Goal: Task Accomplishment & Management: Complete application form

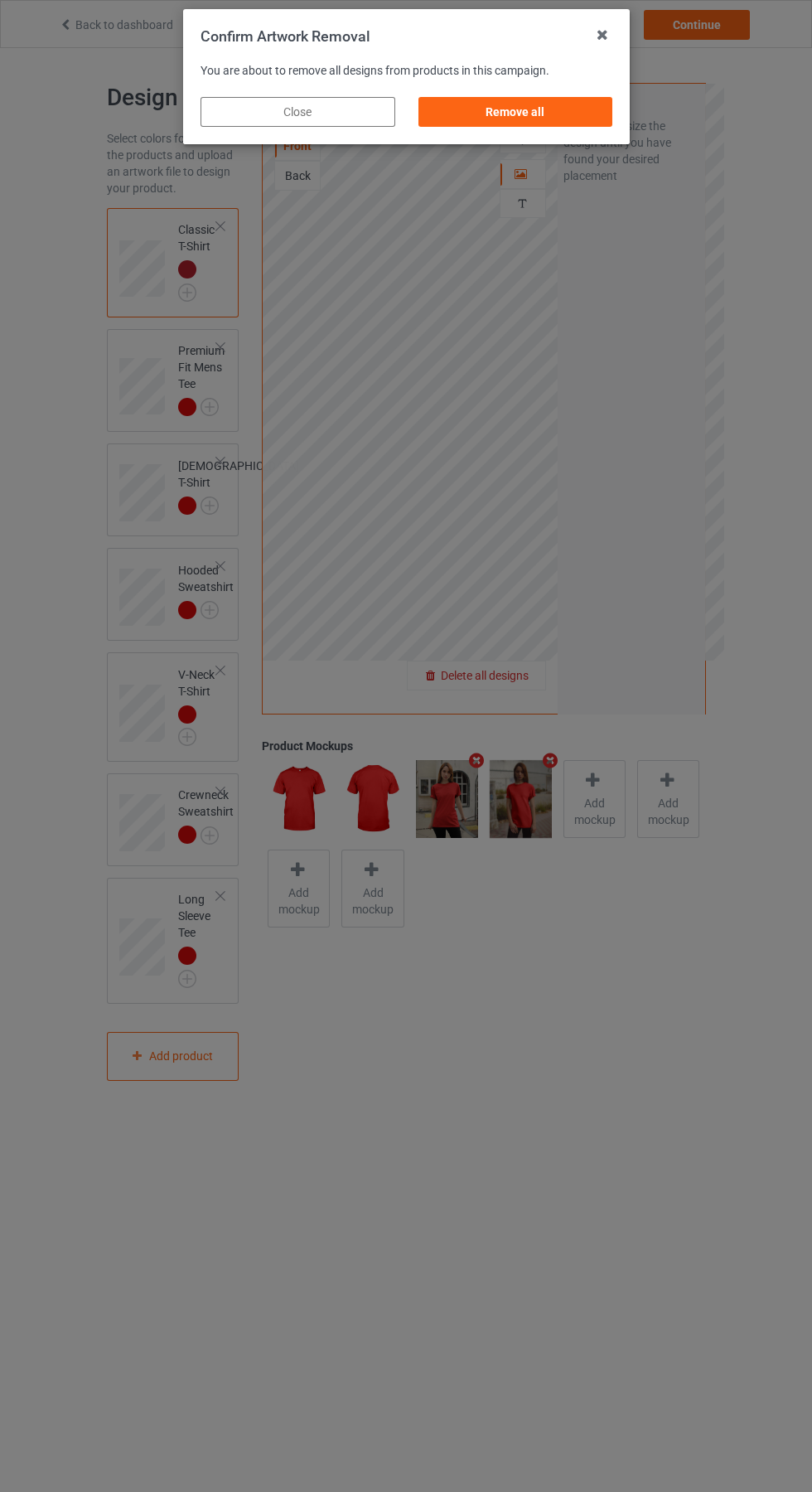
click at [533, 113] on div "Remove all" at bounding box center [515, 111] width 195 height 30
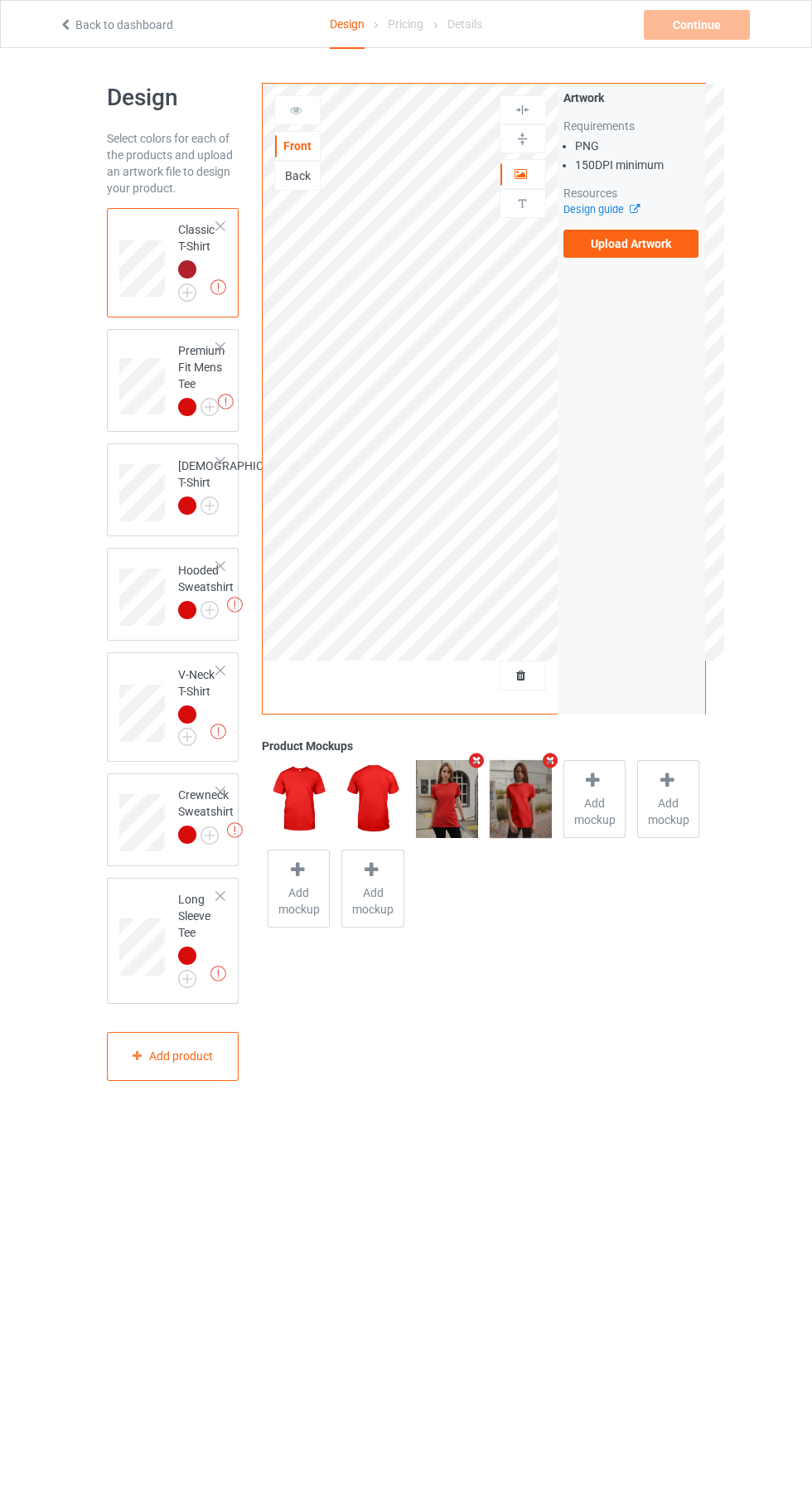
click at [640, 245] on label "Upload Artwork" at bounding box center [631, 243] width 135 height 28
click at [0, 0] on input "Upload Artwork" at bounding box center [0, 0] width 0 height 0
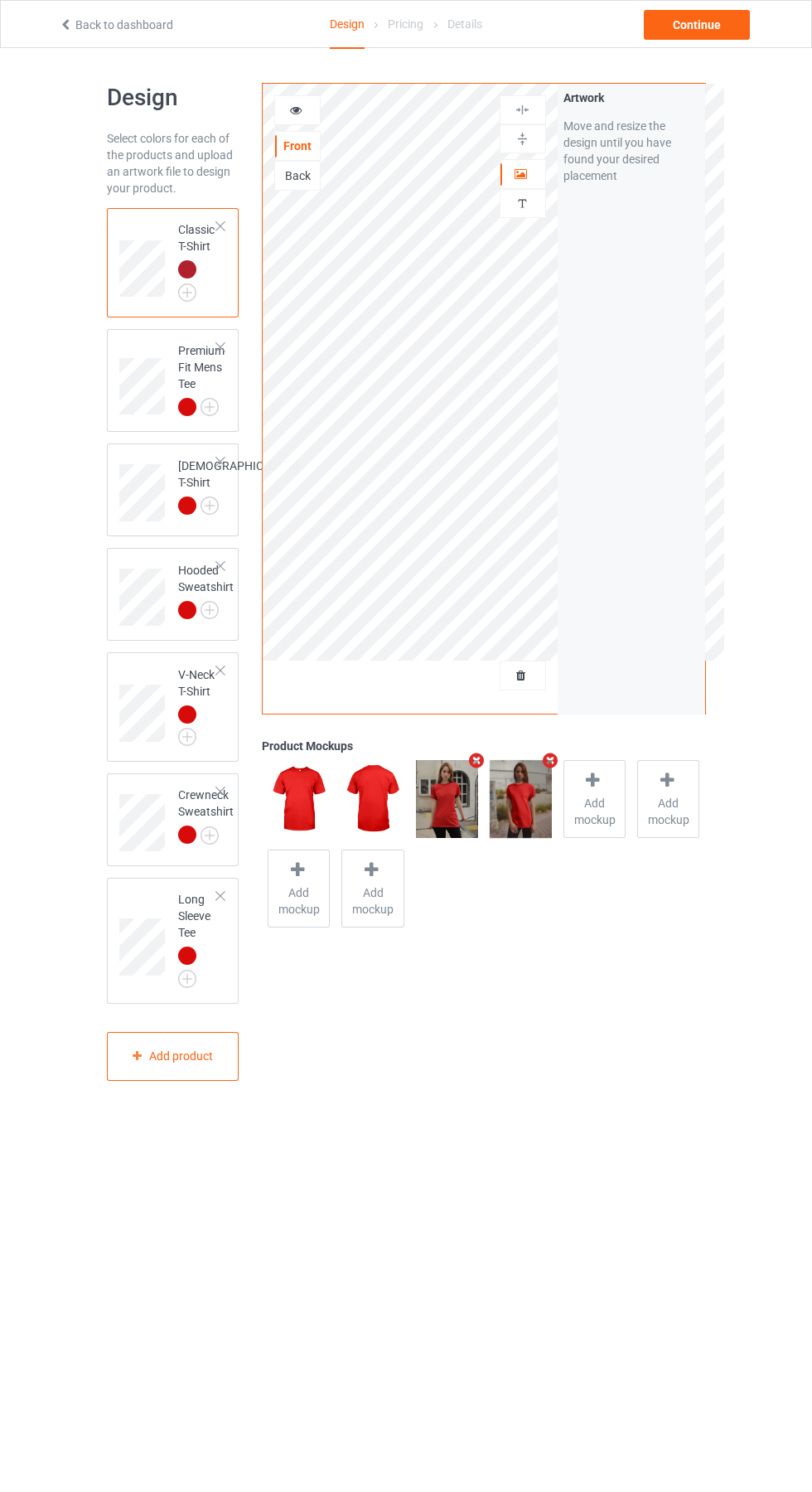
click at [0, 0] on img at bounding box center [0, 0] width 0 height 0
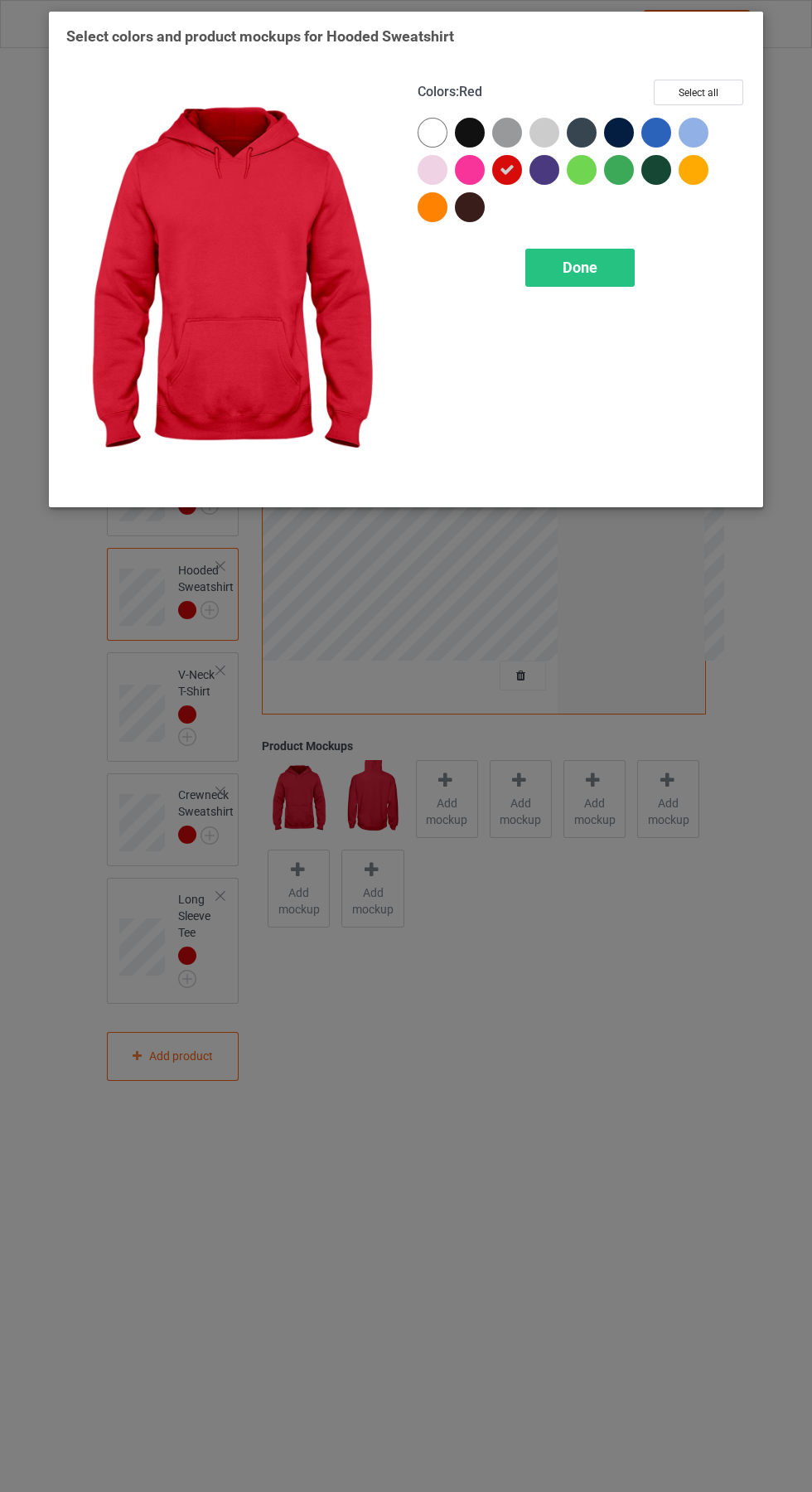
click at [584, 251] on div "Done" at bounding box center [580, 267] width 109 height 38
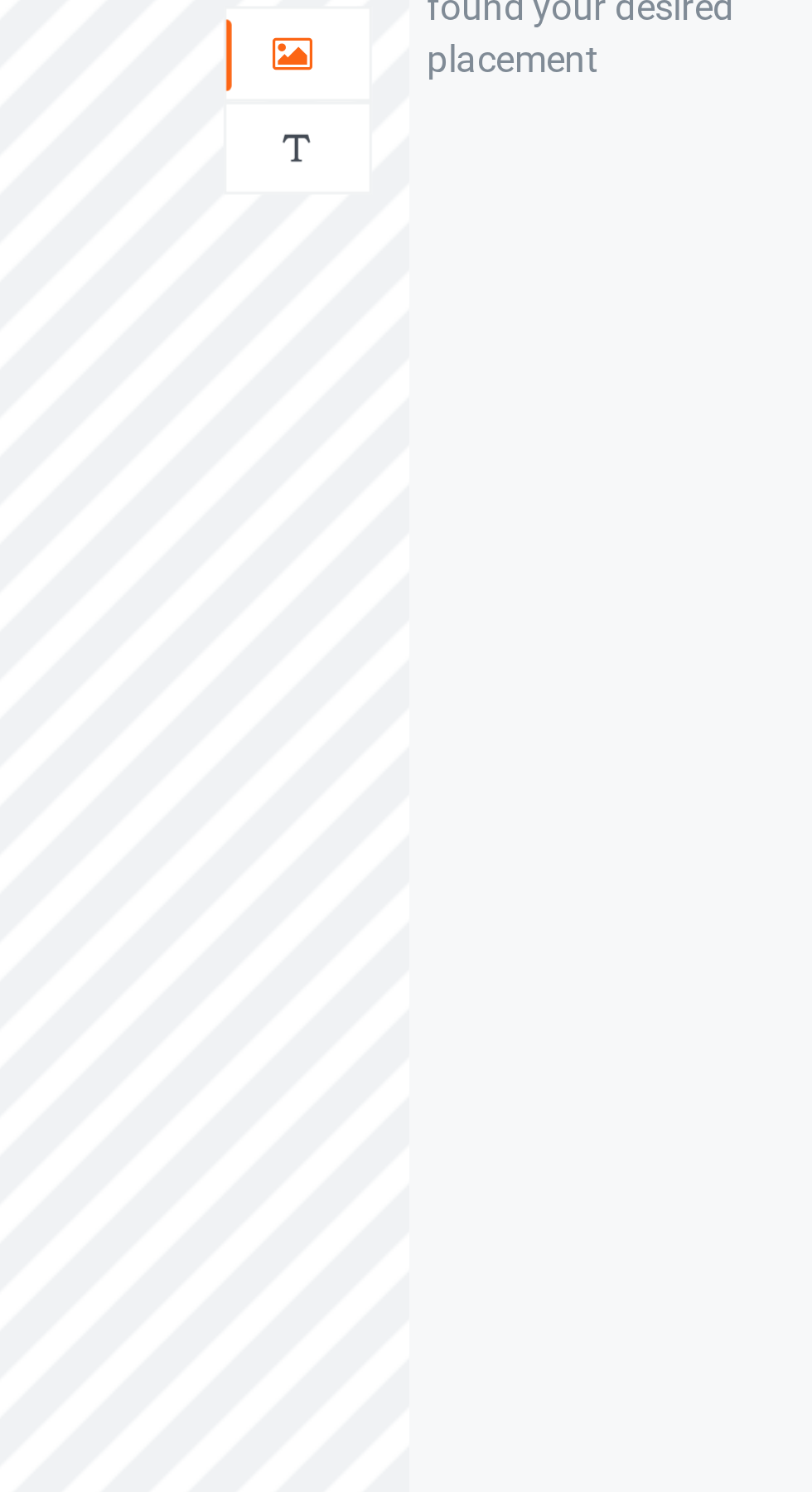
click at [516, 171] on icon at bounding box center [522, 171] width 15 height 12
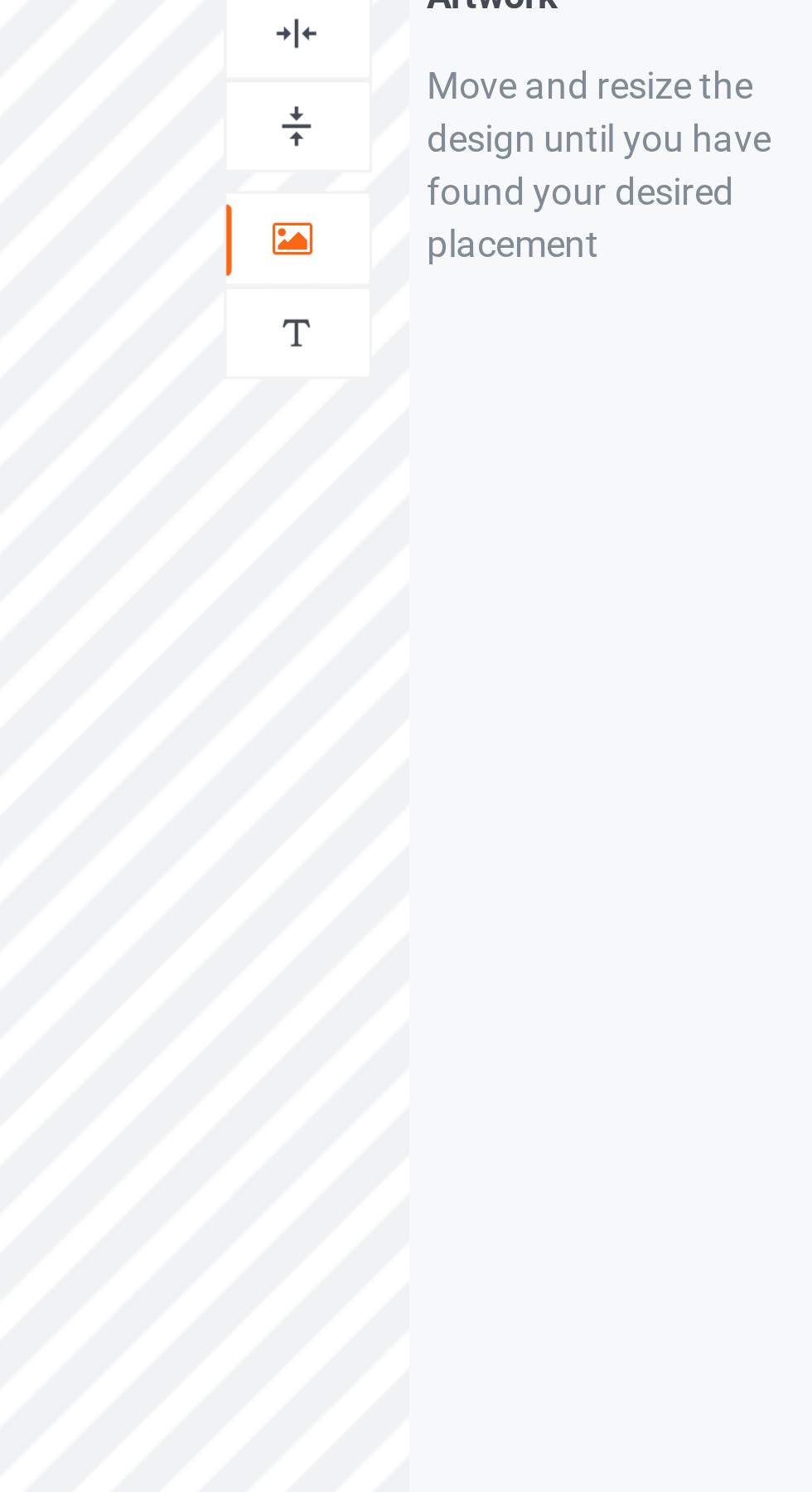
click at [527, 110] on img at bounding box center [523, 109] width 15 height 15
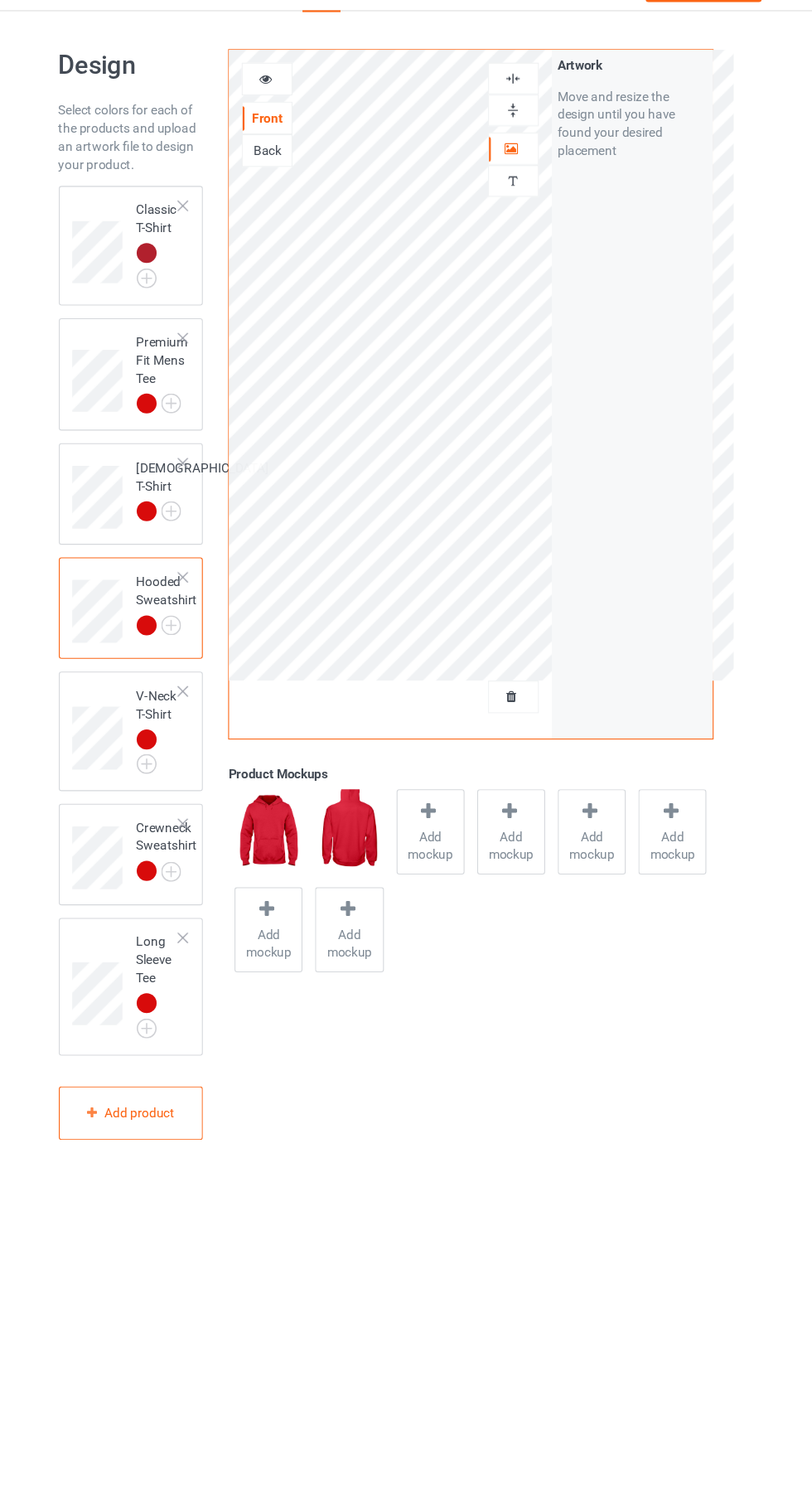
click at [0, 0] on img at bounding box center [0, 0] width 0 height 0
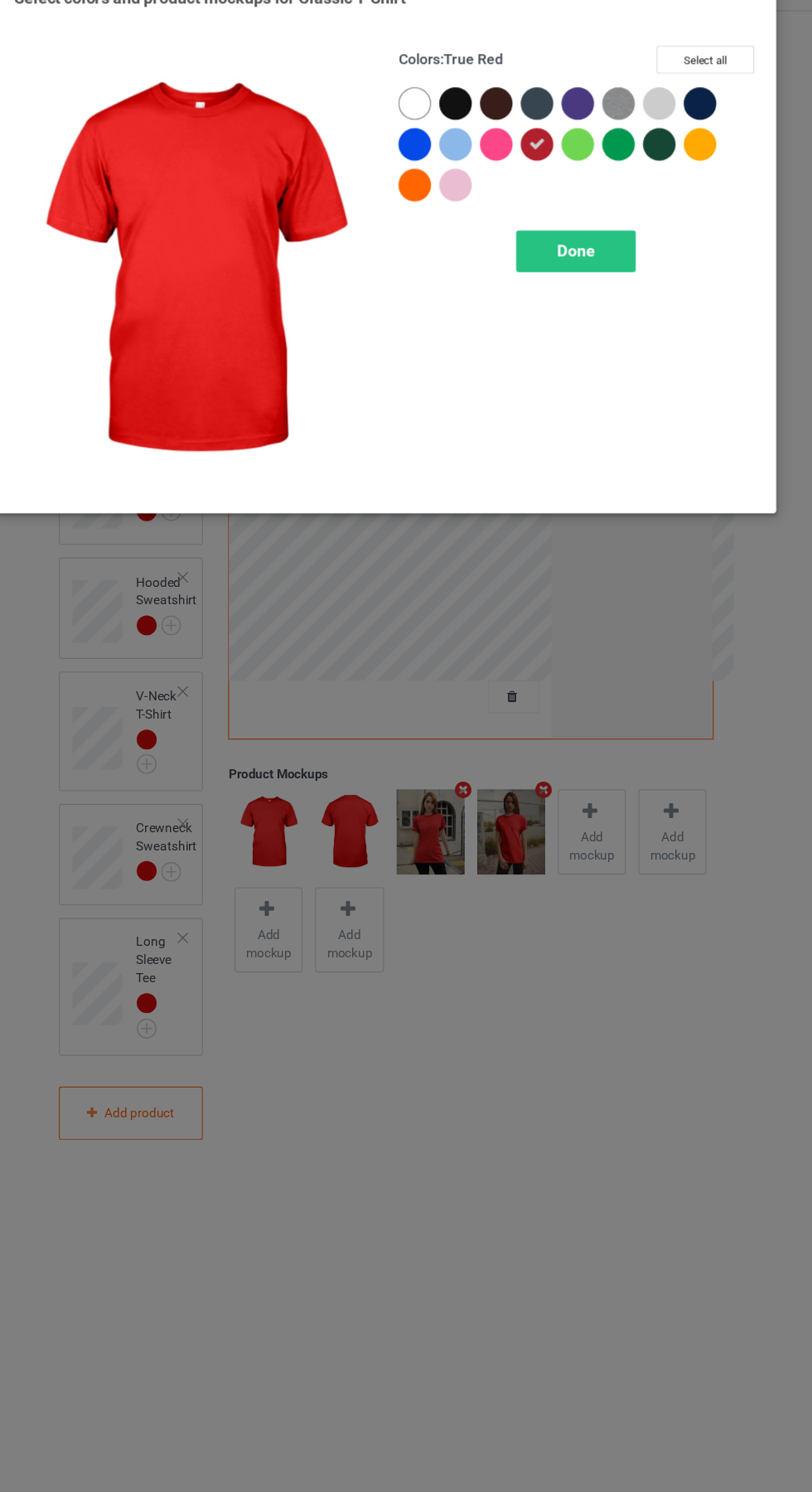
click at [433, 132] on div at bounding box center [433, 133] width 30 height 30
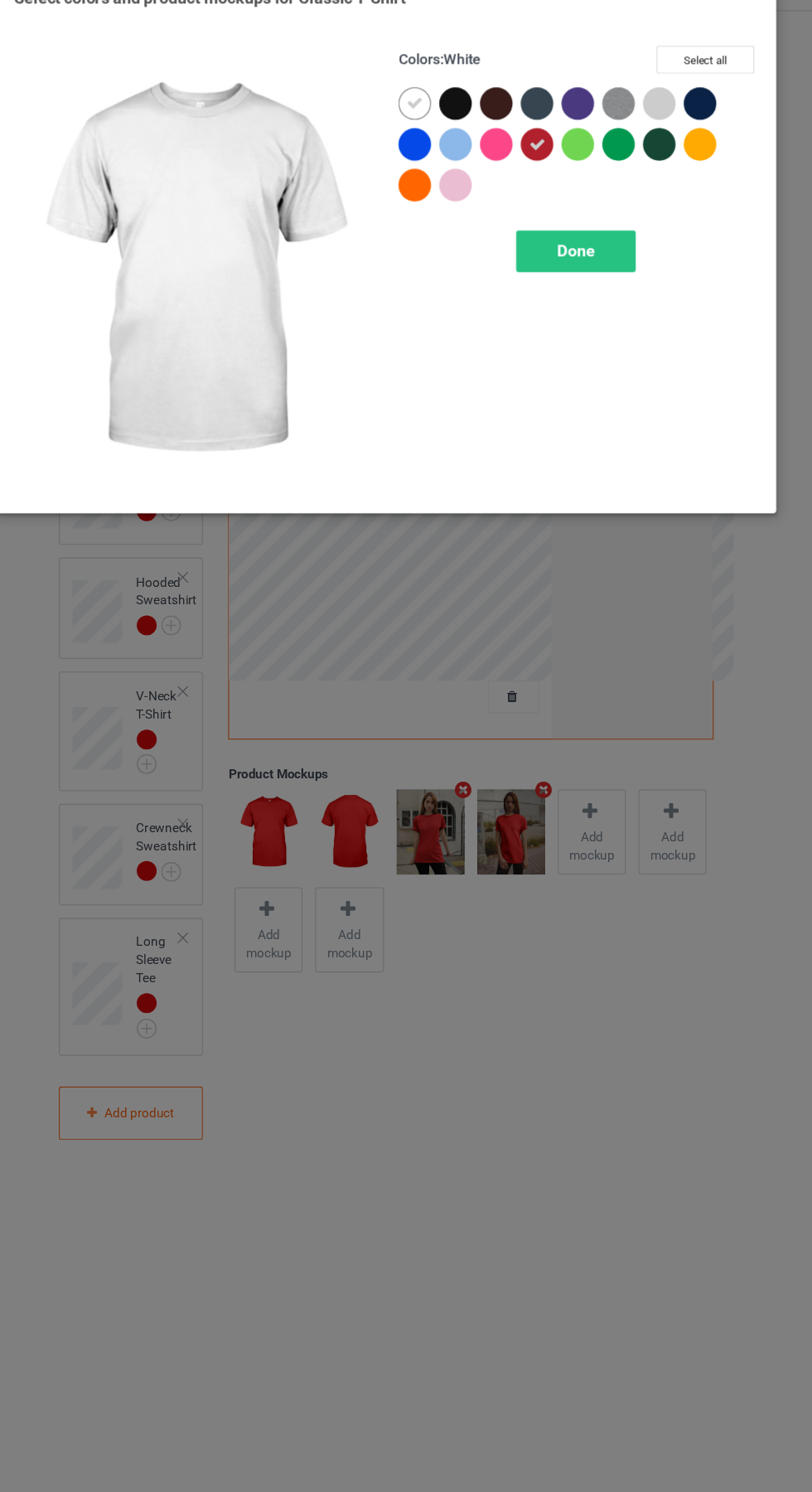
click at [477, 158] on div at bounding box center [469, 169] width 30 height 30
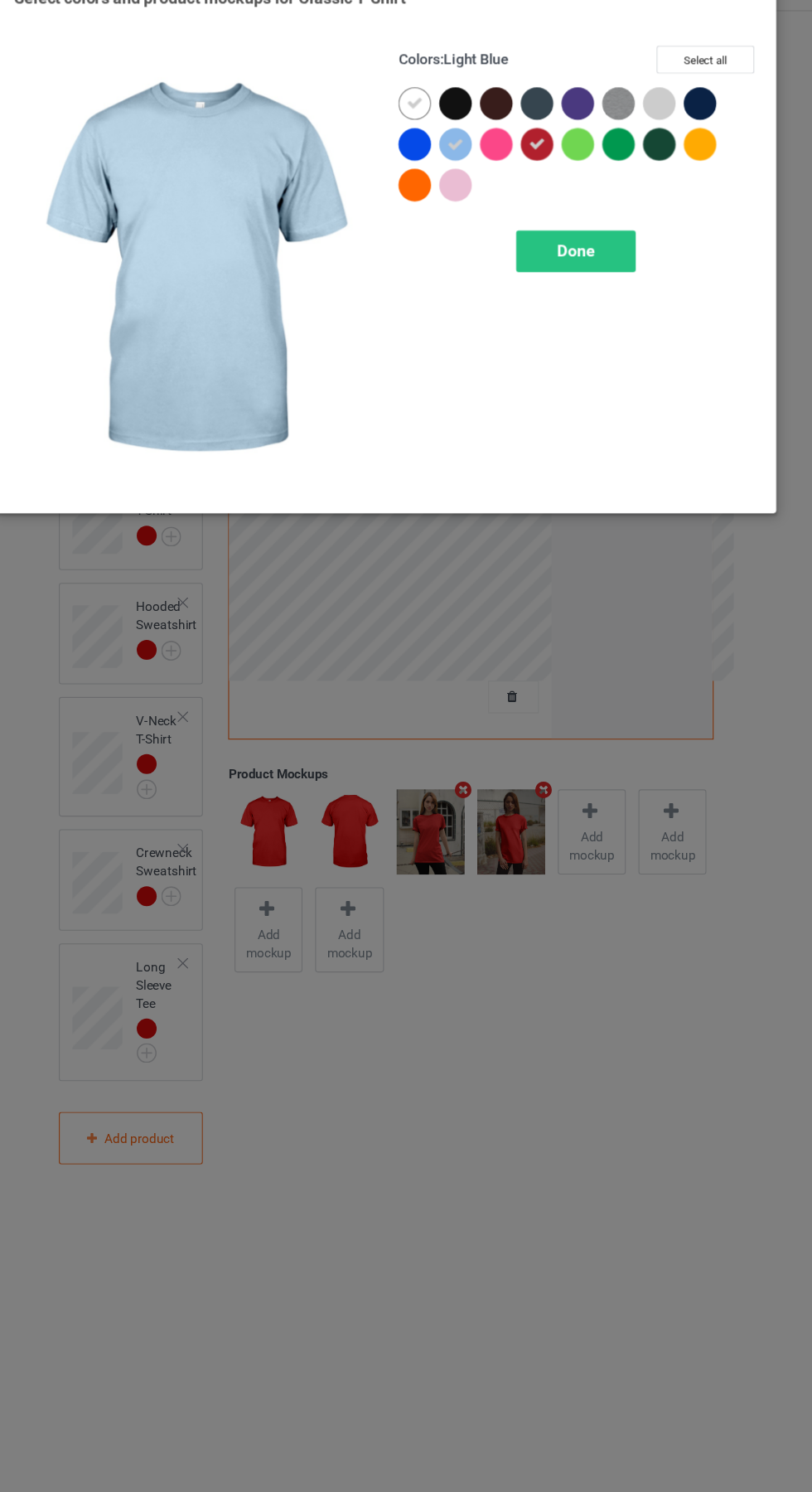
click at [474, 221] on div at bounding box center [469, 207] width 30 height 30
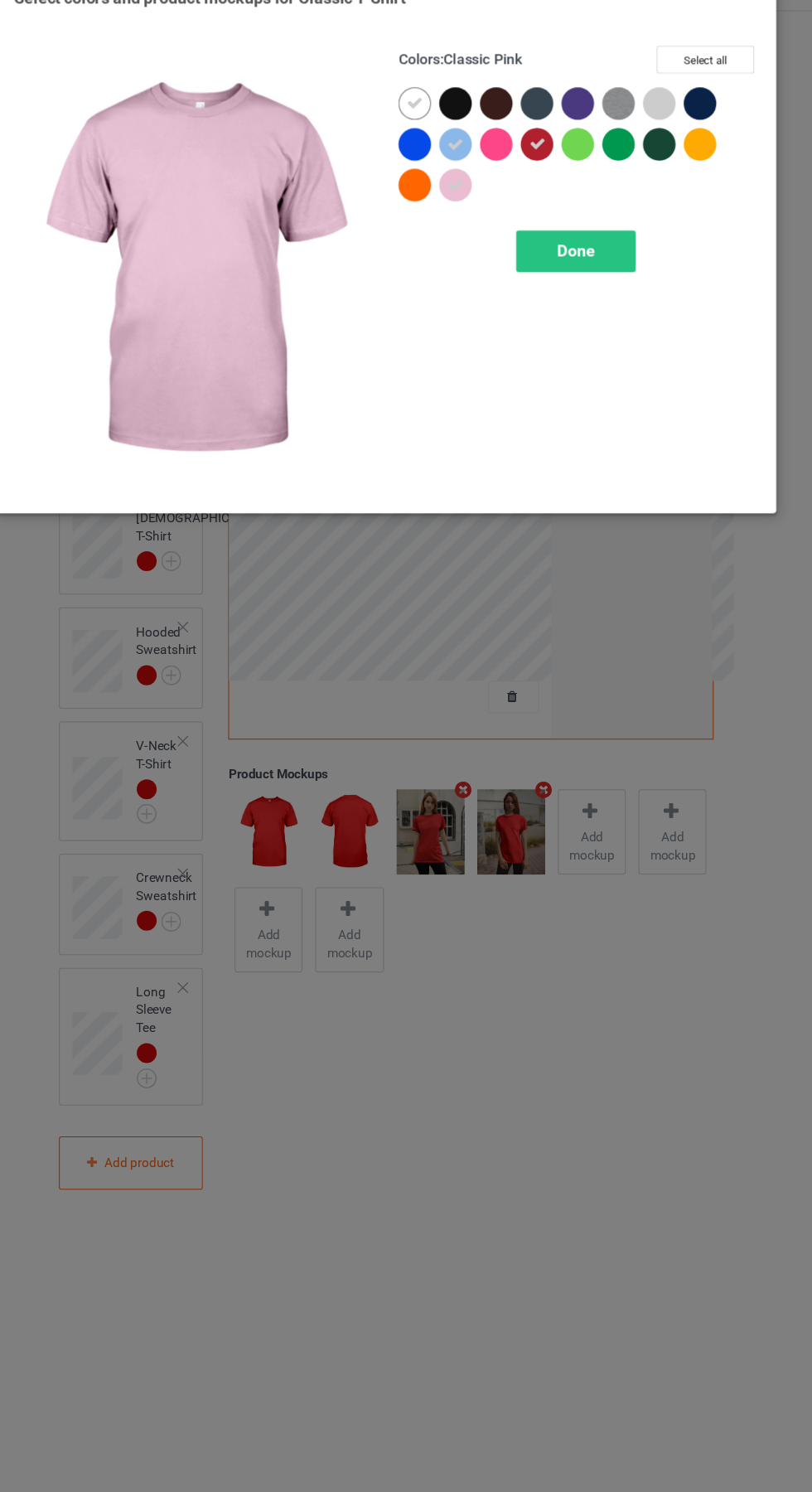
click at [694, 132] on div at bounding box center [693, 133] width 30 height 30
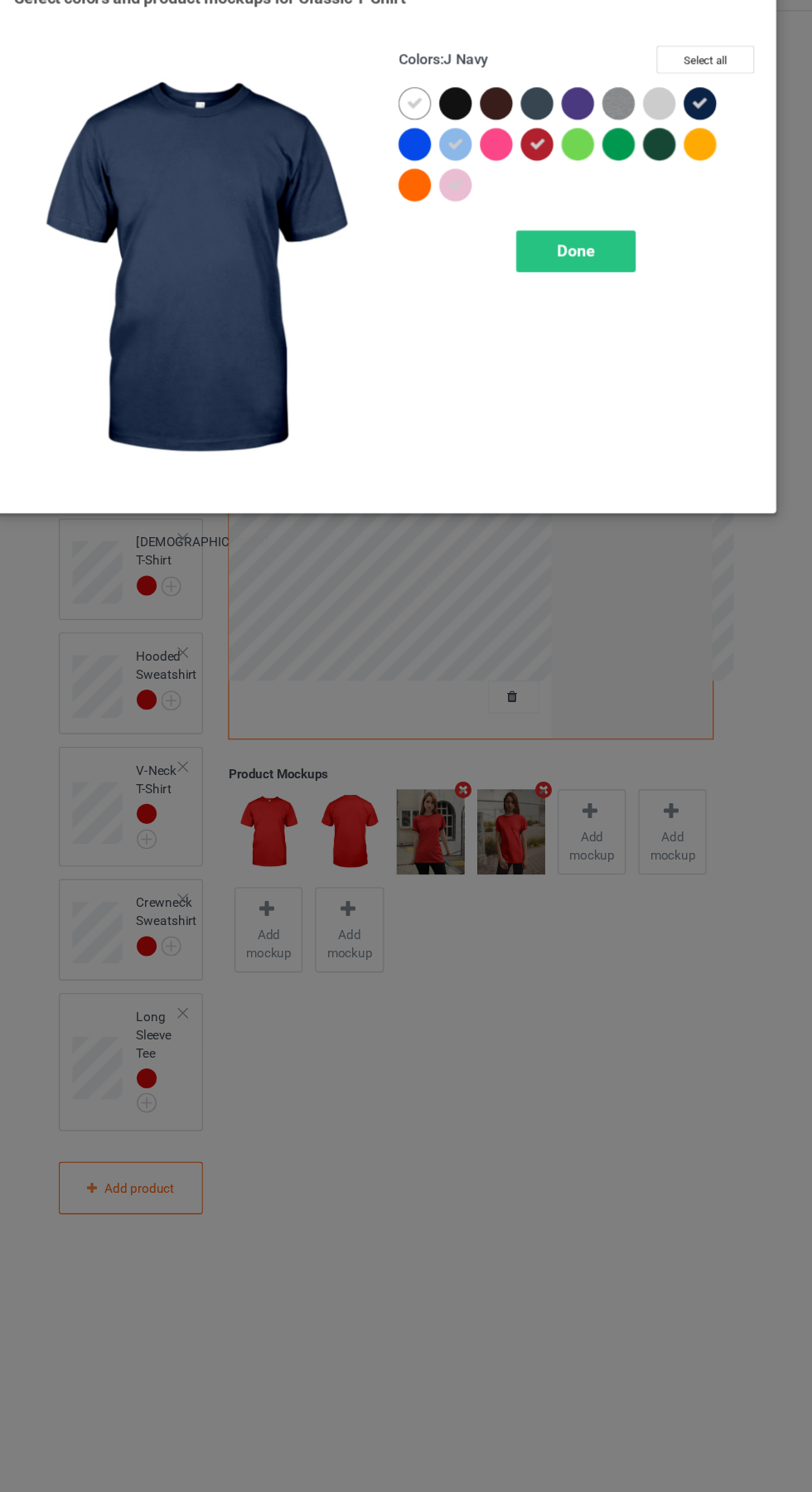
click at [707, 179] on div at bounding box center [697, 173] width 38 height 38
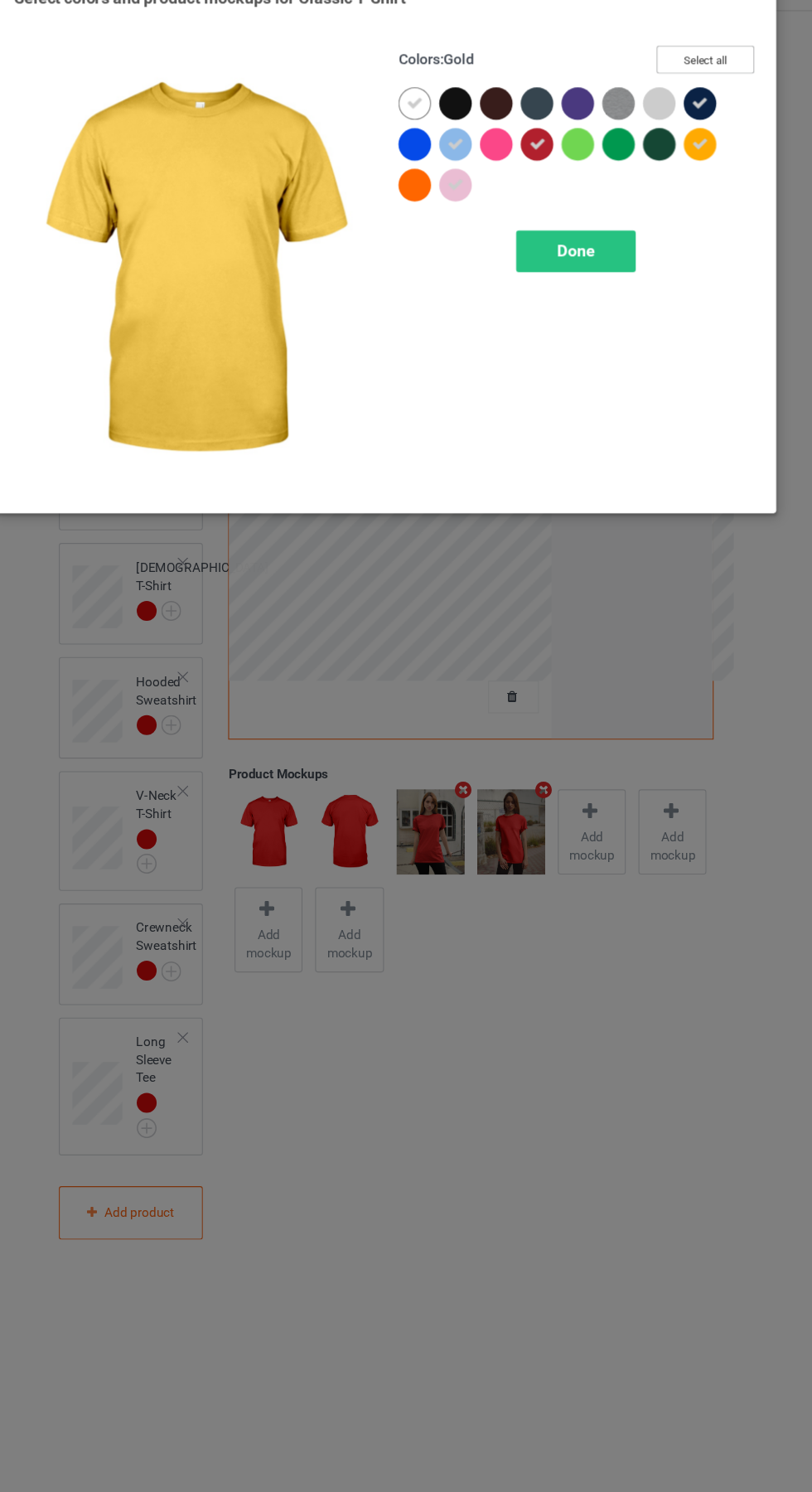
click at [718, 89] on button "Select all" at bounding box center [699, 92] width 89 height 26
click at [600, 272] on div "Done" at bounding box center [580, 267] width 109 height 38
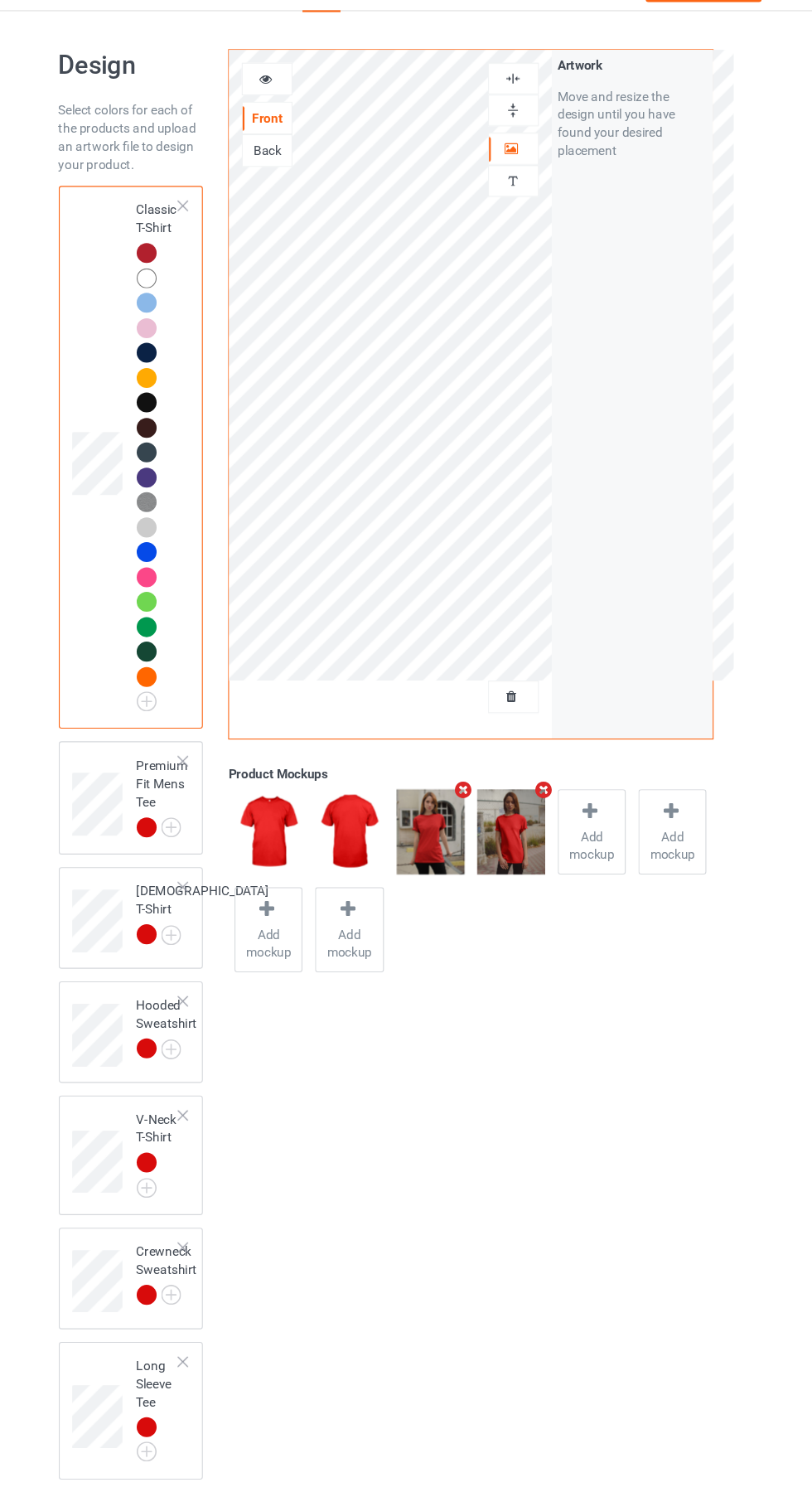
click at [0, 0] on img at bounding box center [0, 0] width 0 height 0
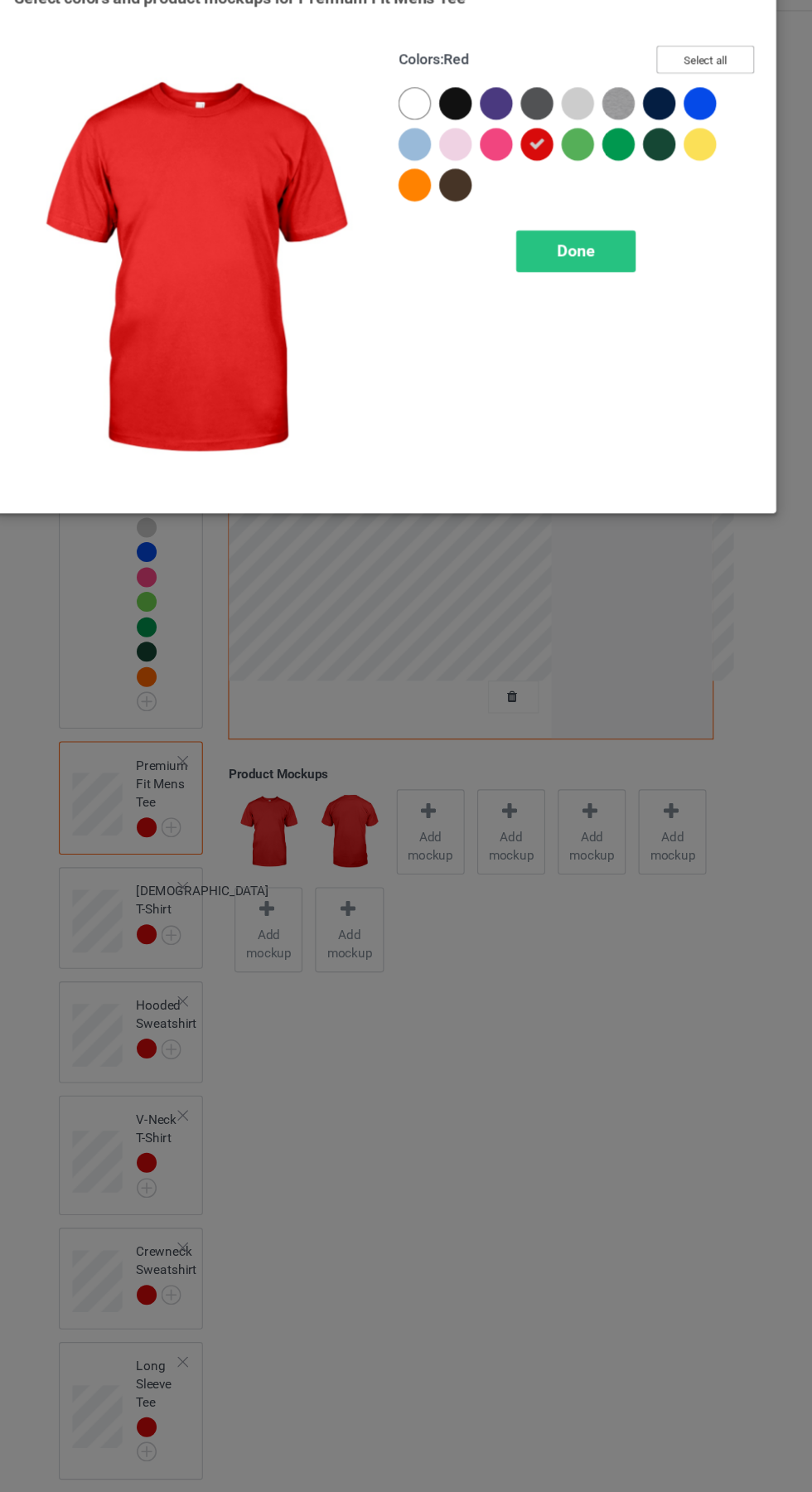
click at [700, 92] on button "Select all" at bounding box center [699, 92] width 89 height 26
click at [470, 132] on icon at bounding box center [469, 132] width 15 height 15
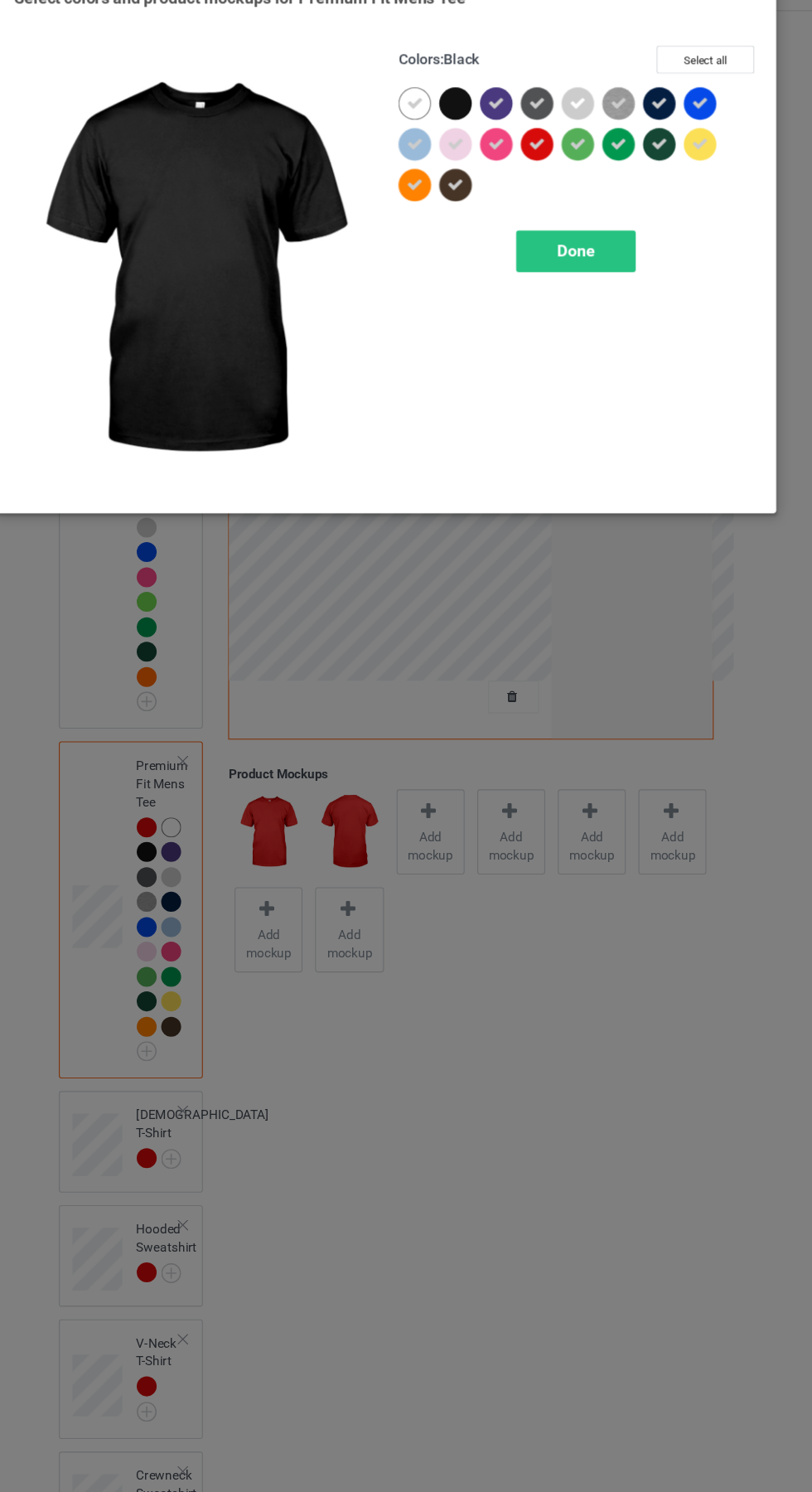
click at [668, 119] on div at bounding box center [660, 137] width 38 height 38
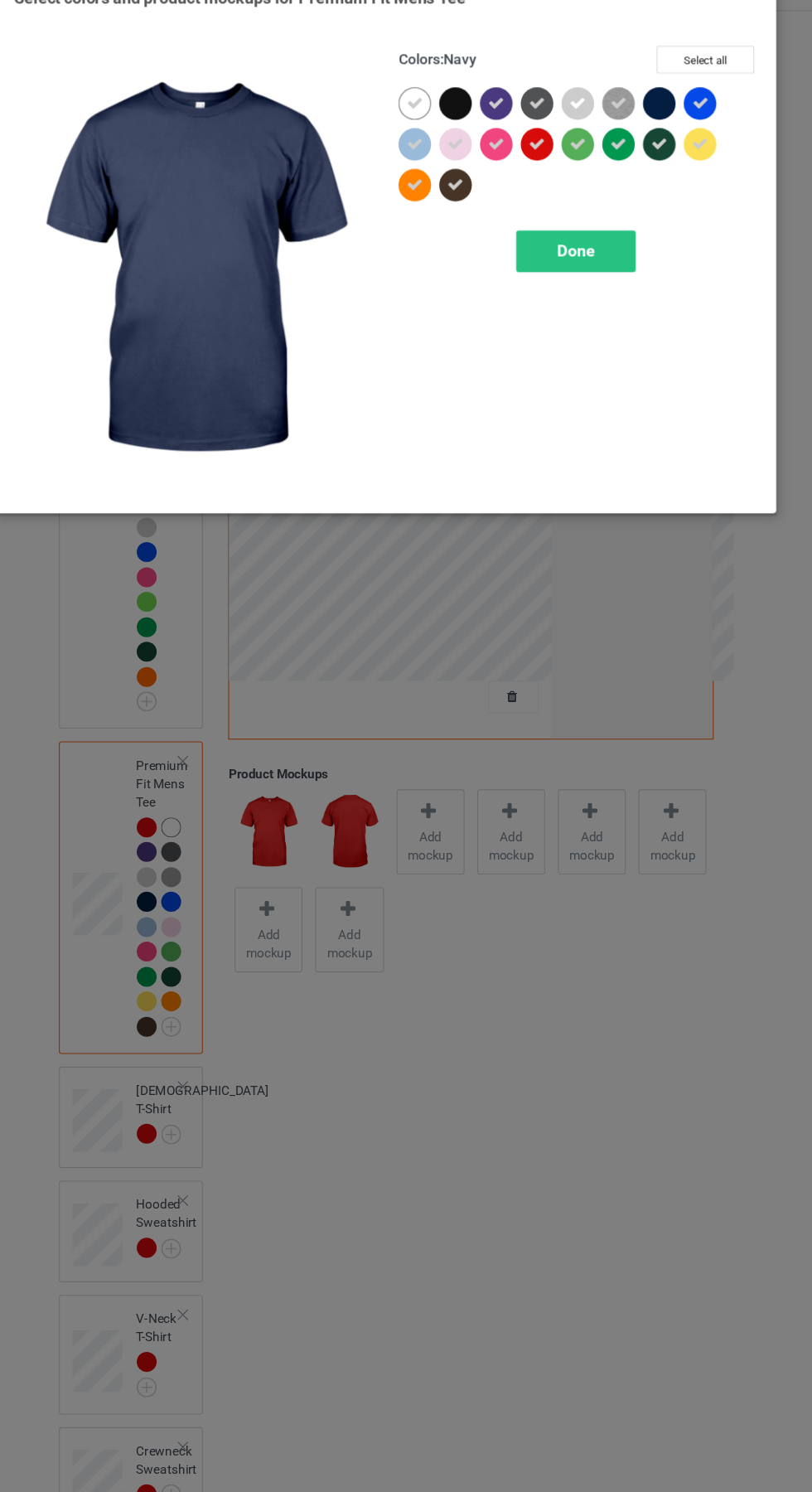
click at [470, 206] on icon at bounding box center [469, 206] width 15 height 15
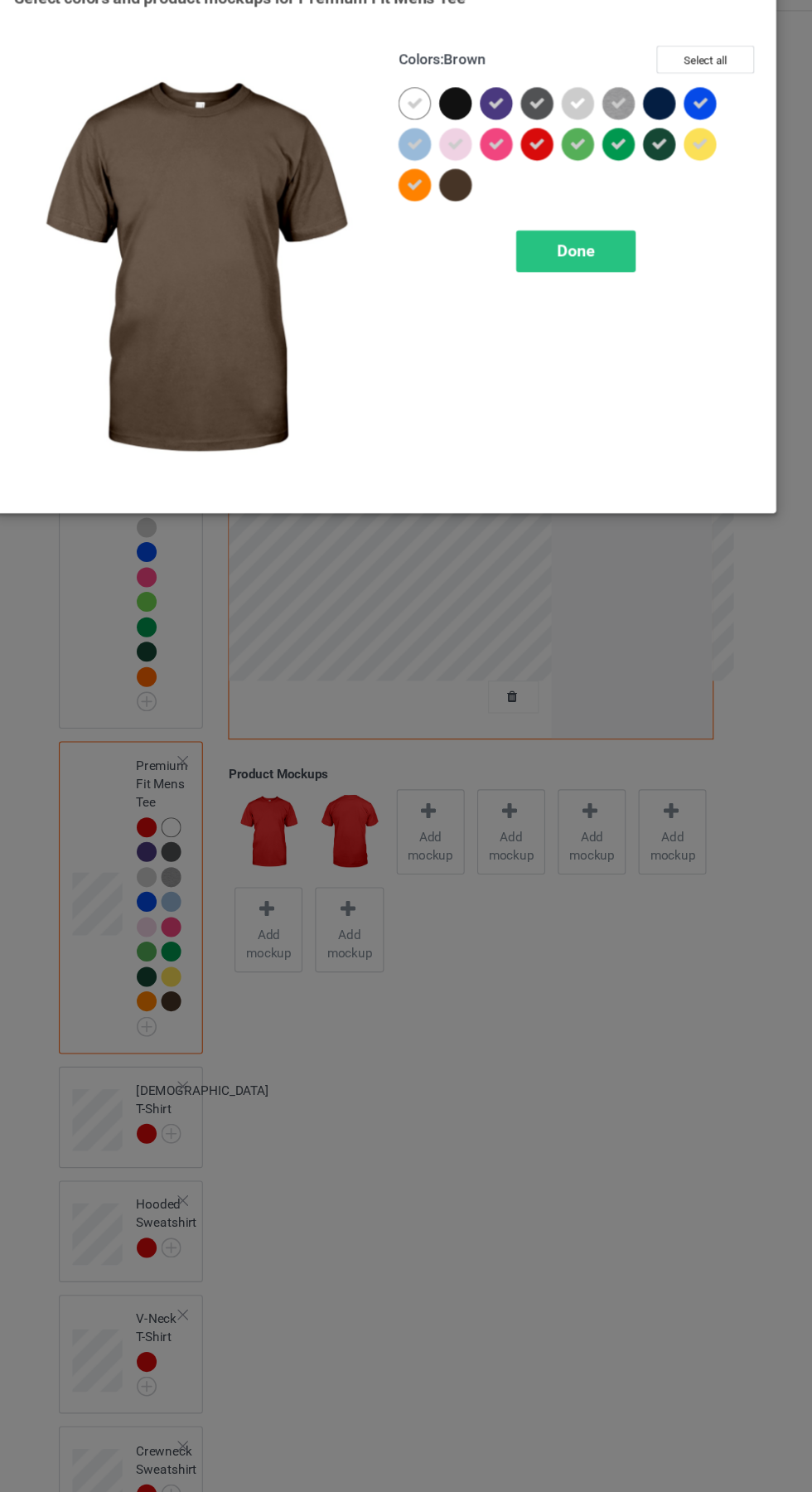
click at [615, 269] on div "Done" at bounding box center [580, 267] width 109 height 38
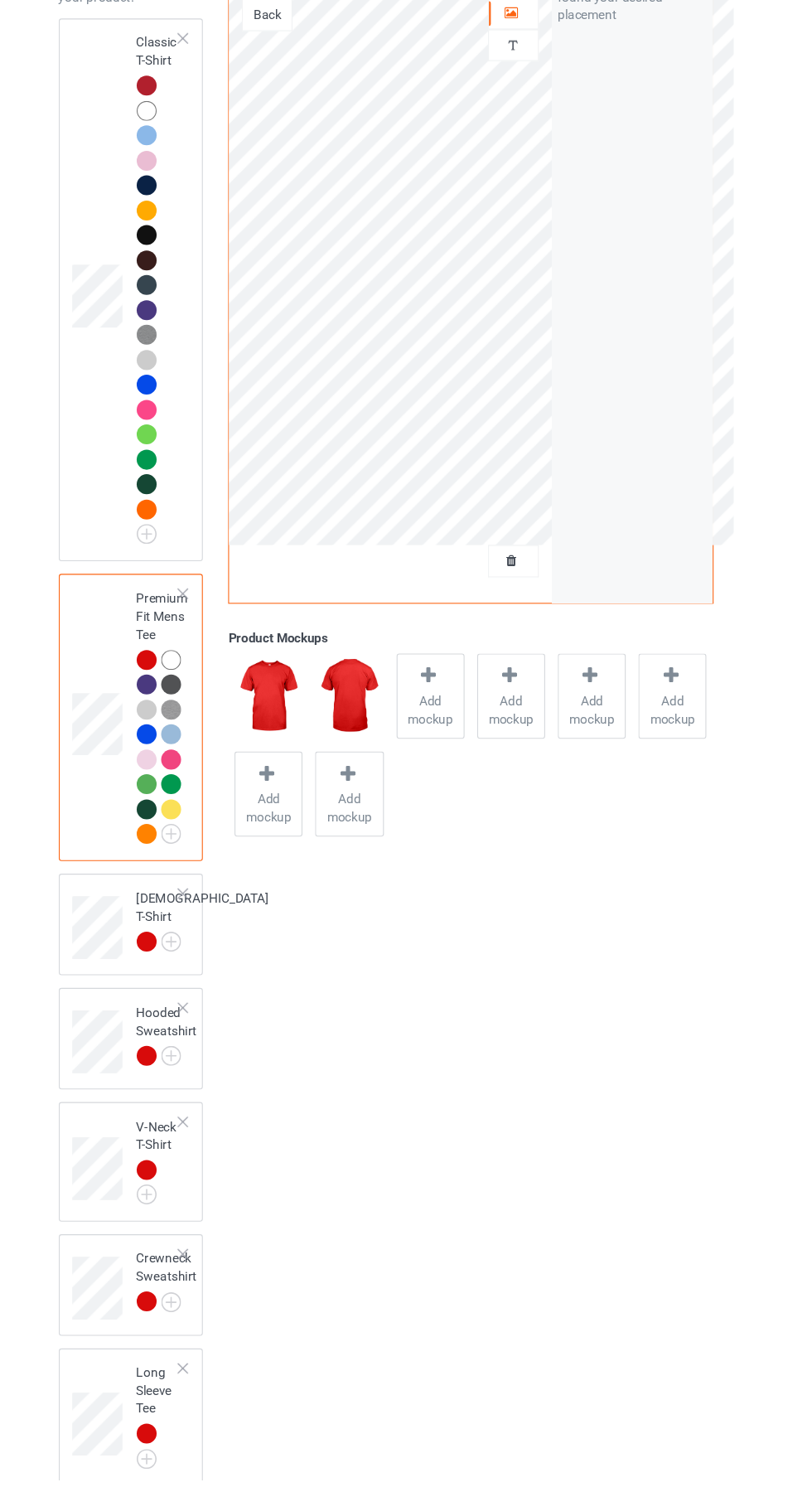
scroll to position [55, 0]
click at [0, 0] on img at bounding box center [0, 0] width 0 height 0
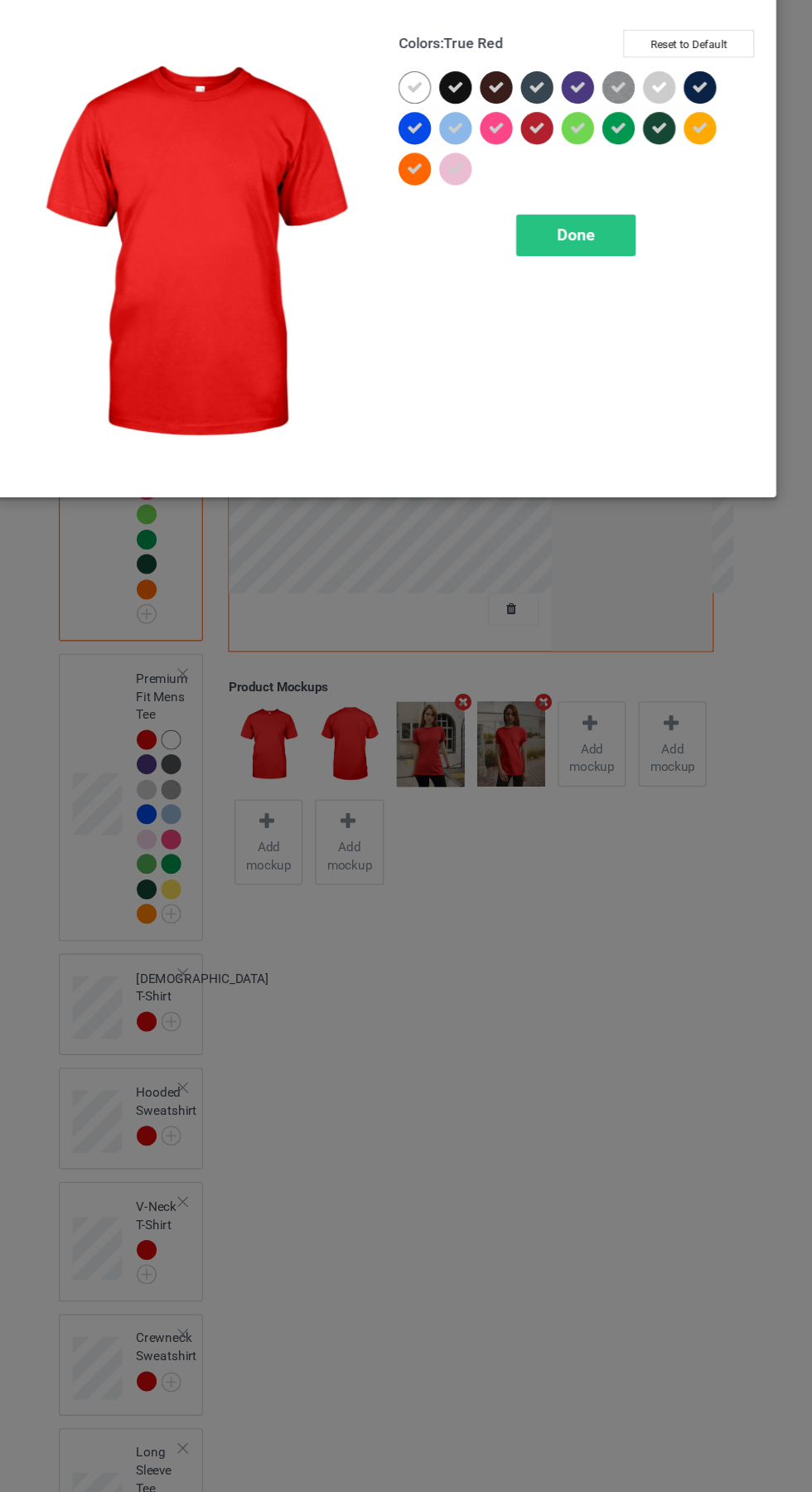
scroll to position [66, 0]
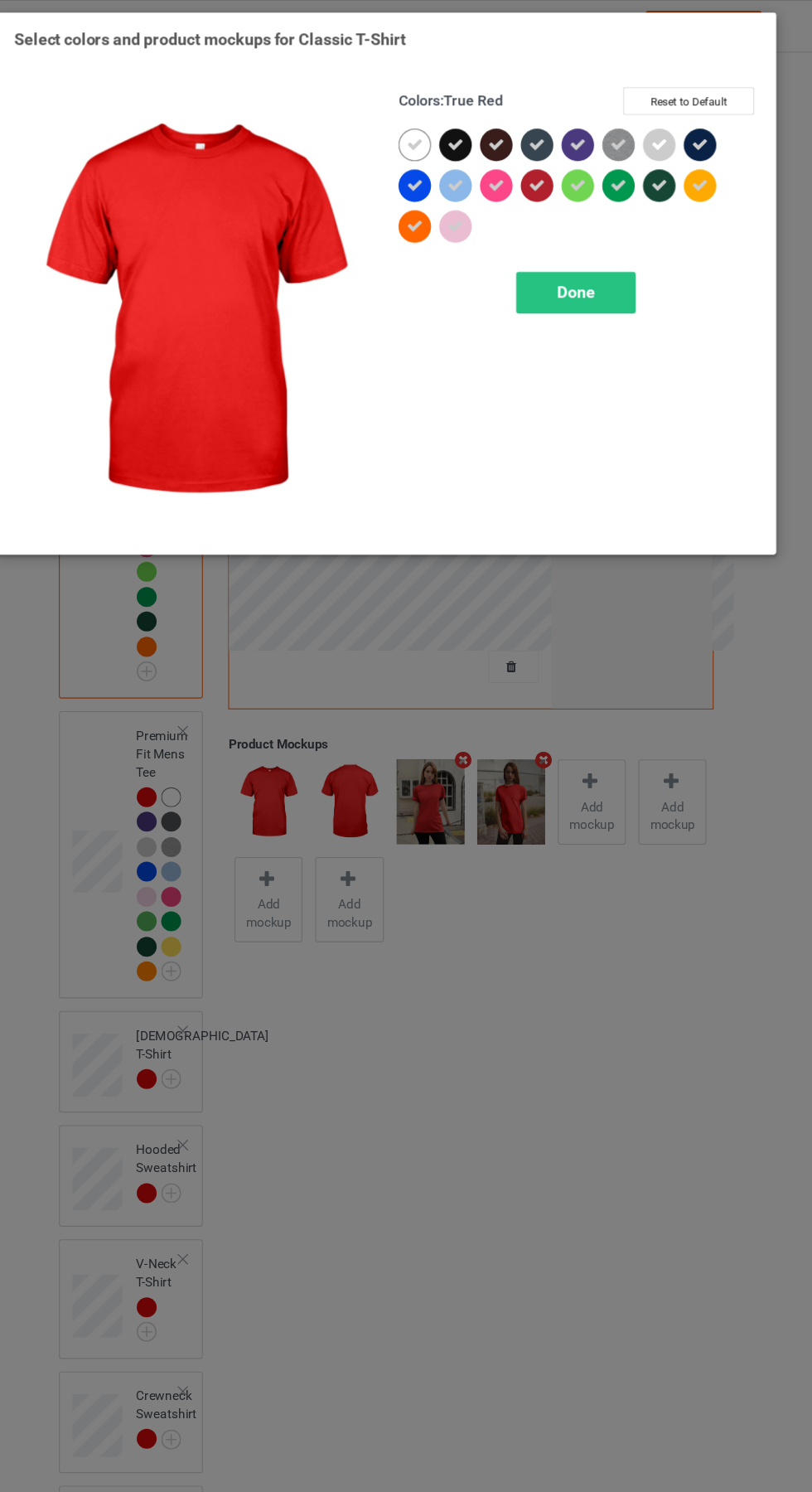
click at [470, 132] on icon at bounding box center [469, 132] width 15 height 15
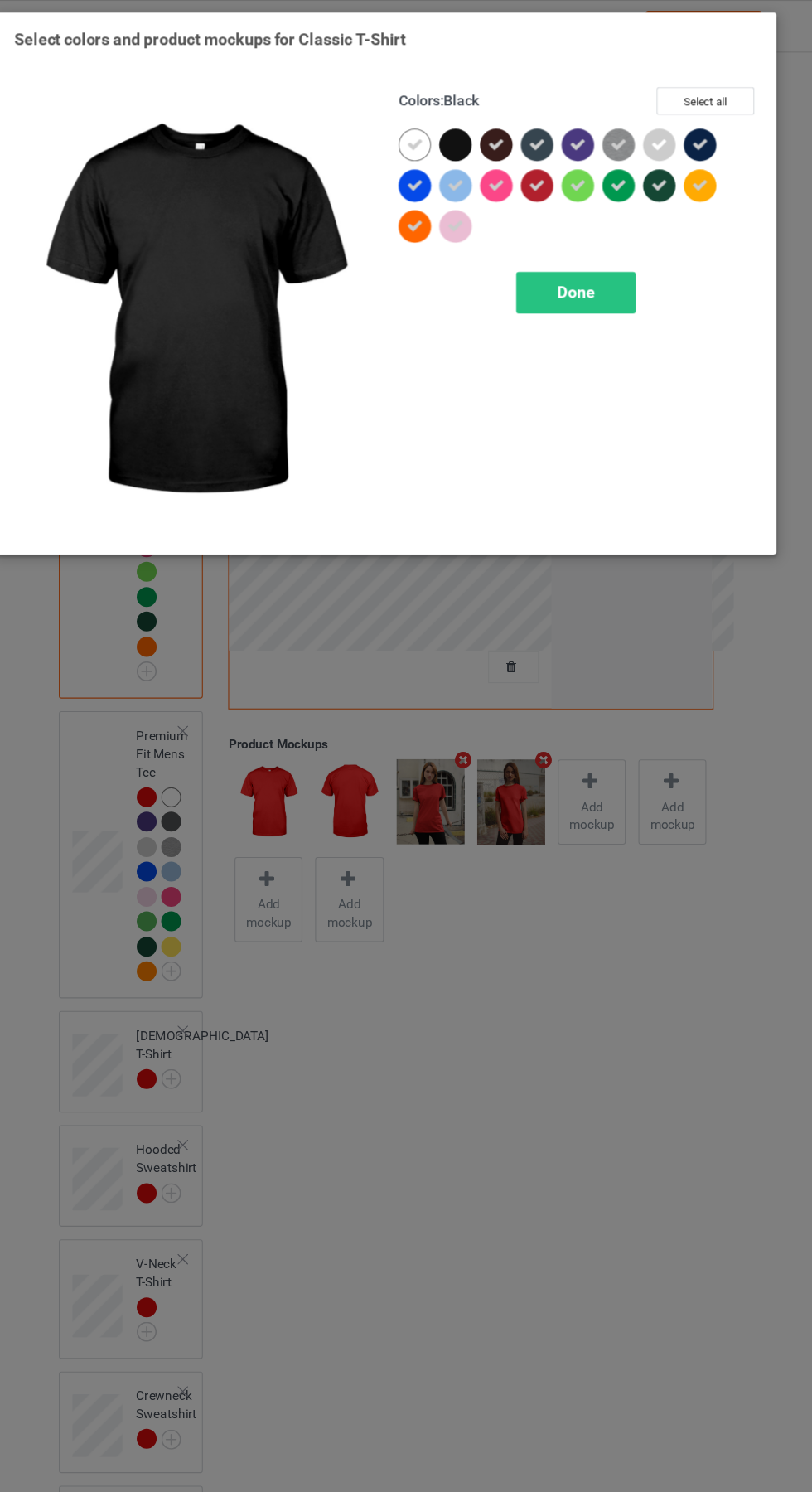
click at [507, 132] on icon at bounding box center [506, 132] width 15 height 15
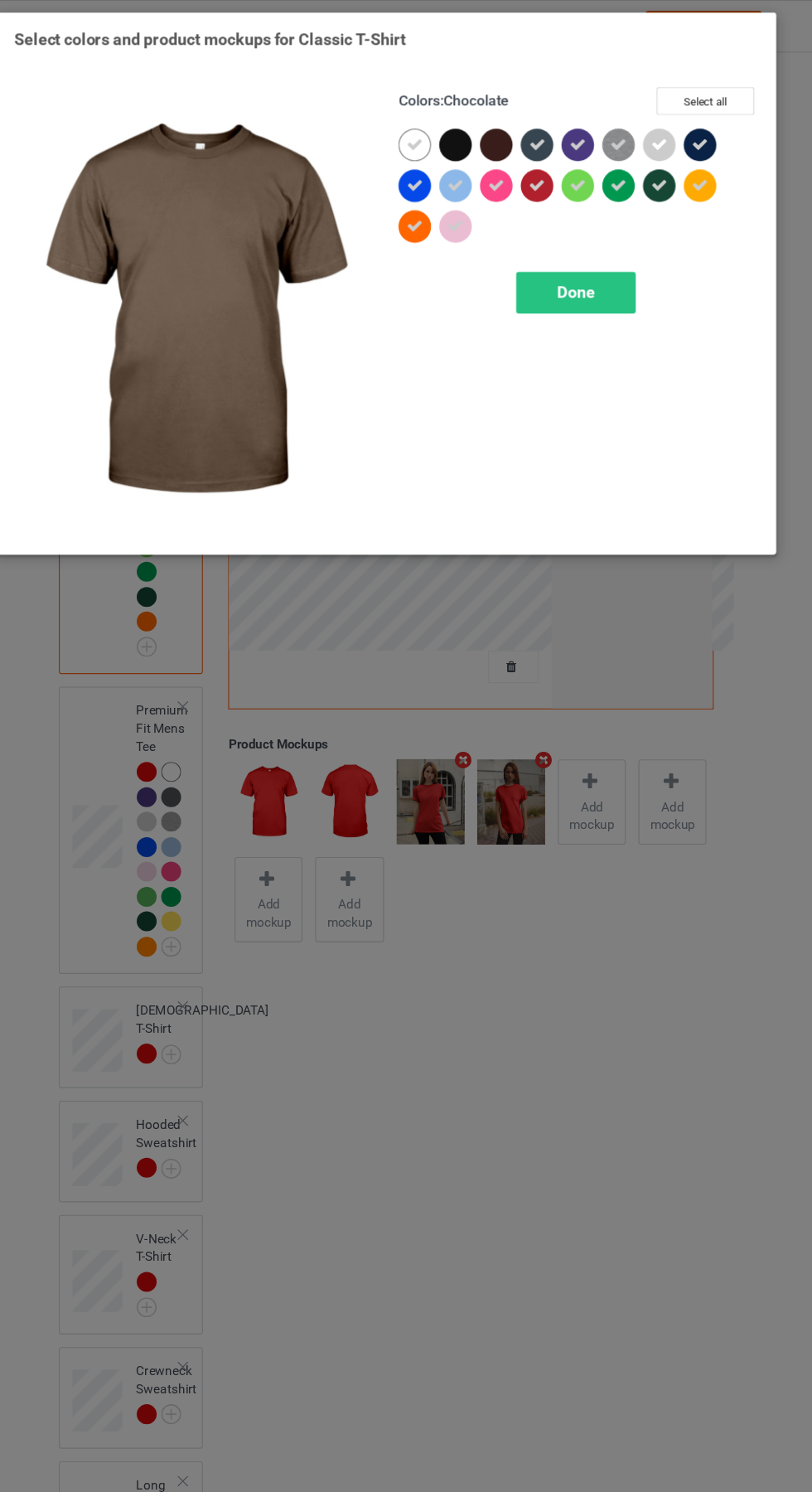
click at [694, 132] on icon at bounding box center [693, 132] width 15 height 15
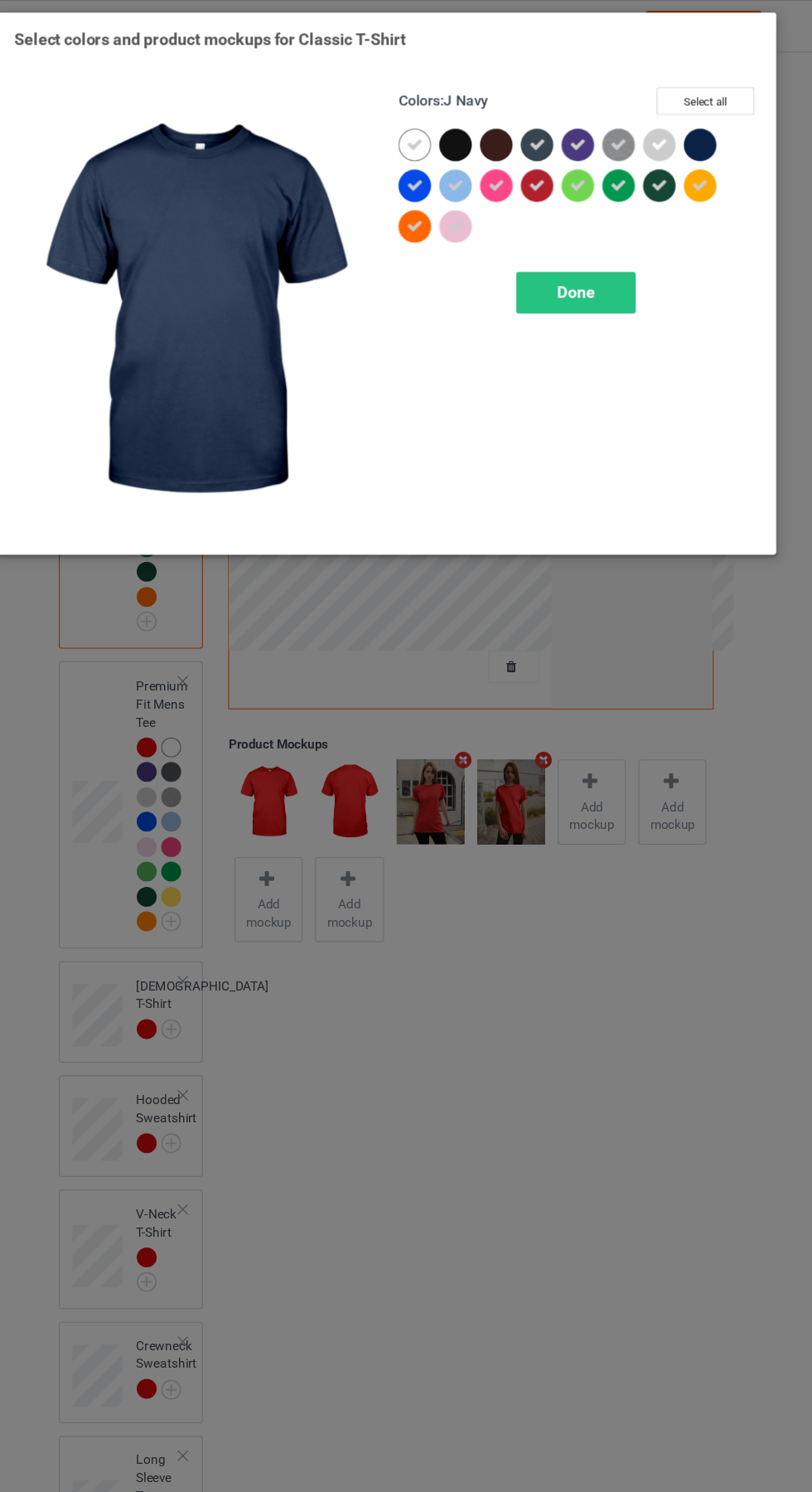
click at [609, 276] on div "Done" at bounding box center [580, 267] width 109 height 38
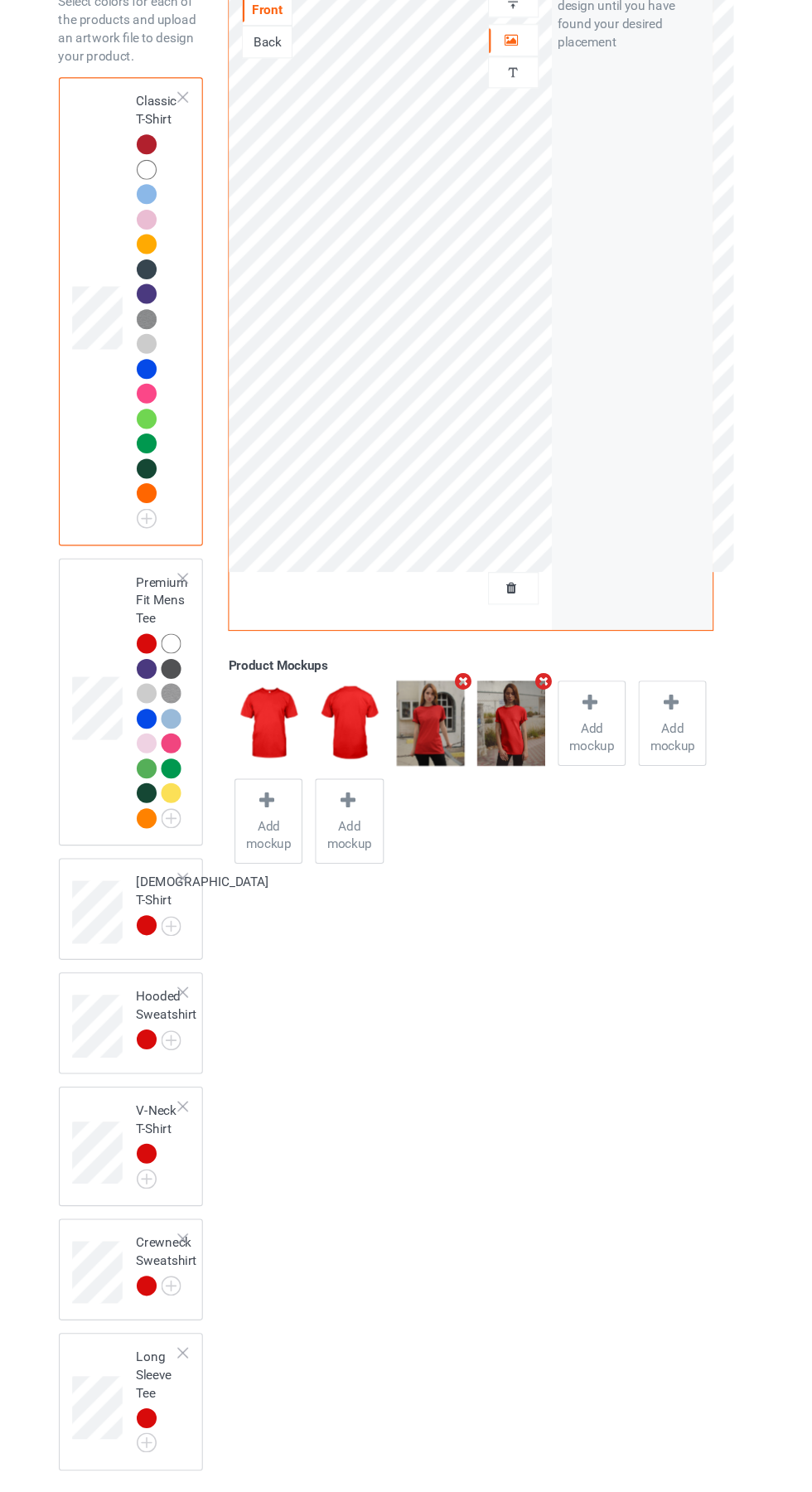
click at [0, 0] on img at bounding box center [0, 0] width 0 height 0
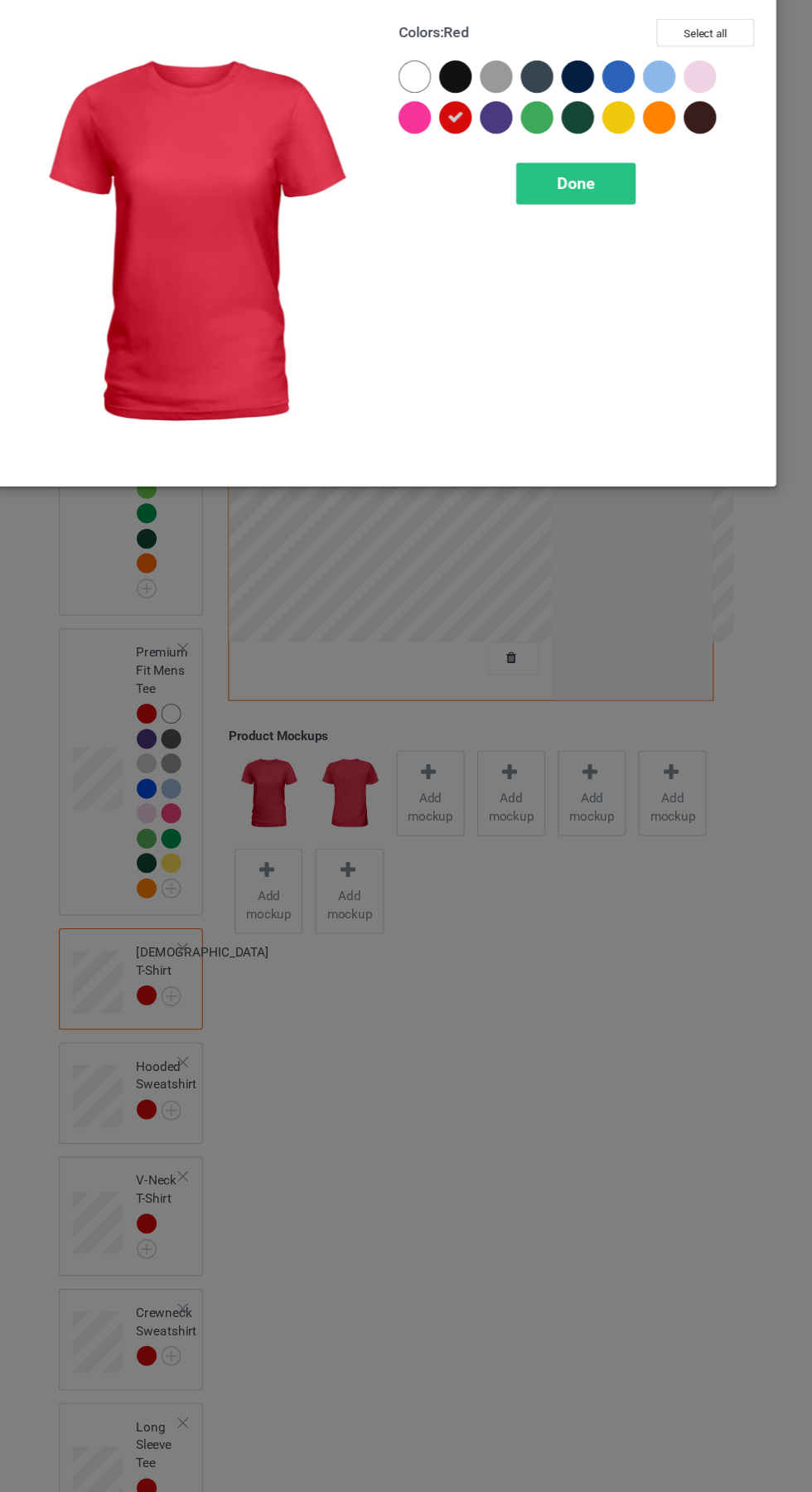
scroll to position [11, 0]
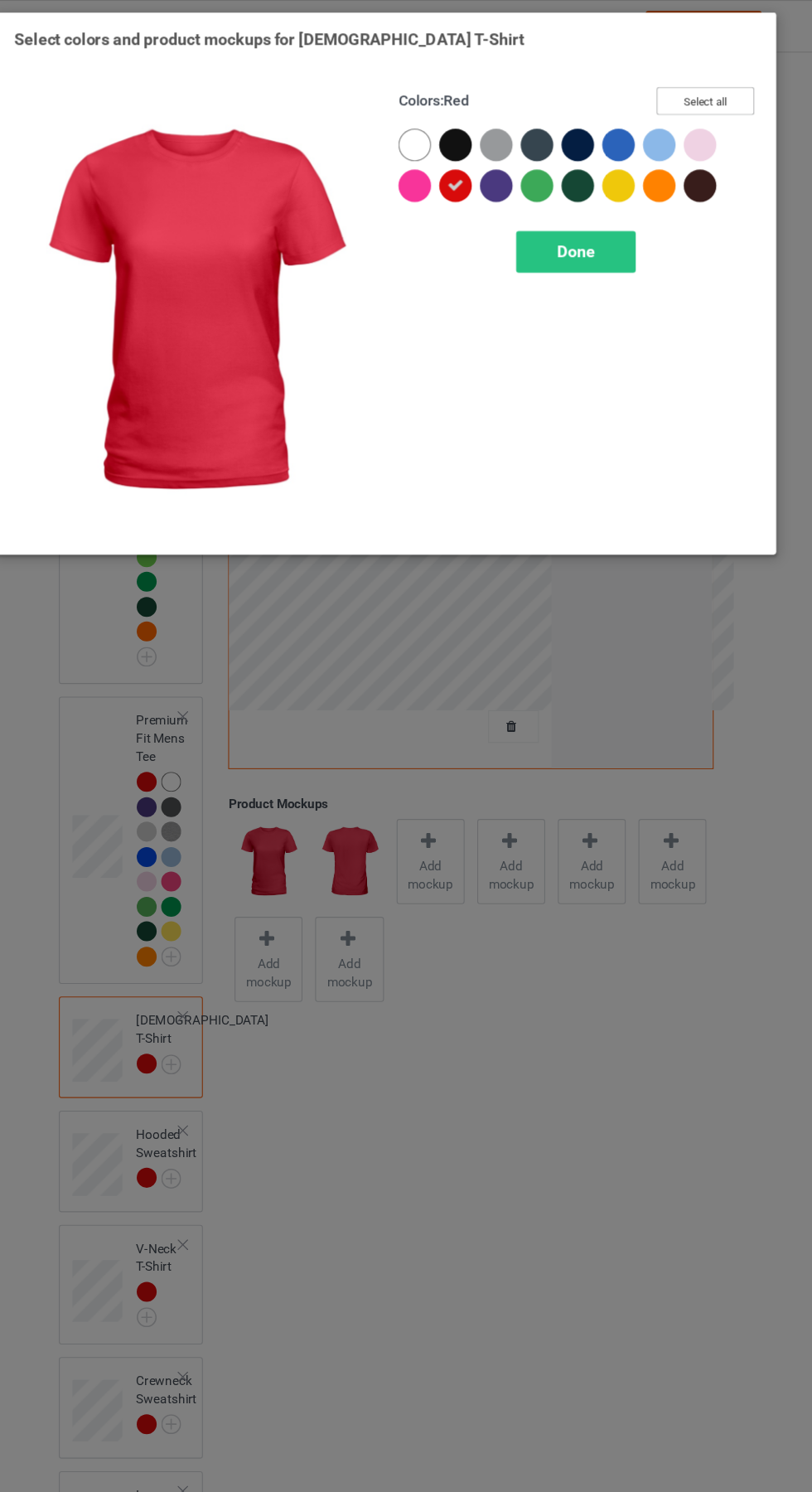
click at [699, 92] on button "Select all" at bounding box center [699, 92] width 89 height 26
click at [470, 132] on icon at bounding box center [469, 132] width 15 height 15
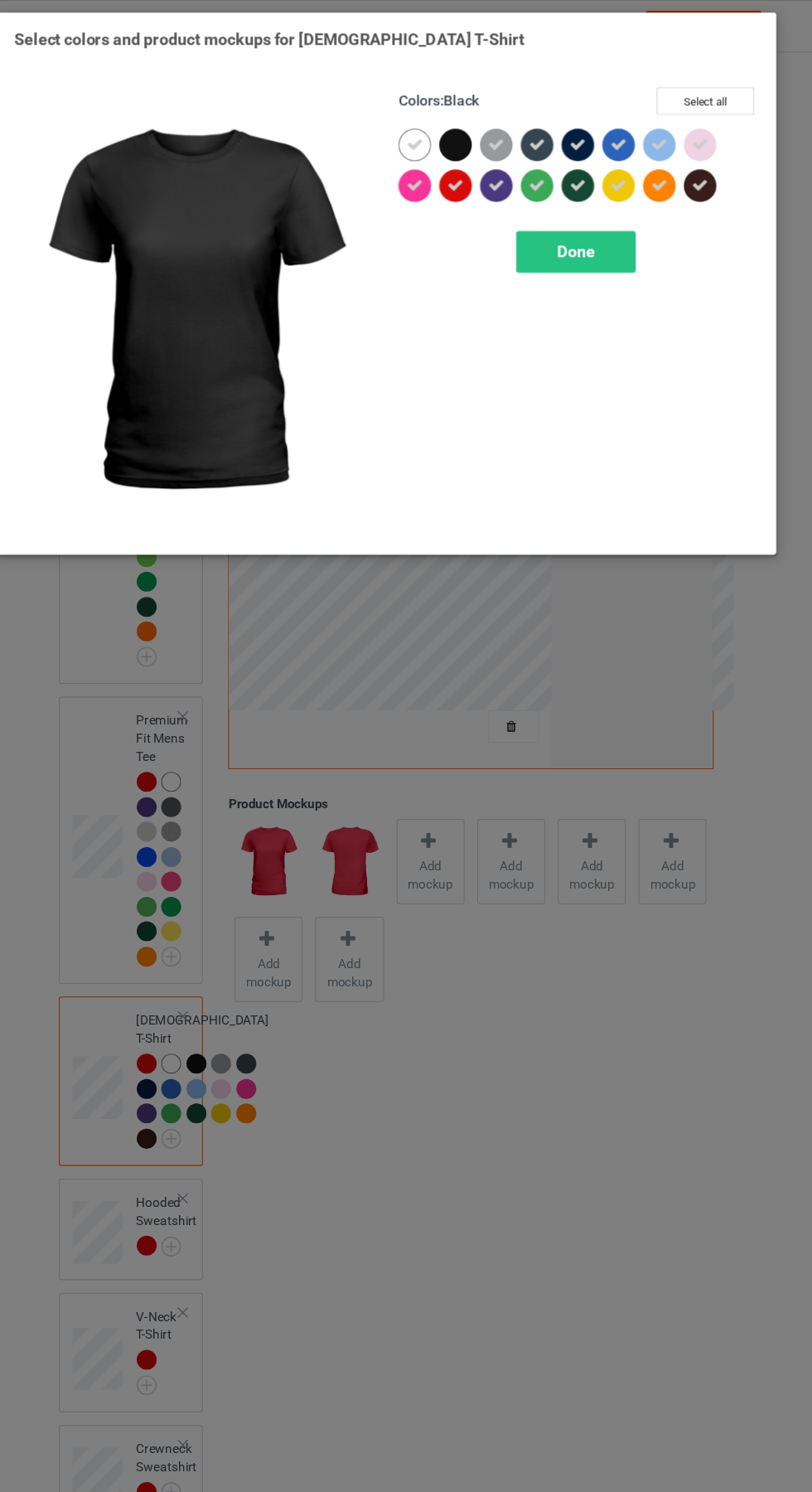
click at [582, 132] on icon at bounding box center [581, 132] width 15 height 15
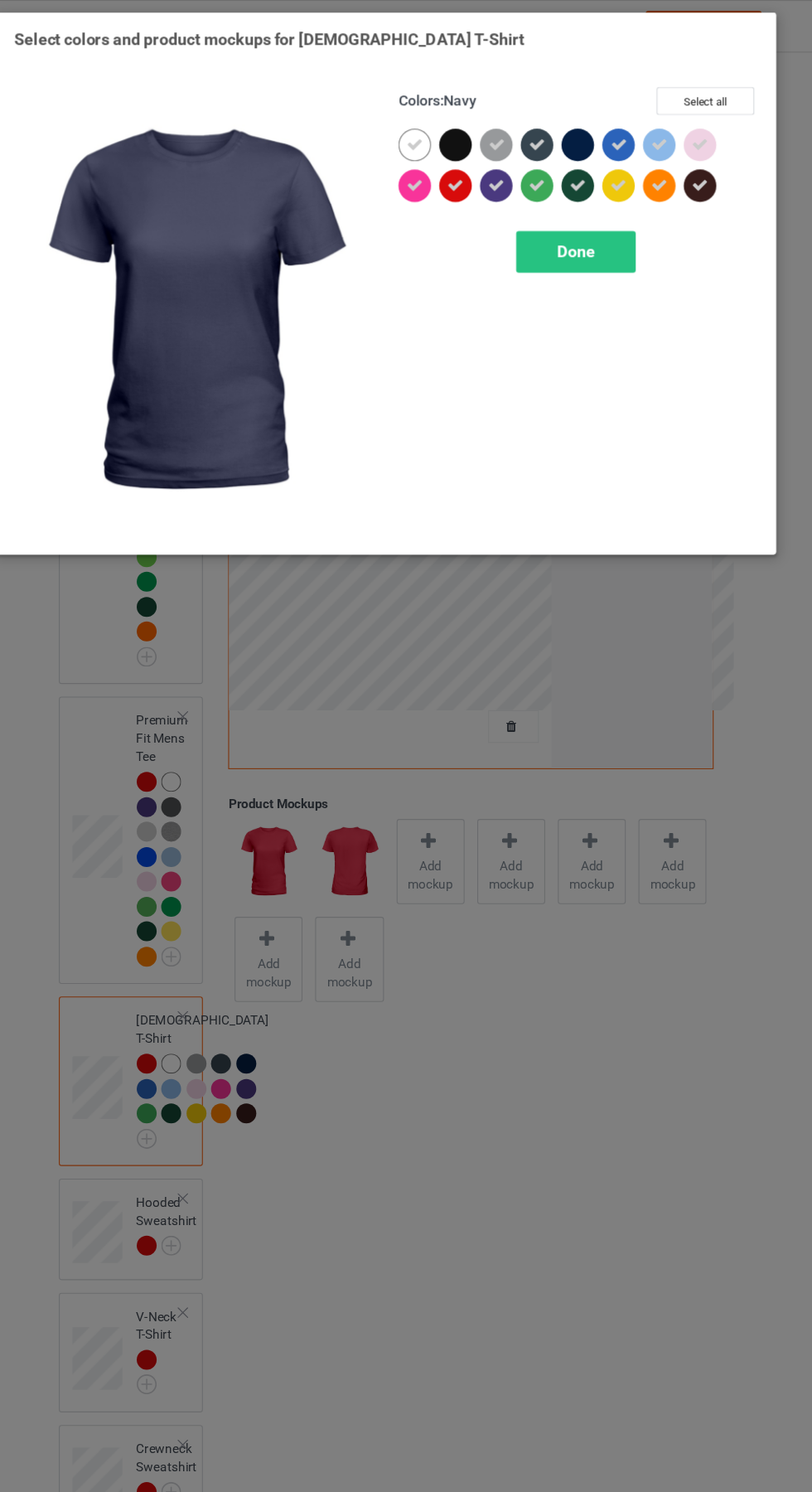
click at [542, 118] on div at bounding box center [544, 133] width 30 height 30
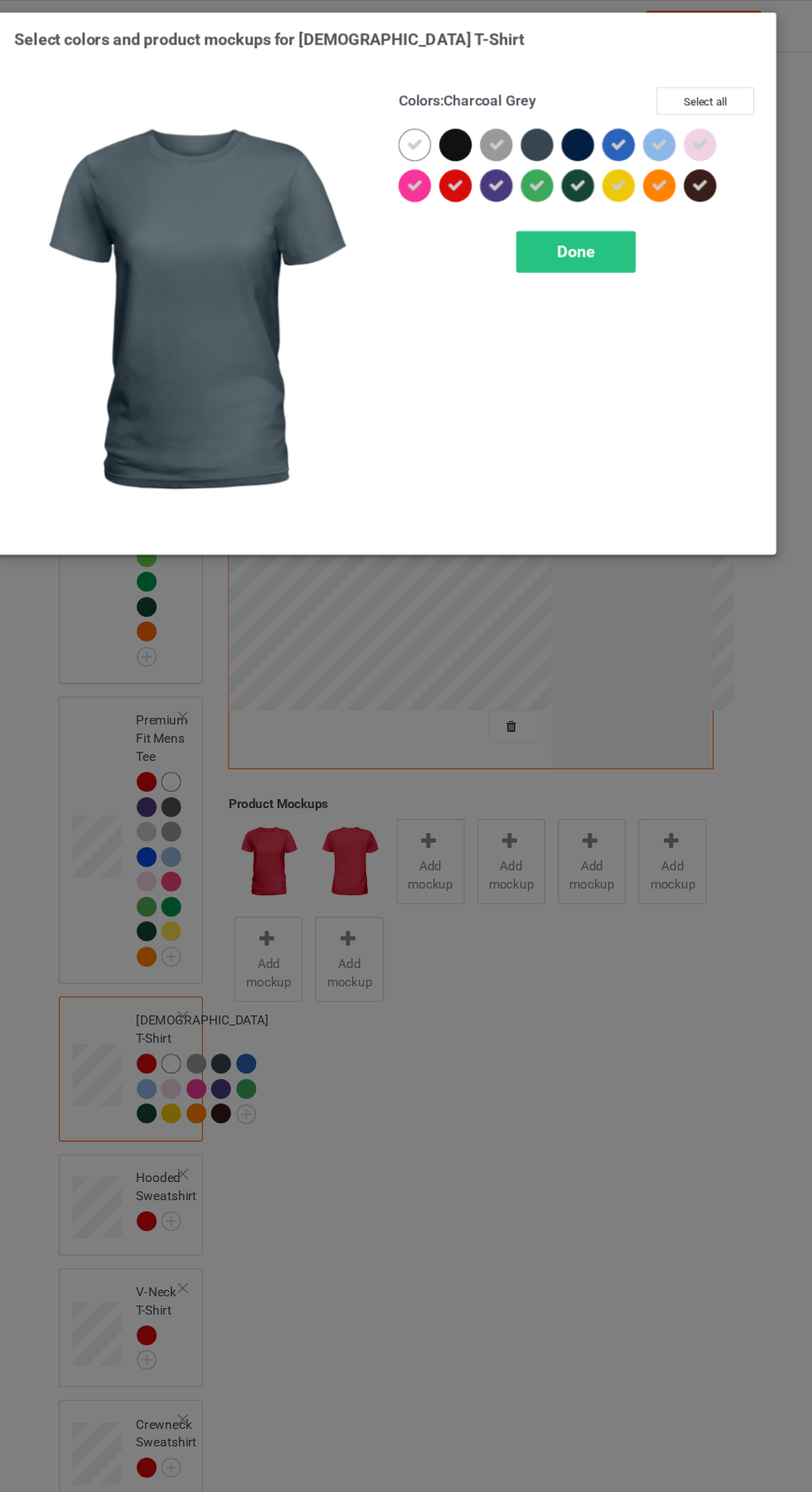
click at [634, 248] on div "Done" at bounding box center [582, 229] width 328 height 38
click at [593, 228] on span "Done" at bounding box center [580, 230] width 35 height 17
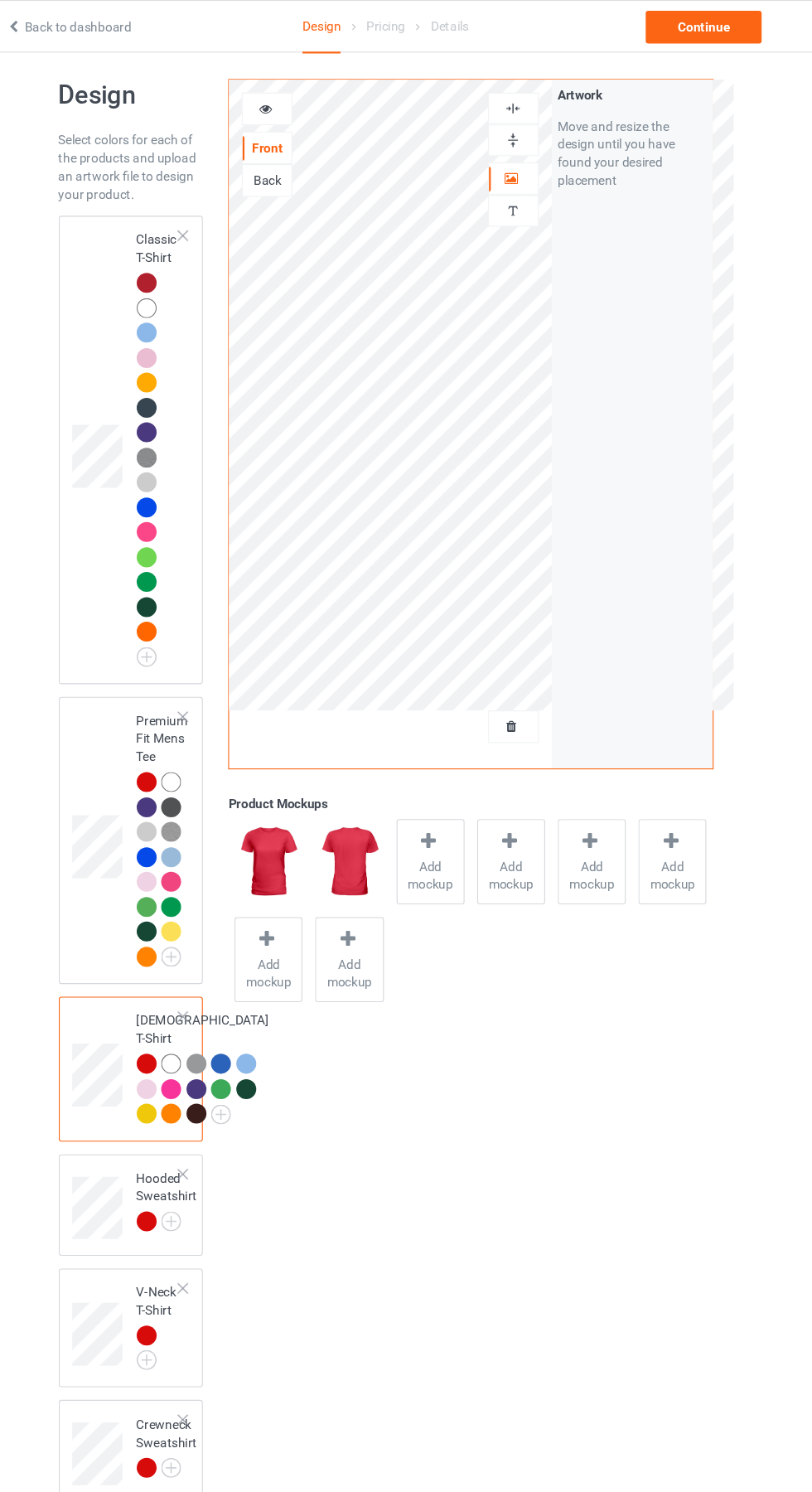
click at [0, 0] on img at bounding box center [0, 0] width 0 height 0
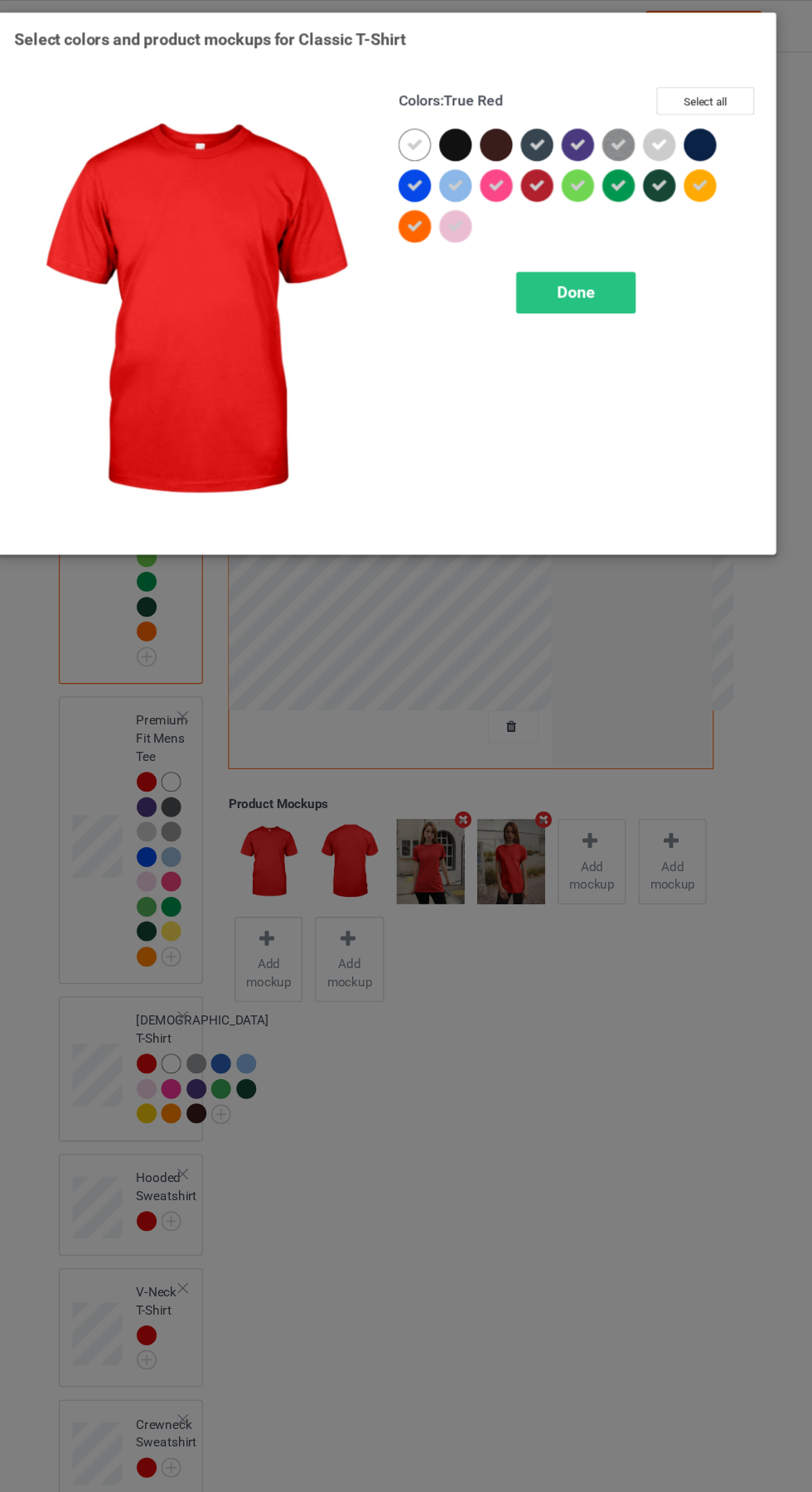
click at [605, 251] on div "Done" at bounding box center [580, 267] width 109 height 38
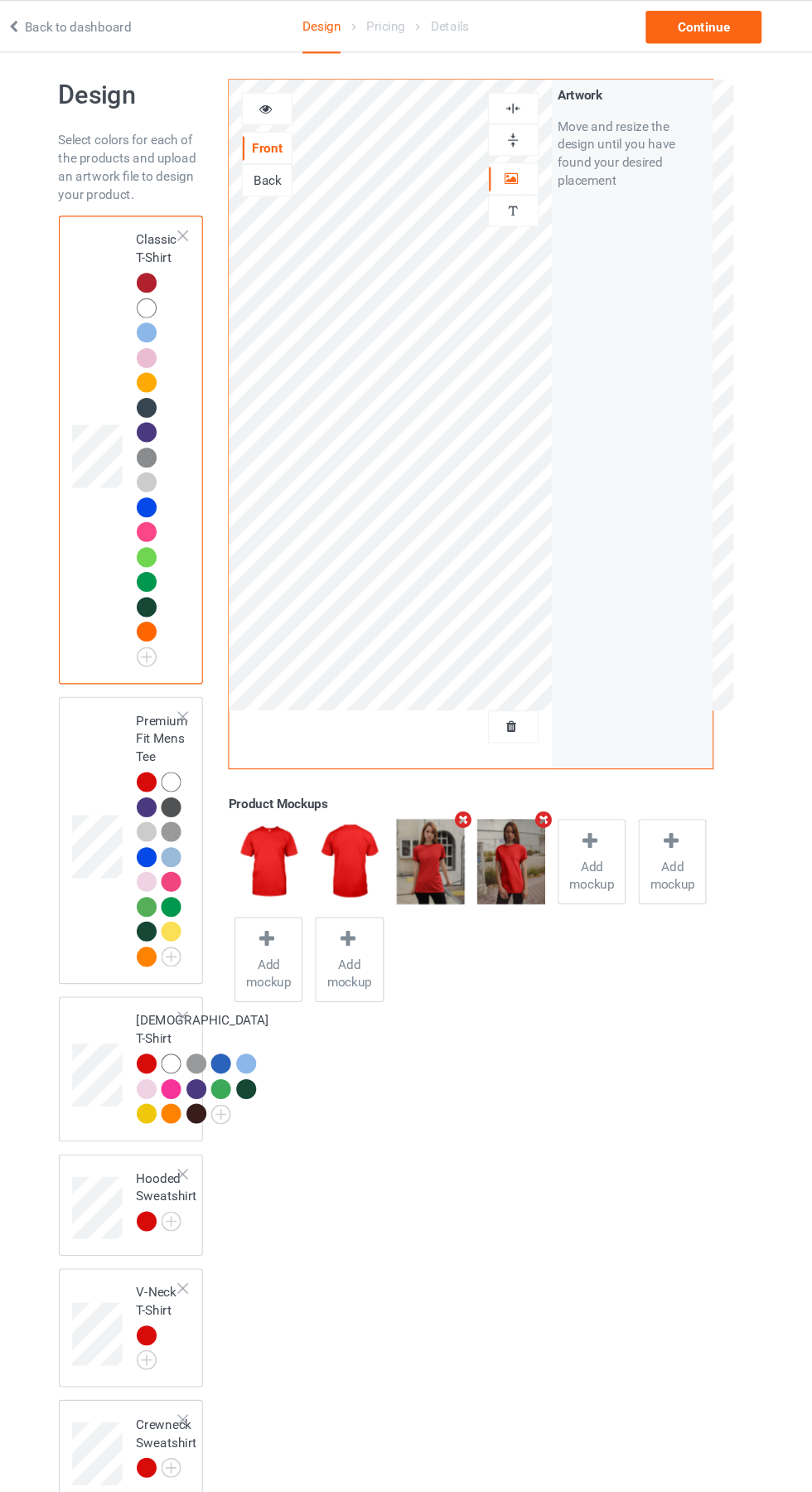
click at [551, 750] on icon "Remove mockup" at bounding box center [550, 750] width 20 height 17
click at [476, 750] on icon "Remove mockup" at bounding box center [476, 750] width 20 height 17
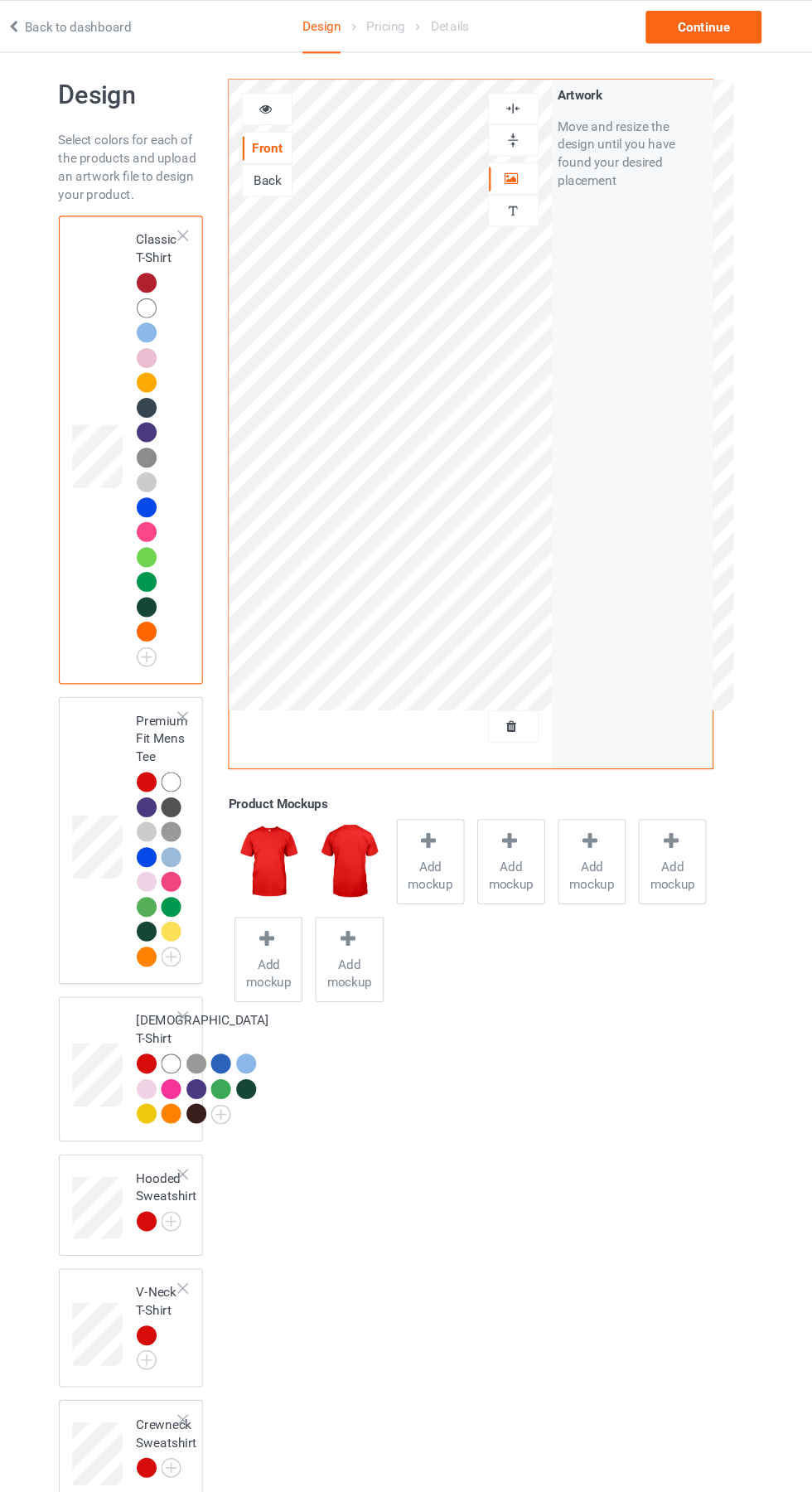
click at [449, 779] on div at bounding box center [447, 772] width 23 height 24
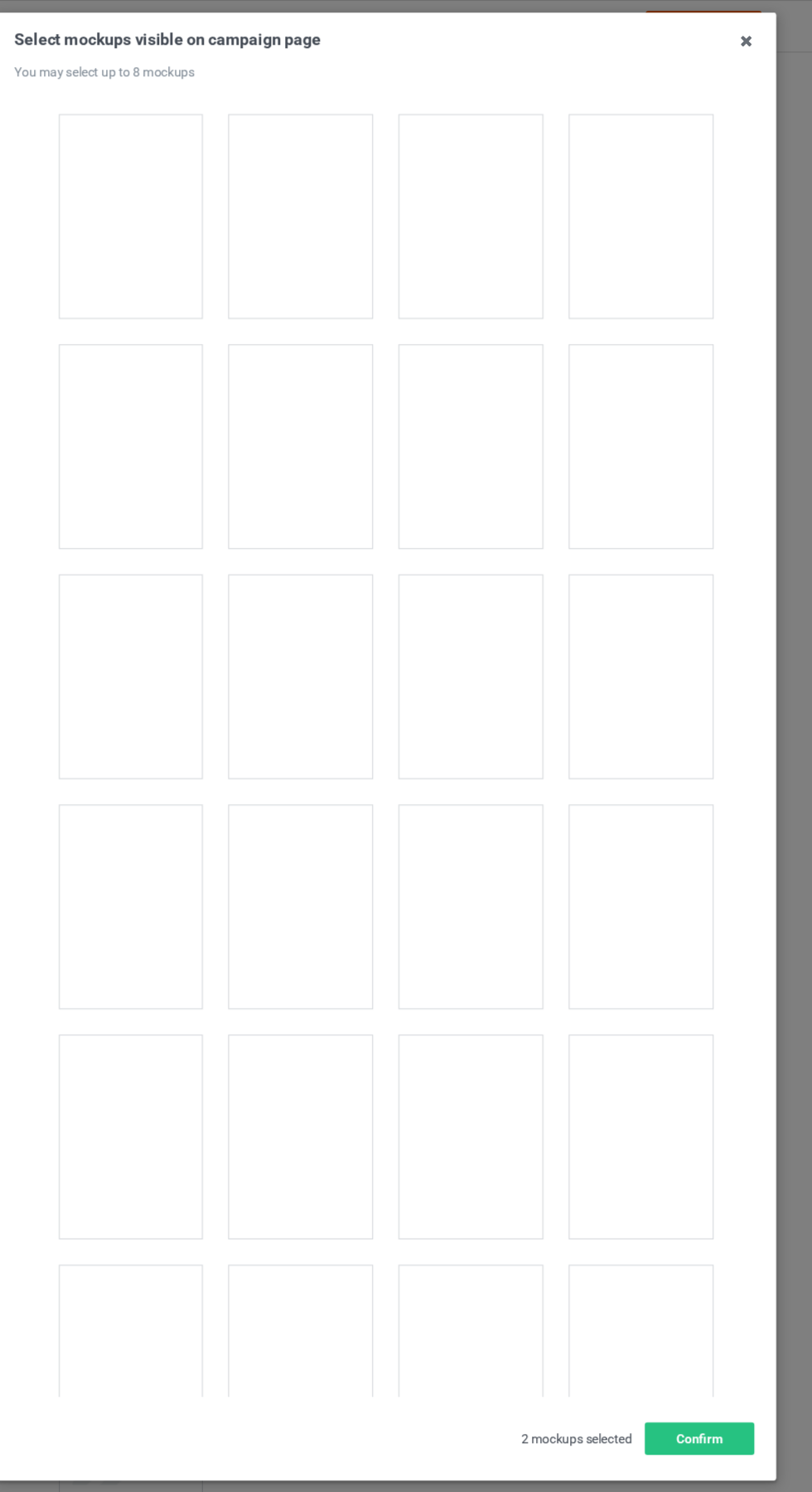
scroll to position [2309, 0]
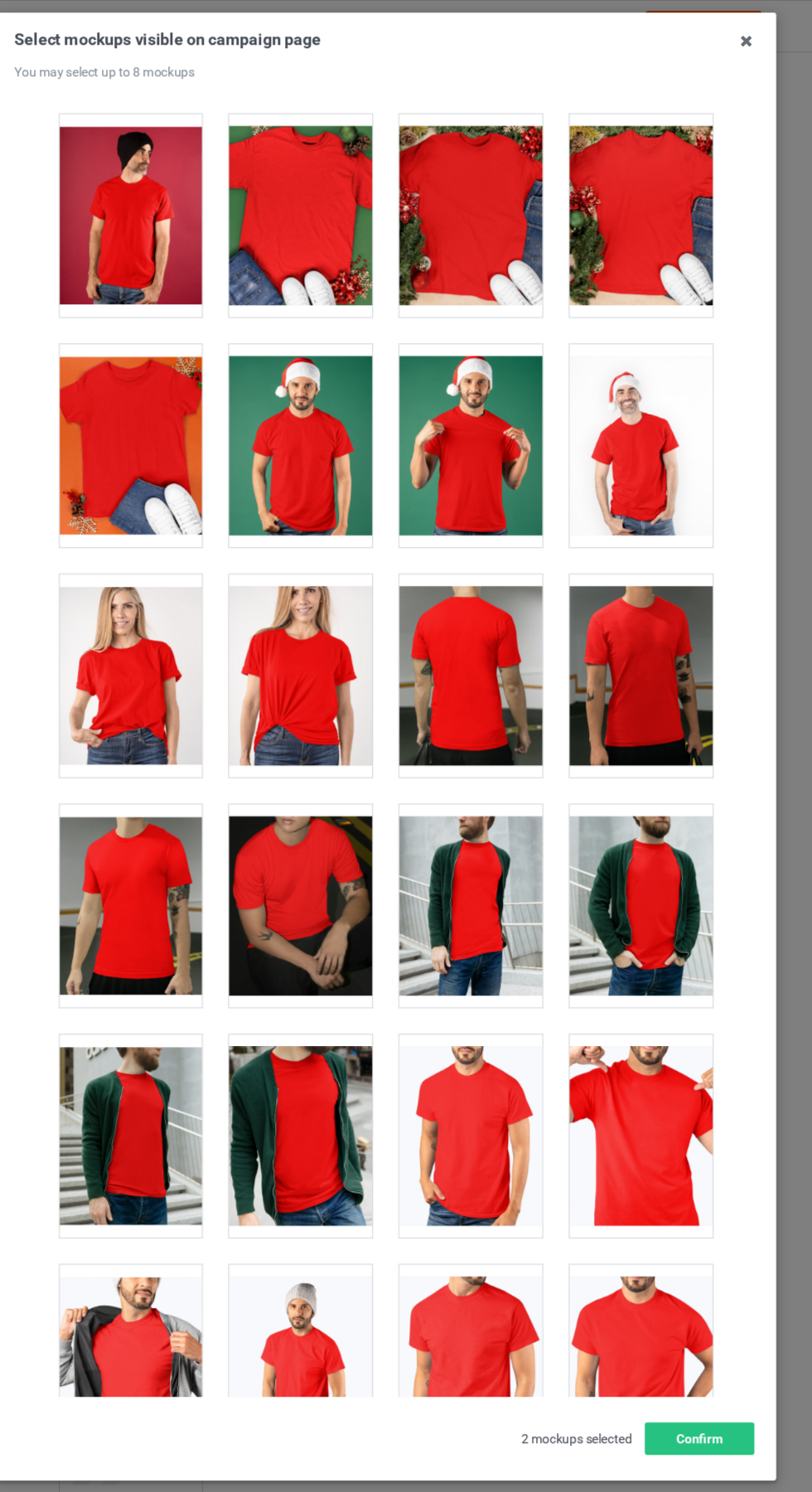
click at [184, 645] on div at bounding box center [171, 619] width 131 height 186
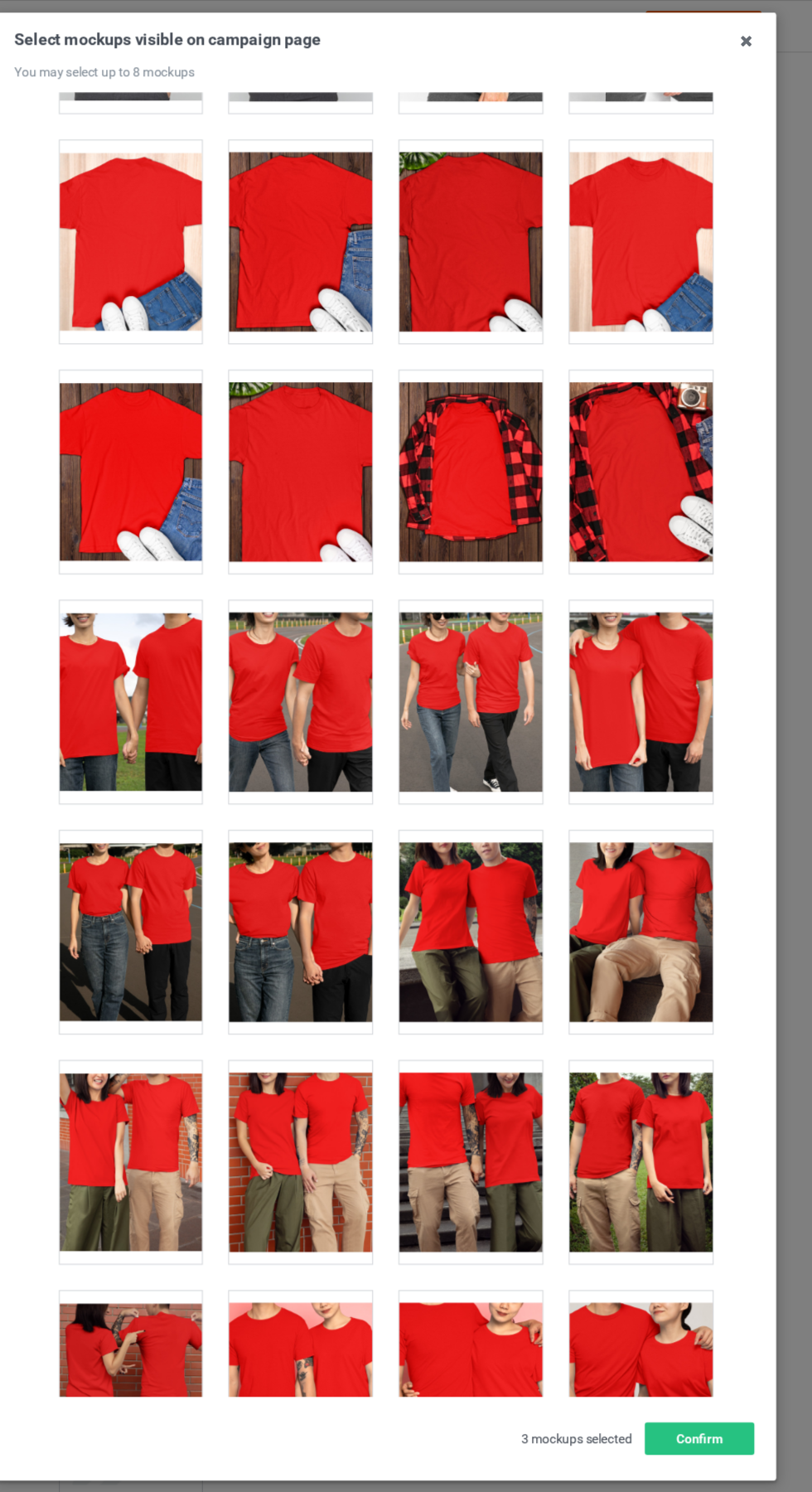
scroll to position [5061, 0]
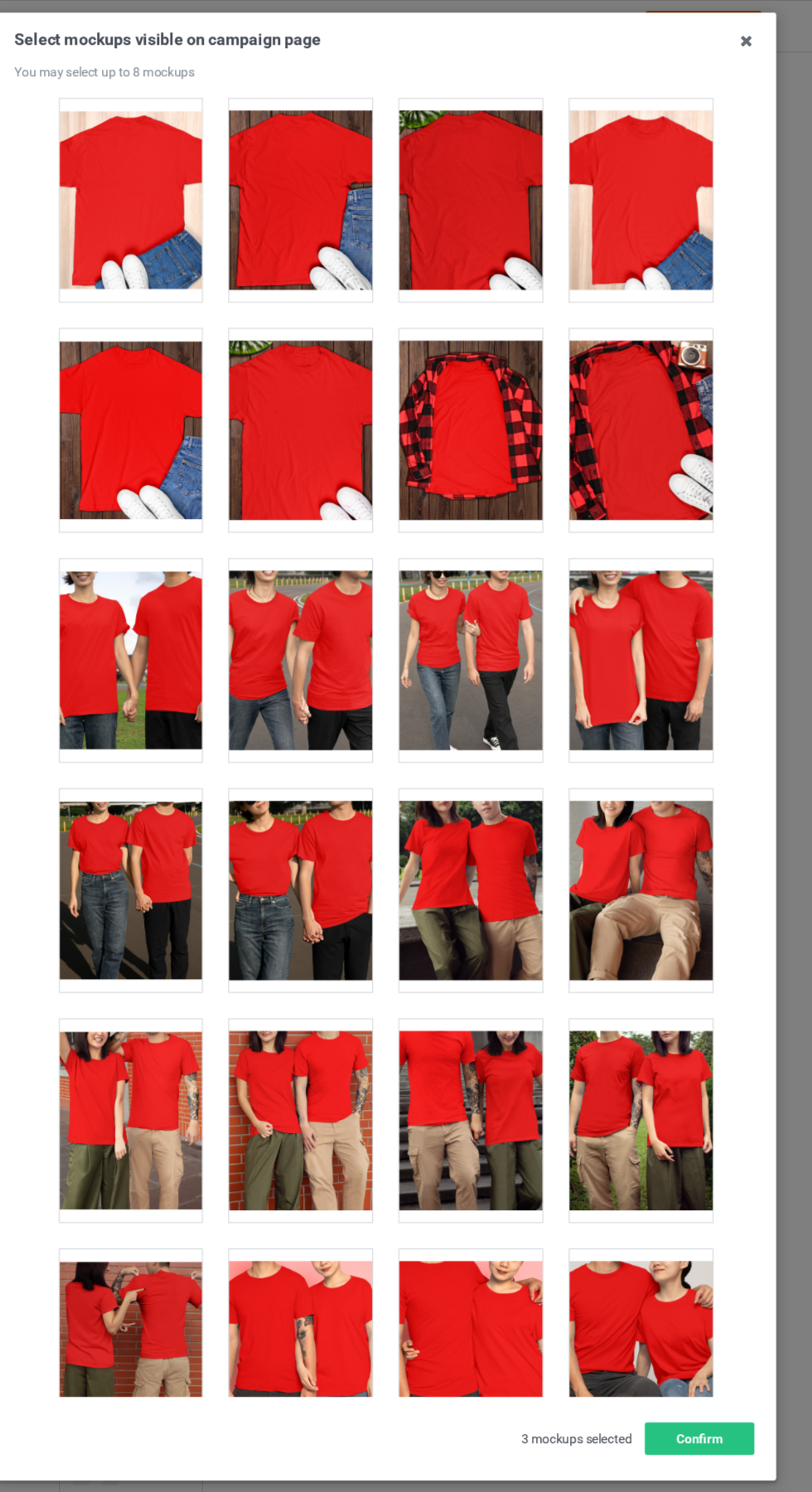
click at [730, 29] on icon at bounding box center [736, 37] width 26 height 26
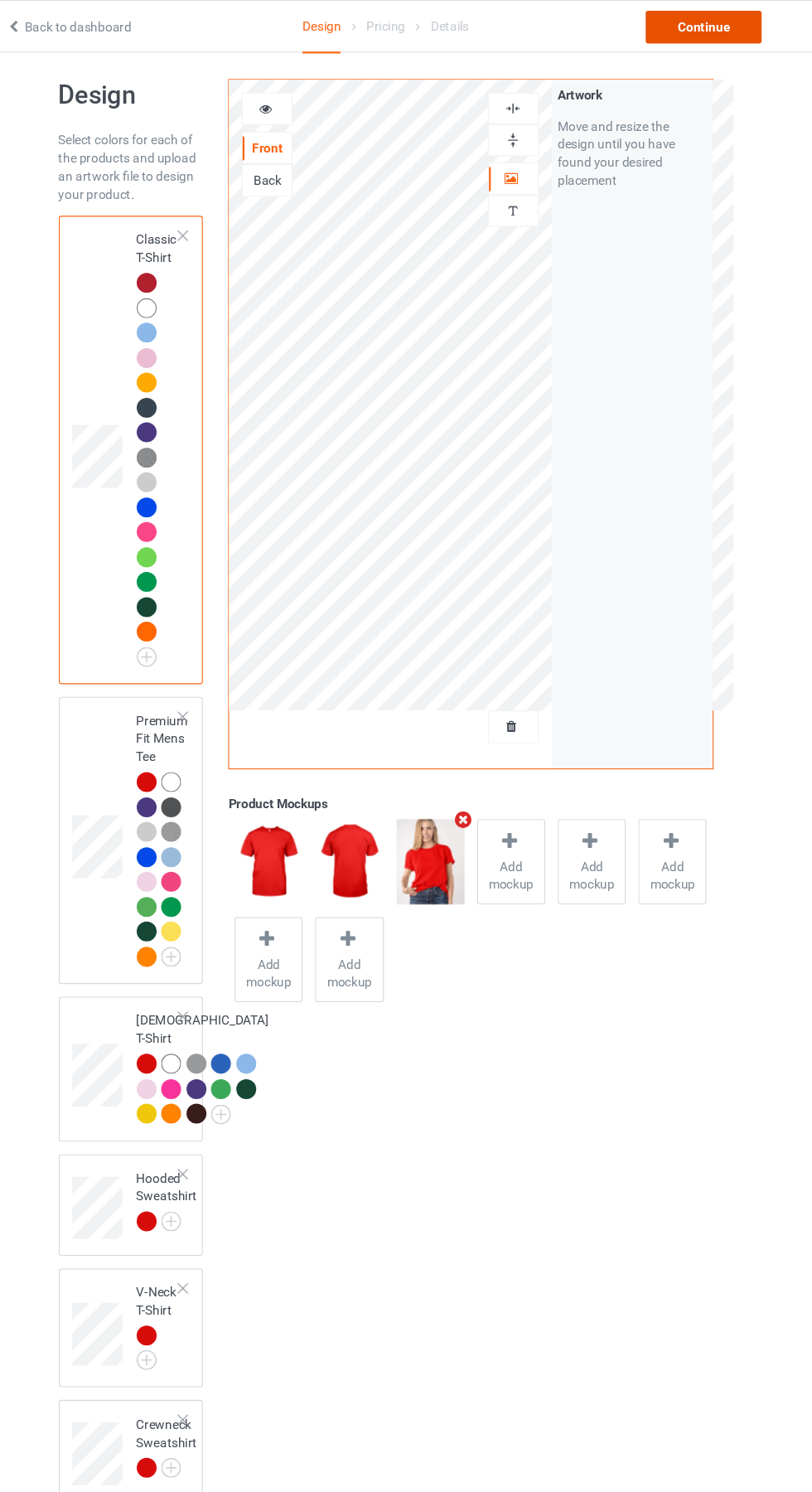
click at [727, 32] on div "Continue" at bounding box center [697, 24] width 106 height 30
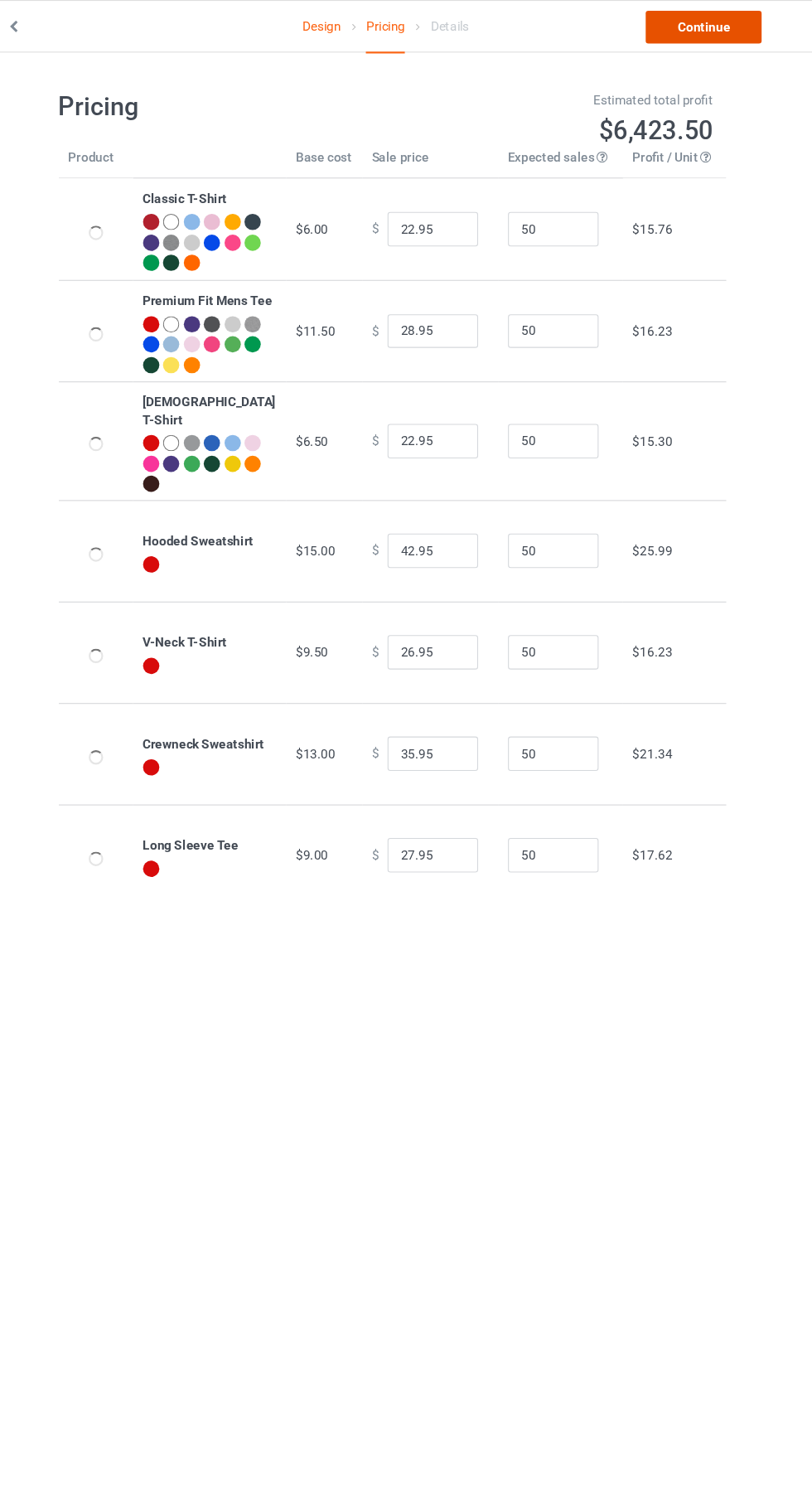
click at [726, 26] on link "Continue" at bounding box center [697, 24] width 106 height 30
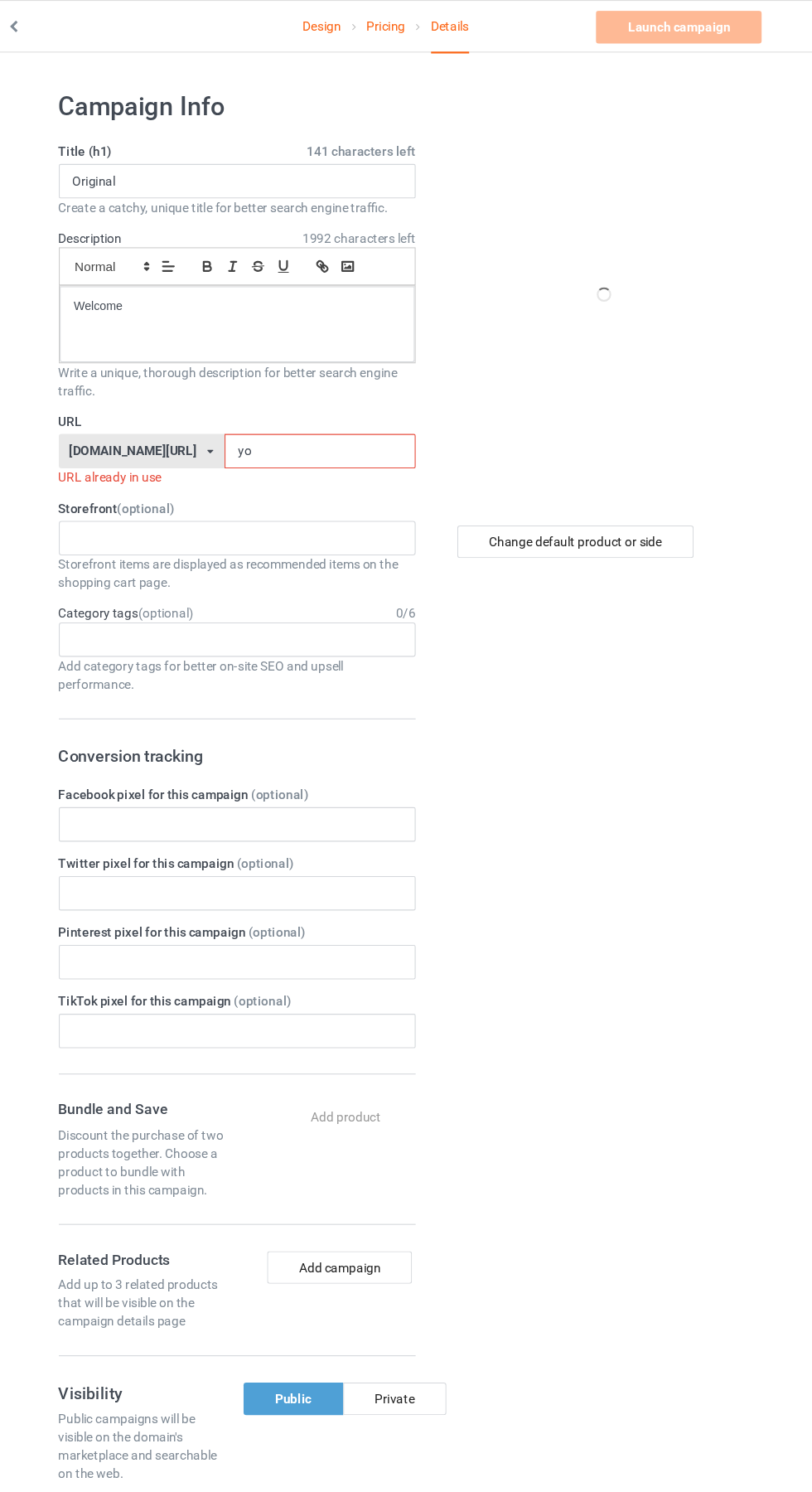
click at [340, 412] on input "yo" at bounding box center [346, 412] width 175 height 32
click at [373, 412] on input "yo" at bounding box center [346, 412] width 175 height 32
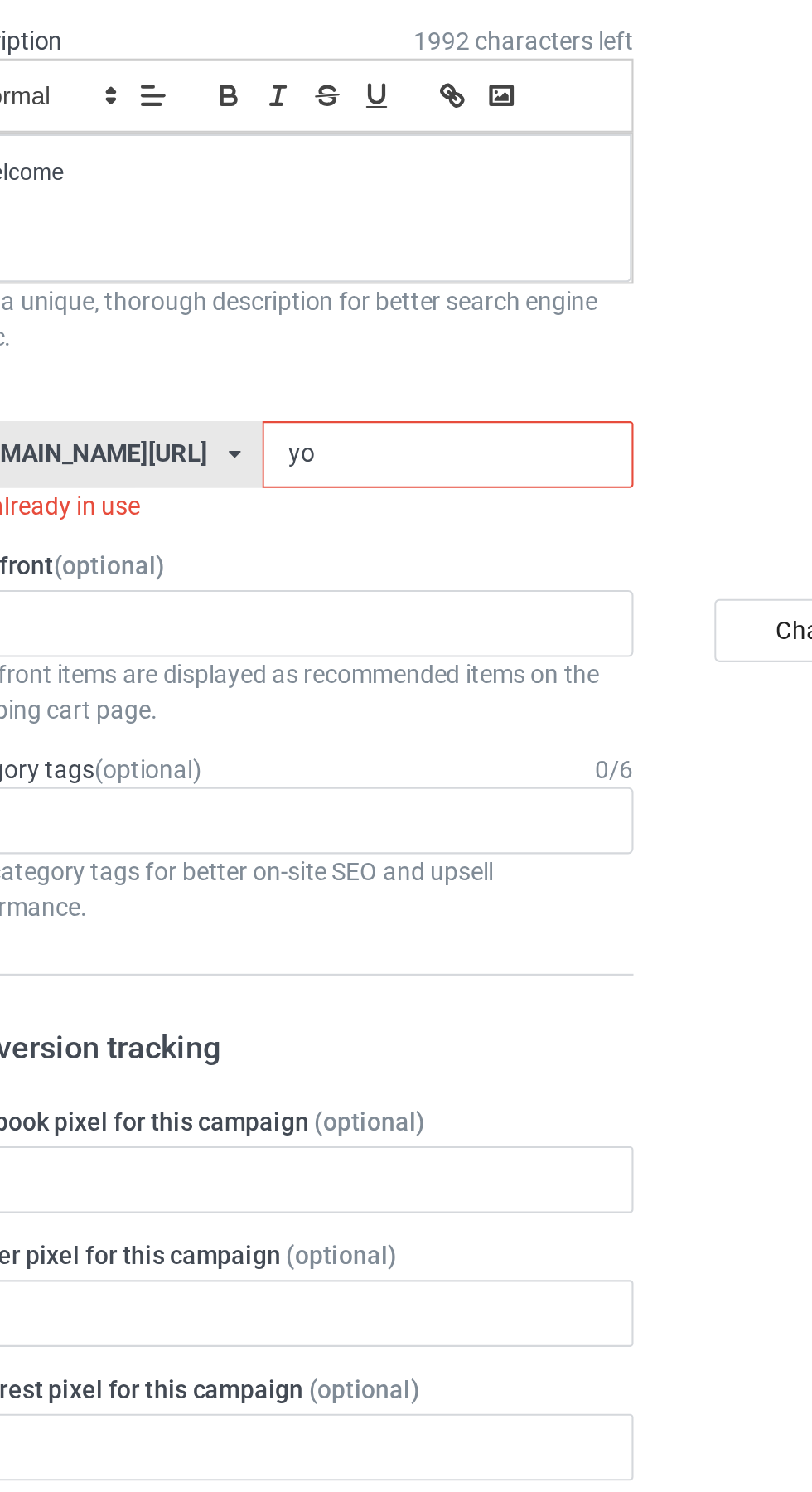
type input "y"
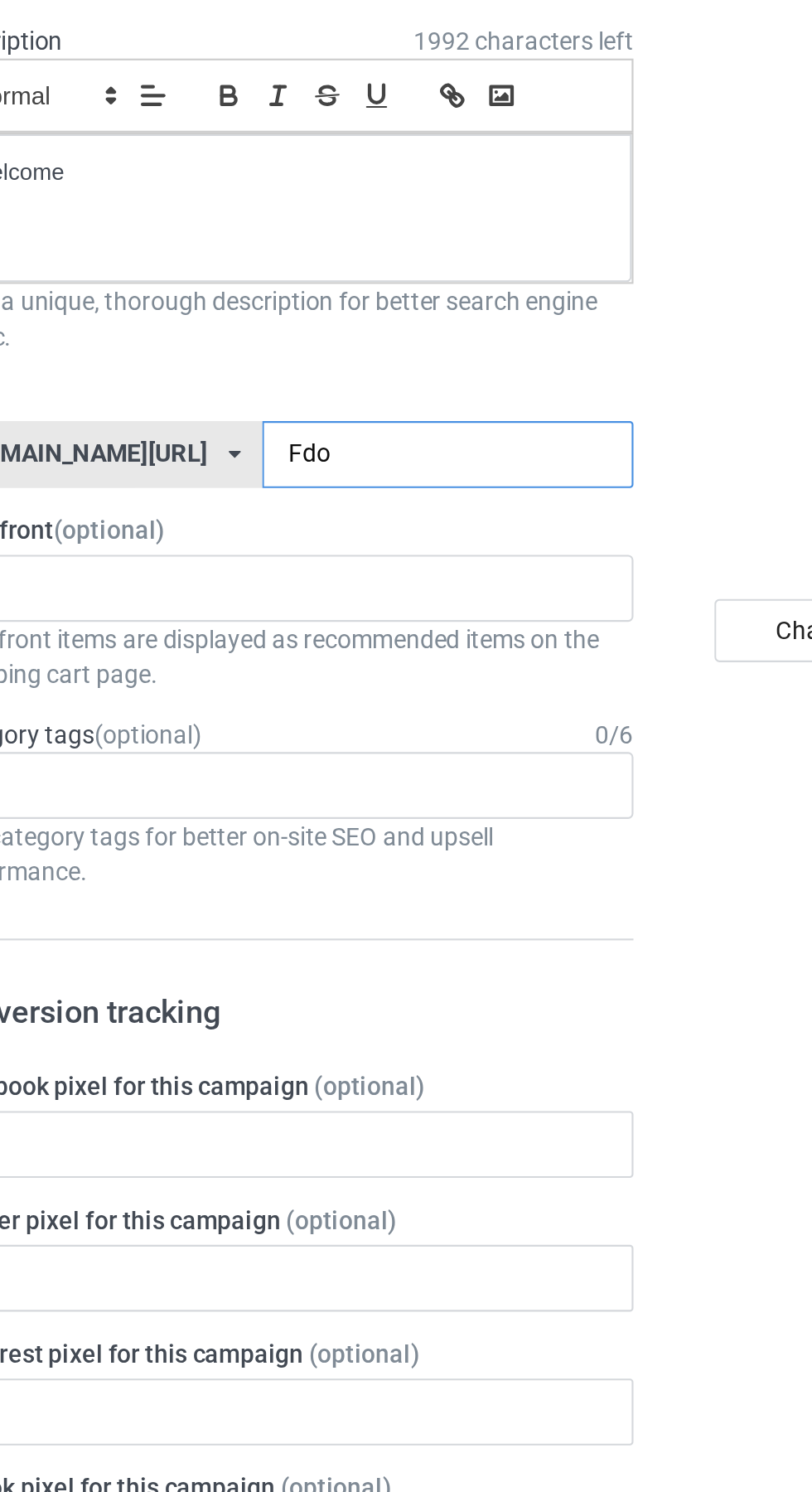
type input "Fdom"
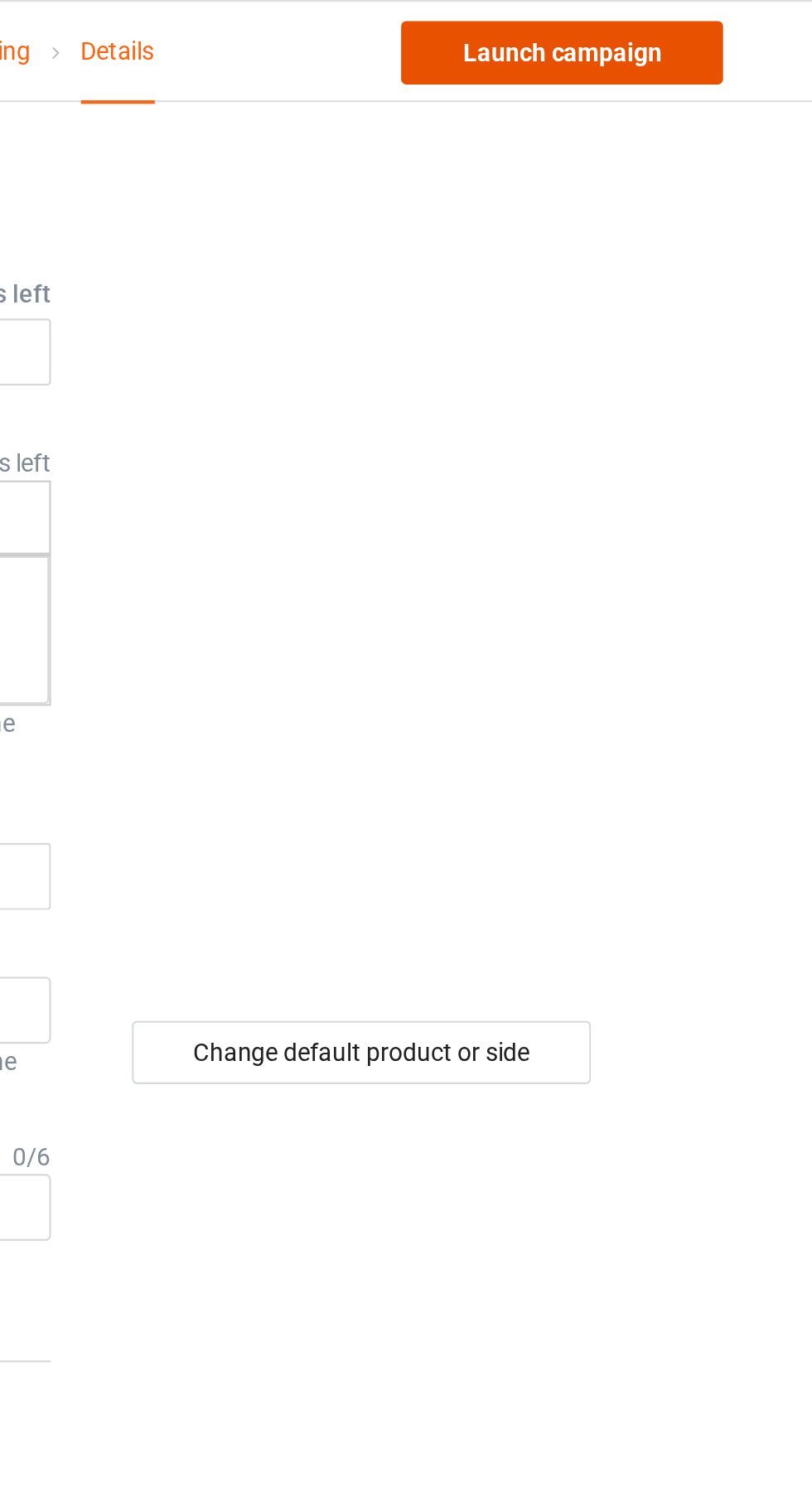
click at [711, 29] on link "Launch campaign" at bounding box center [674, 24] width 152 height 30
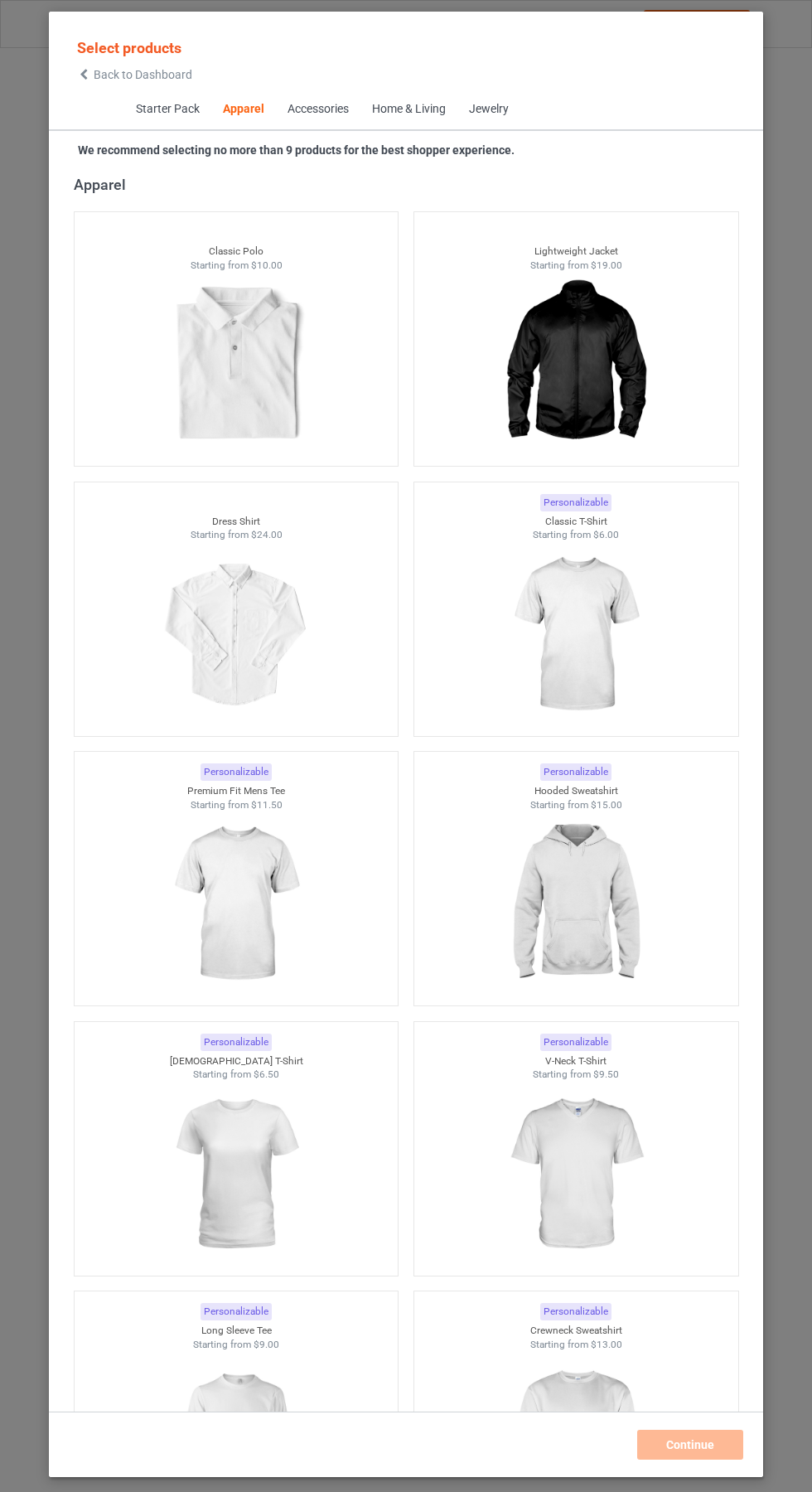
click at [83, 75] on icon at bounding box center [84, 75] width 15 height 12
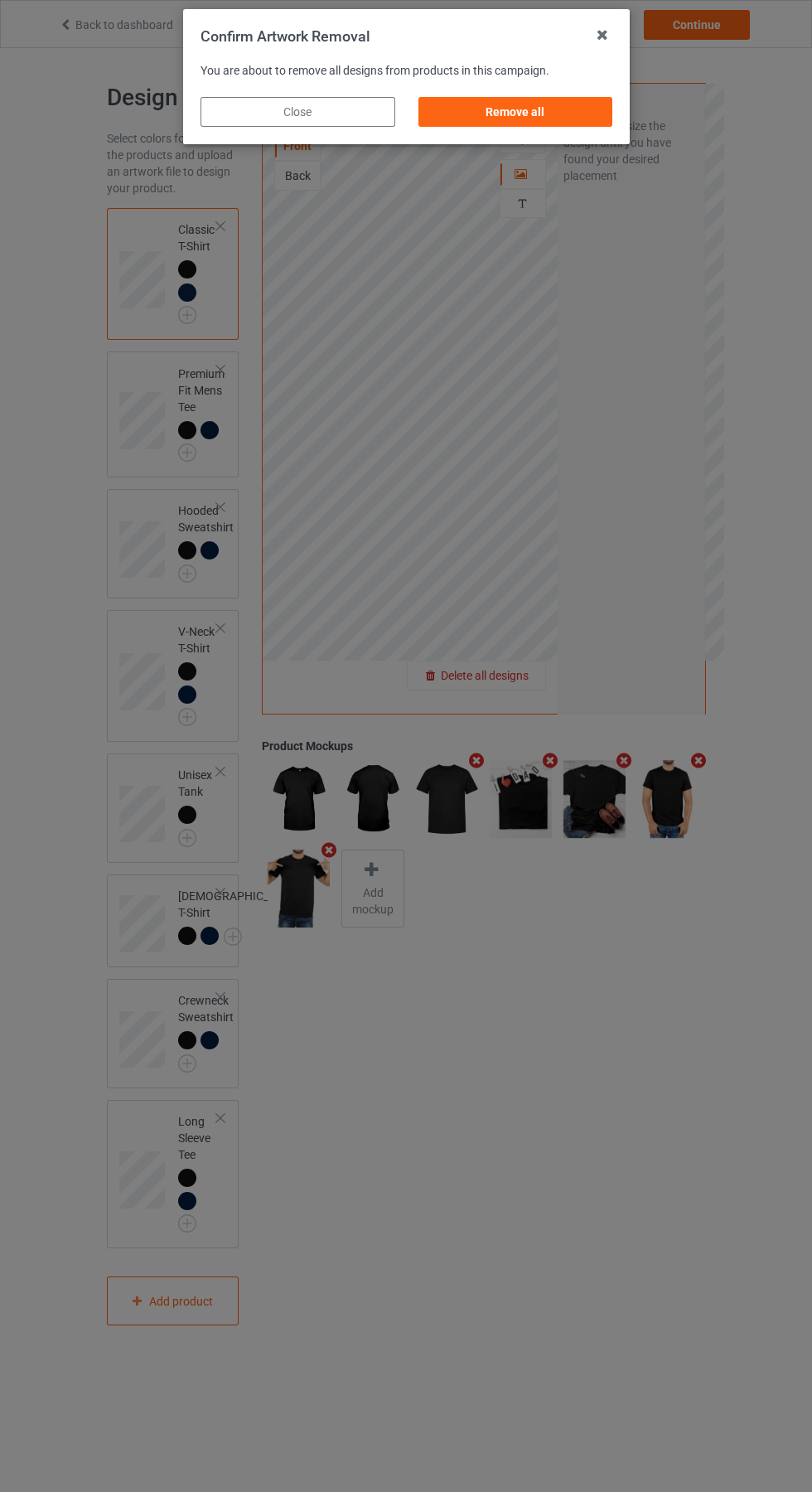
click at [549, 121] on div "Remove all" at bounding box center [515, 111] width 195 height 30
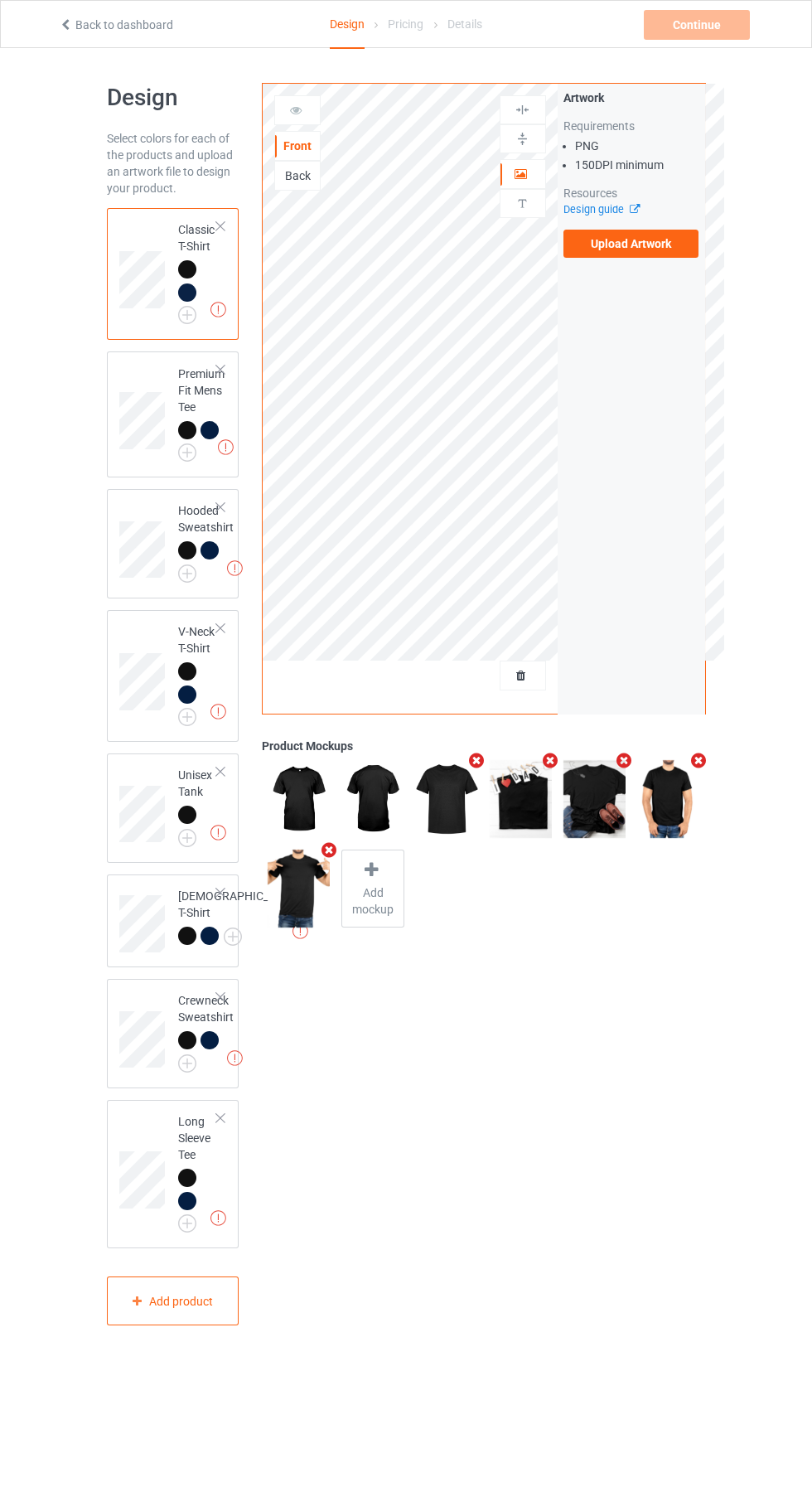
click at [668, 253] on label "Upload Artwork" at bounding box center [631, 243] width 135 height 28
click at [0, 0] on input "Upload Artwork" at bounding box center [0, 0] width 0 height 0
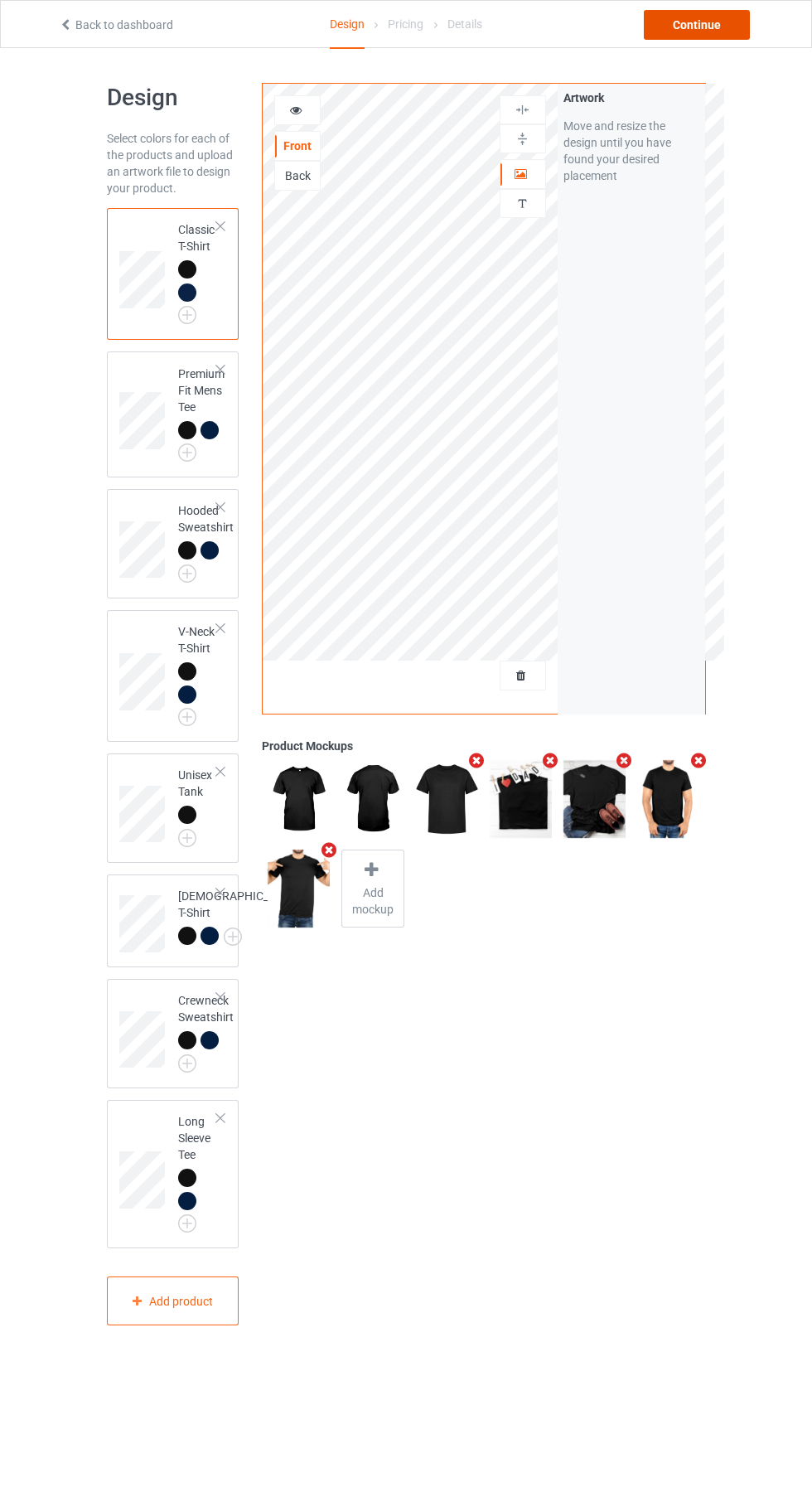
click at [712, 26] on div "Continue" at bounding box center [697, 24] width 106 height 30
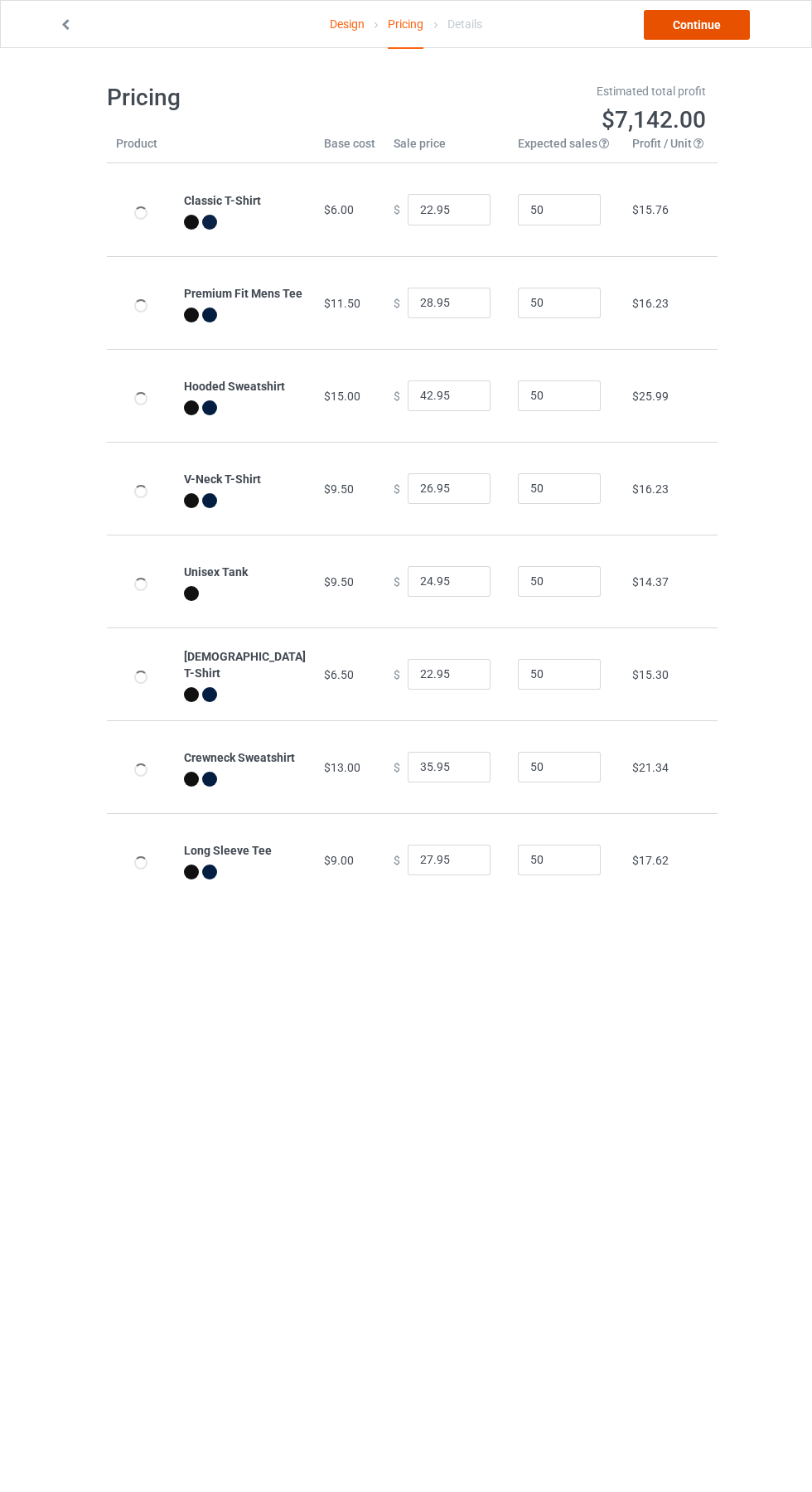
click at [716, 16] on link "Continue" at bounding box center [697, 24] width 106 height 30
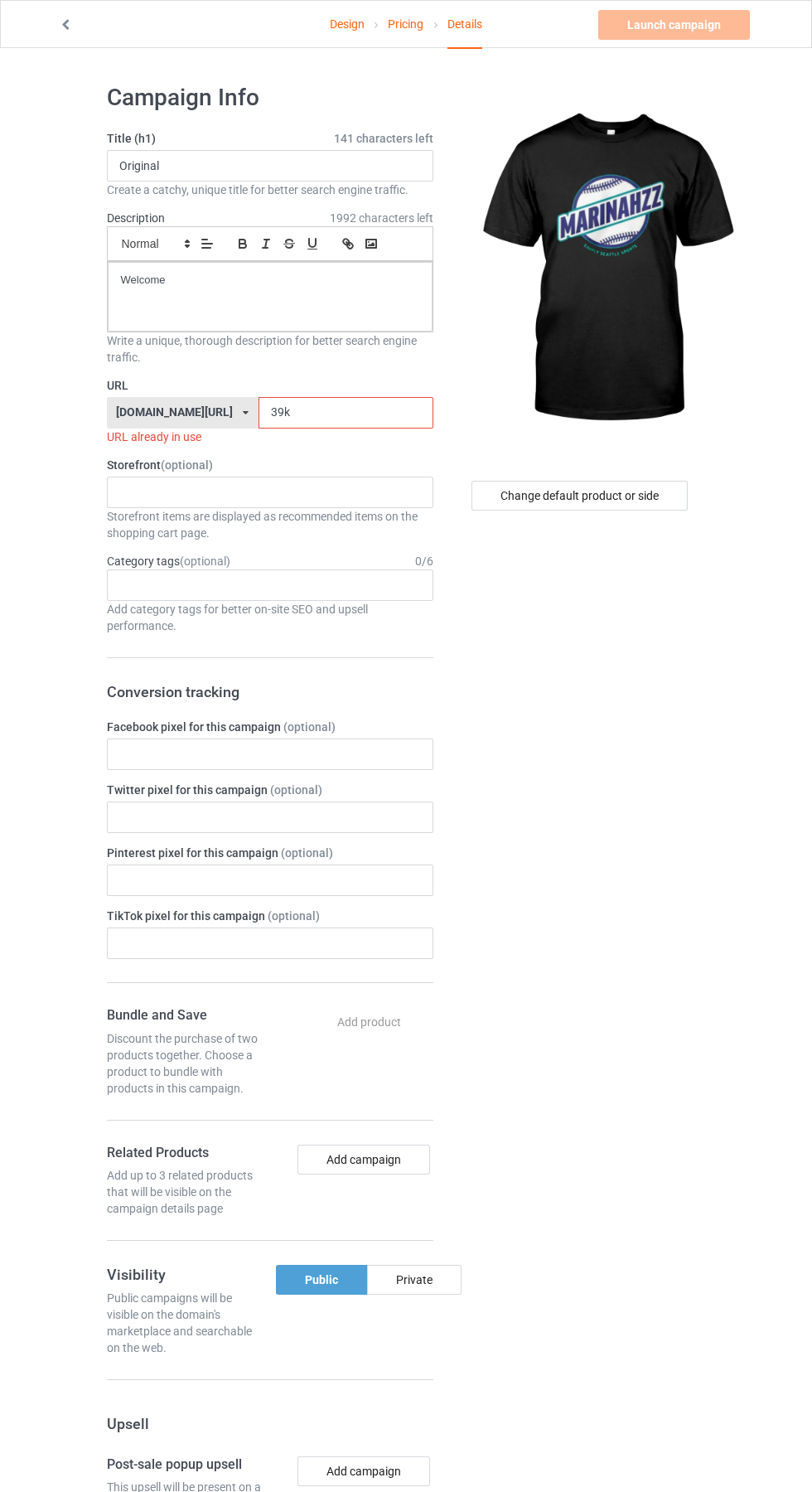
click at [336, 412] on input "39k" at bounding box center [346, 412] width 175 height 32
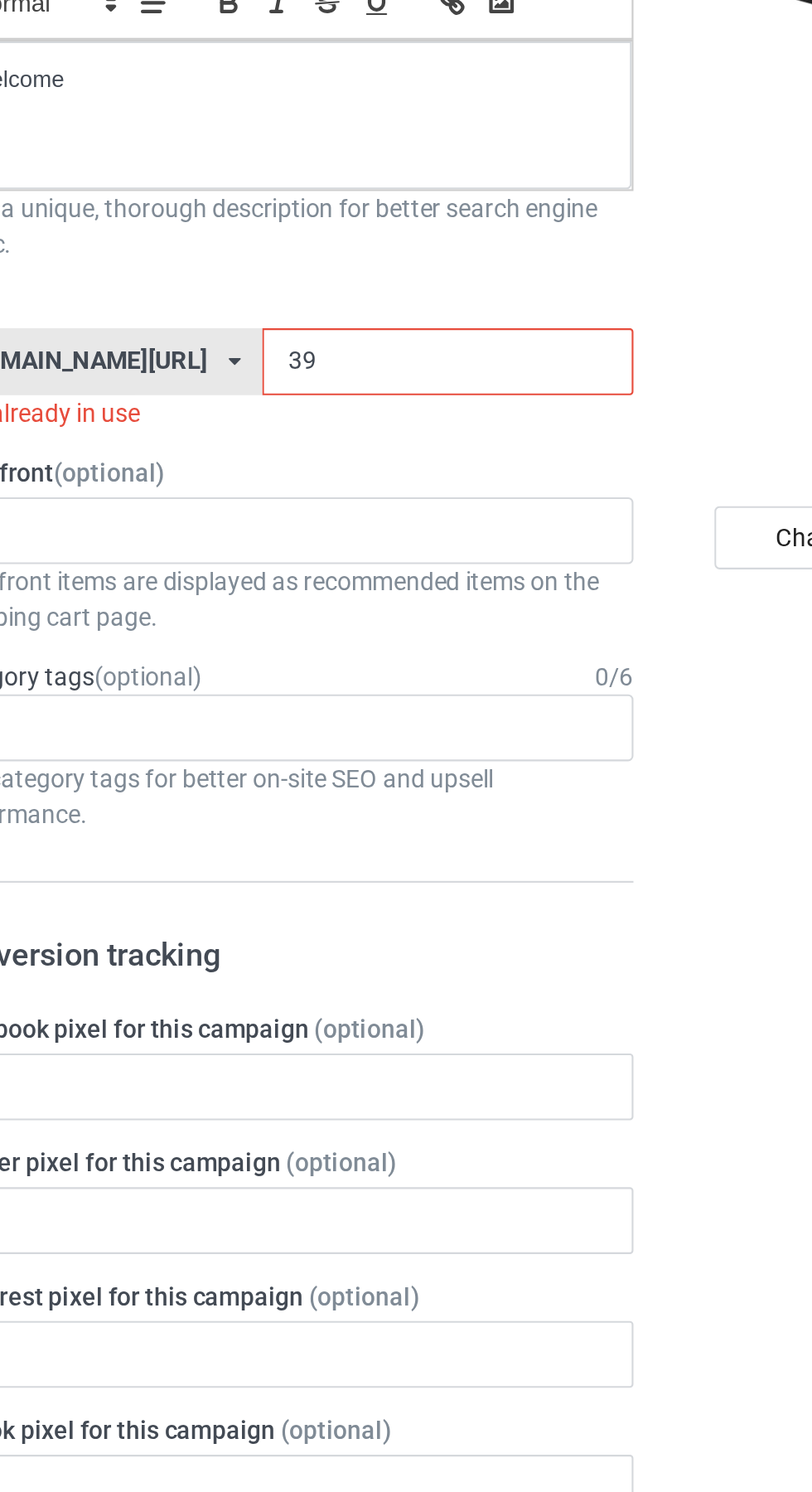
type input "3"
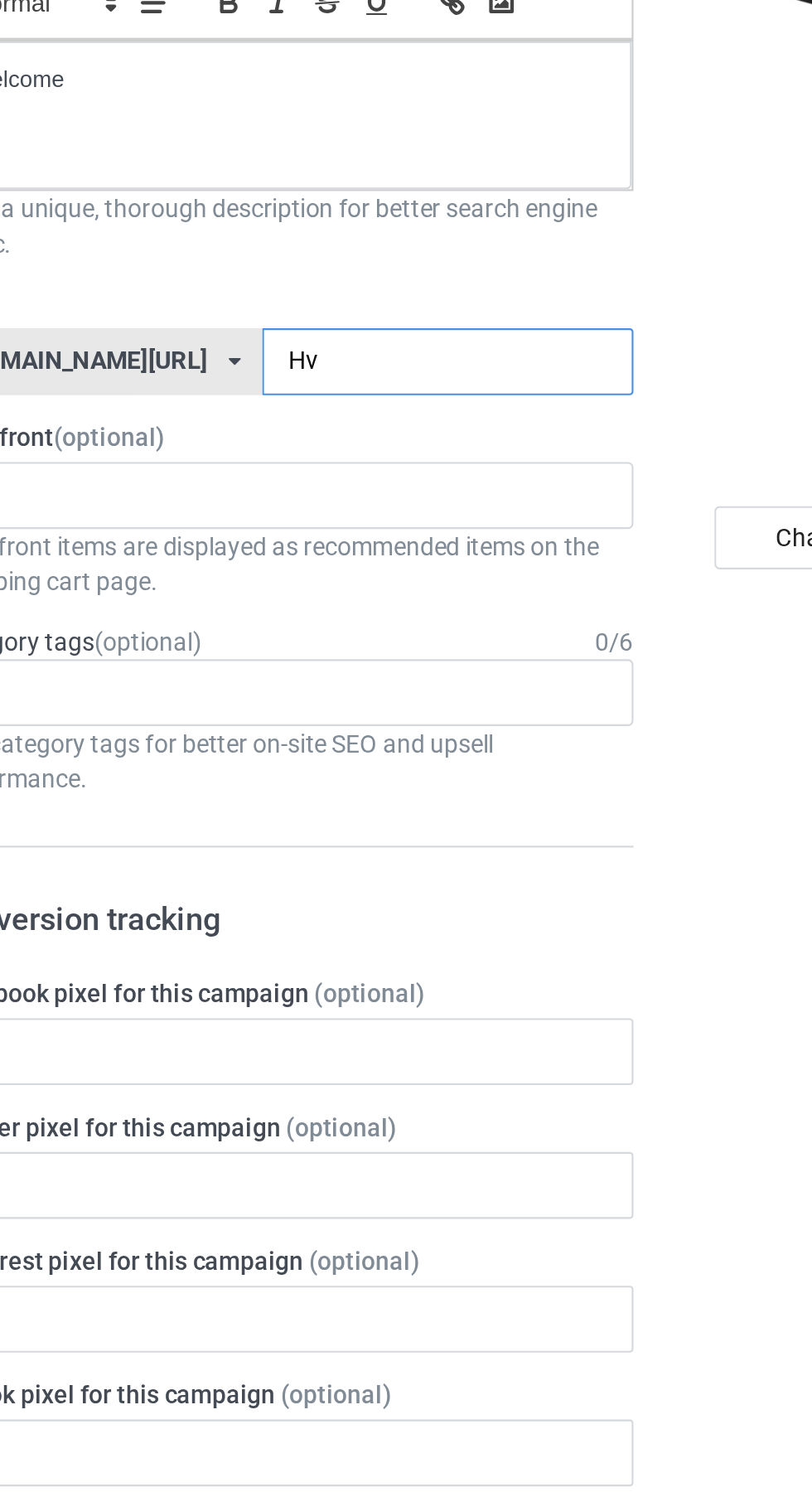
type input "Hvm"
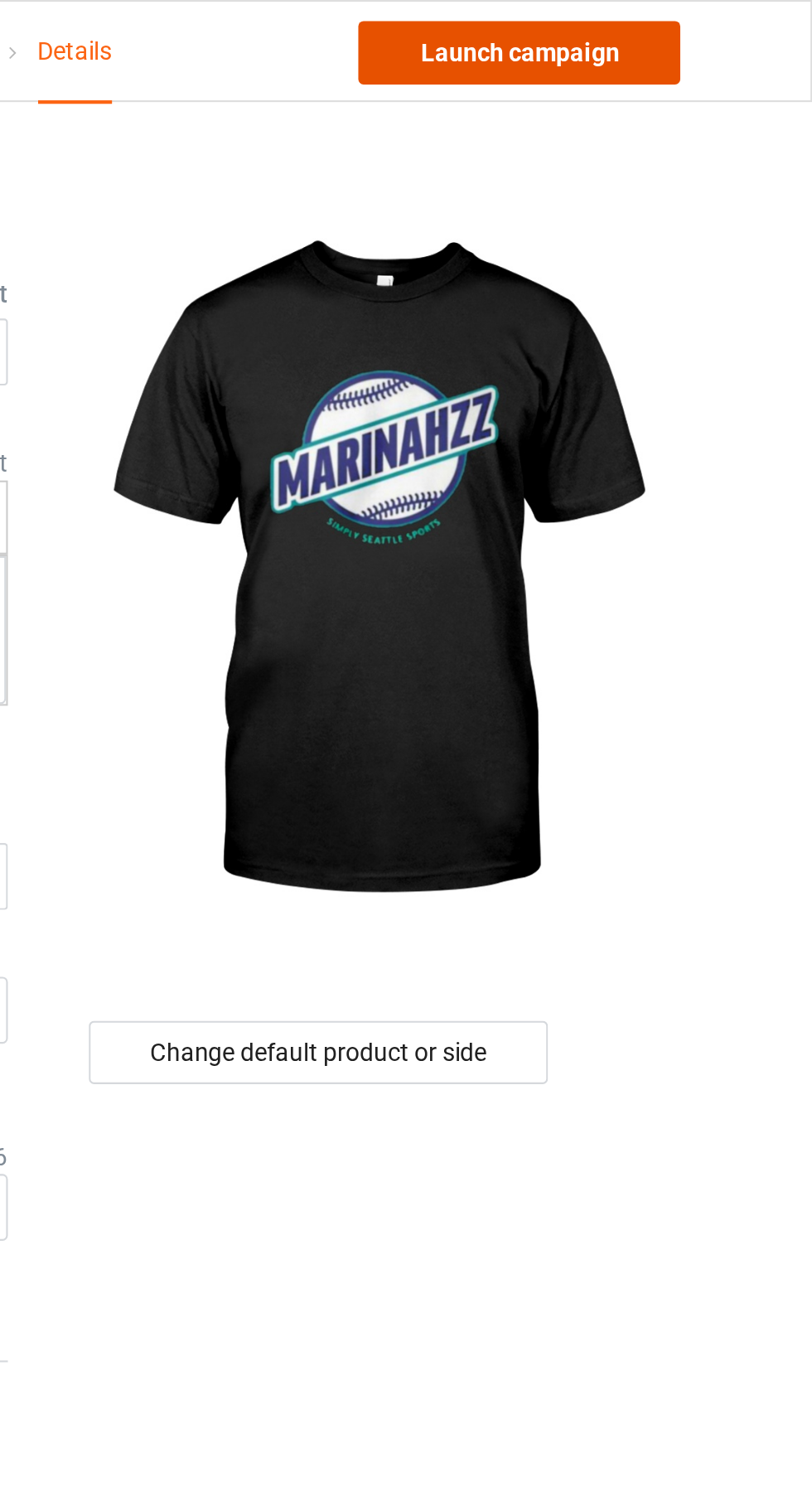
click at [715, 27] on link "Launch campaign" at bounding box center [674, 24] width 152 height 30
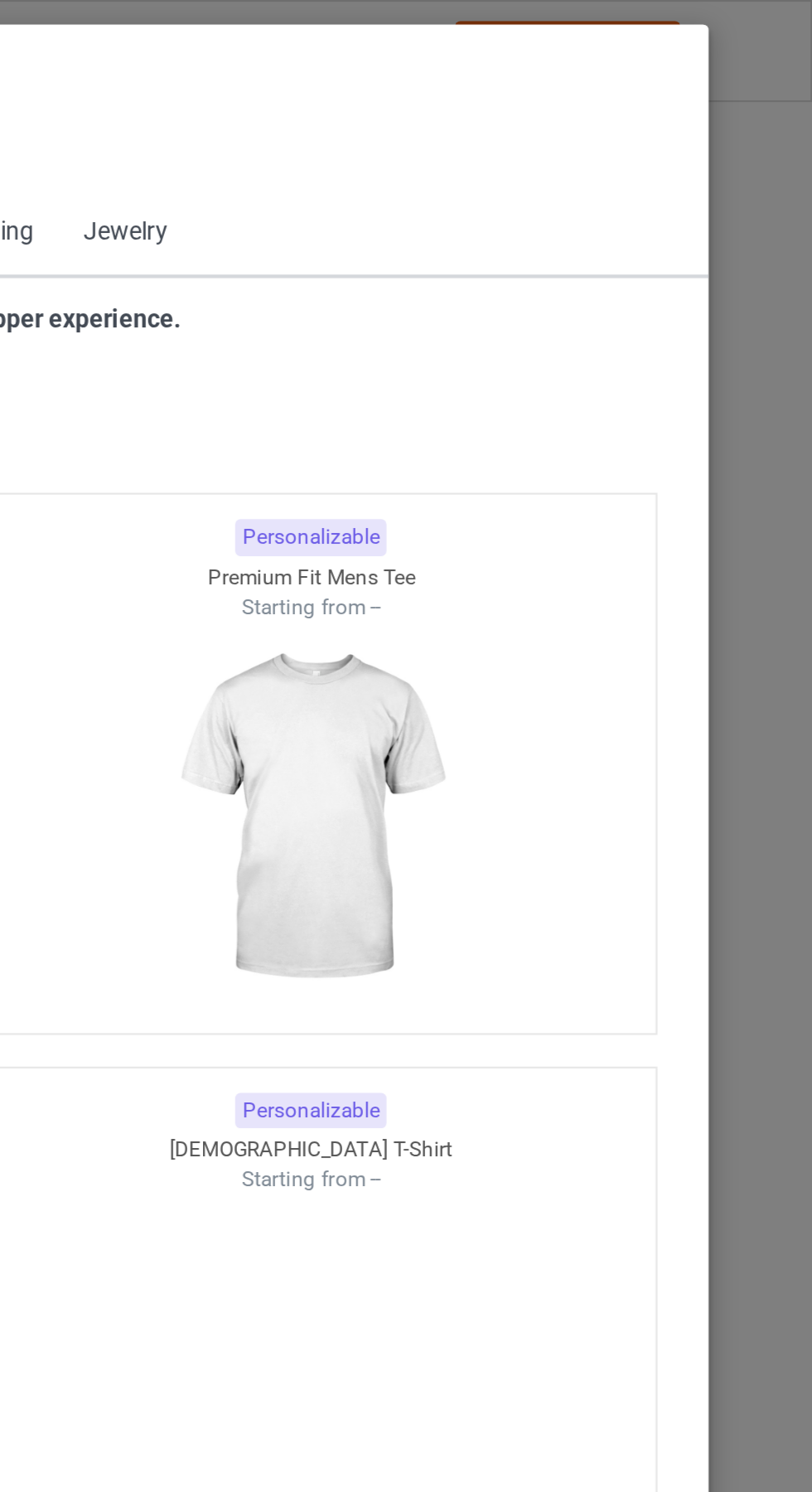
scroll to position [887, 0]
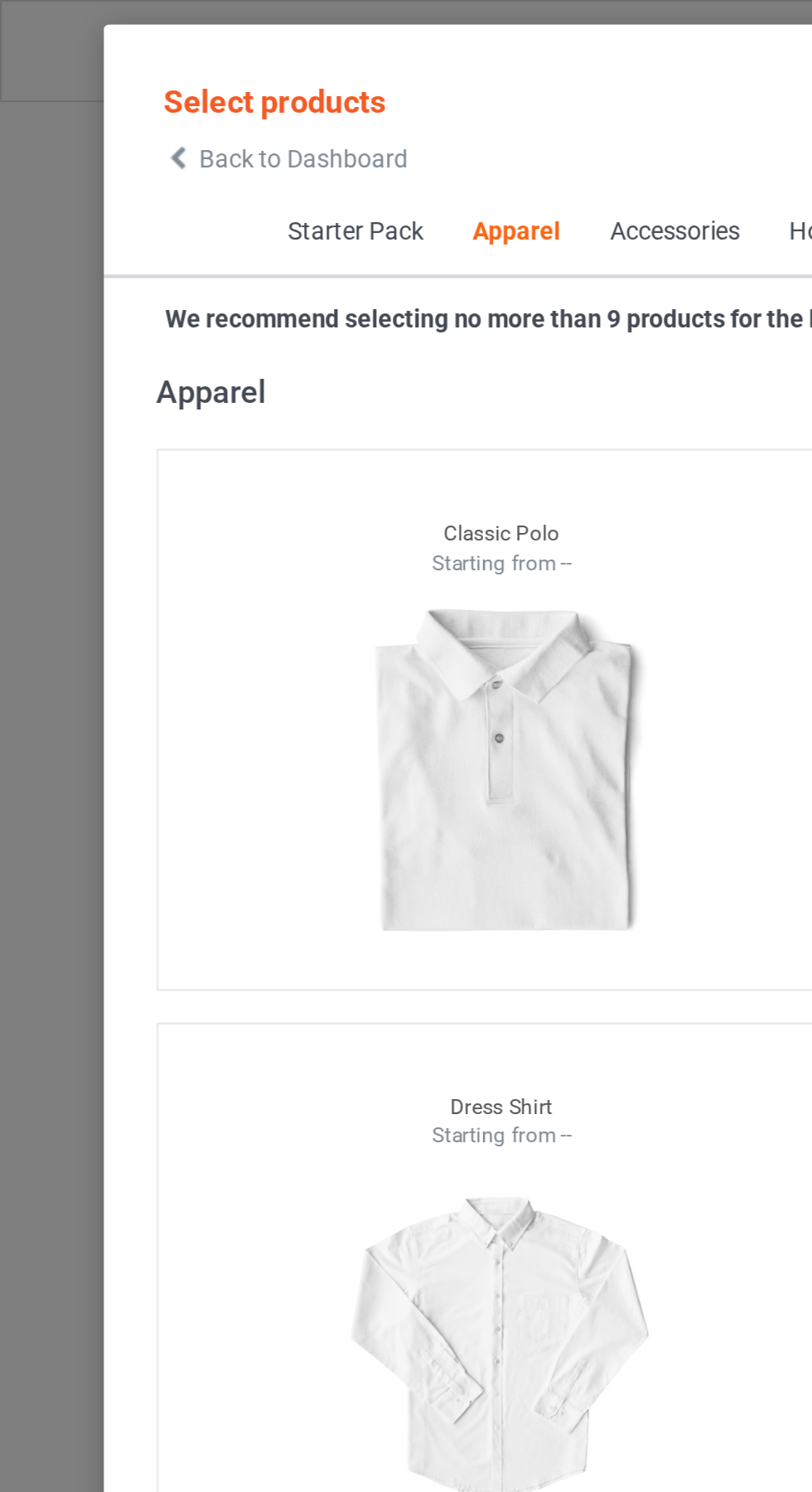
click at [97, 77] on span "Back to Dashboard" at bounding box center [143, 75] width 99 height 14
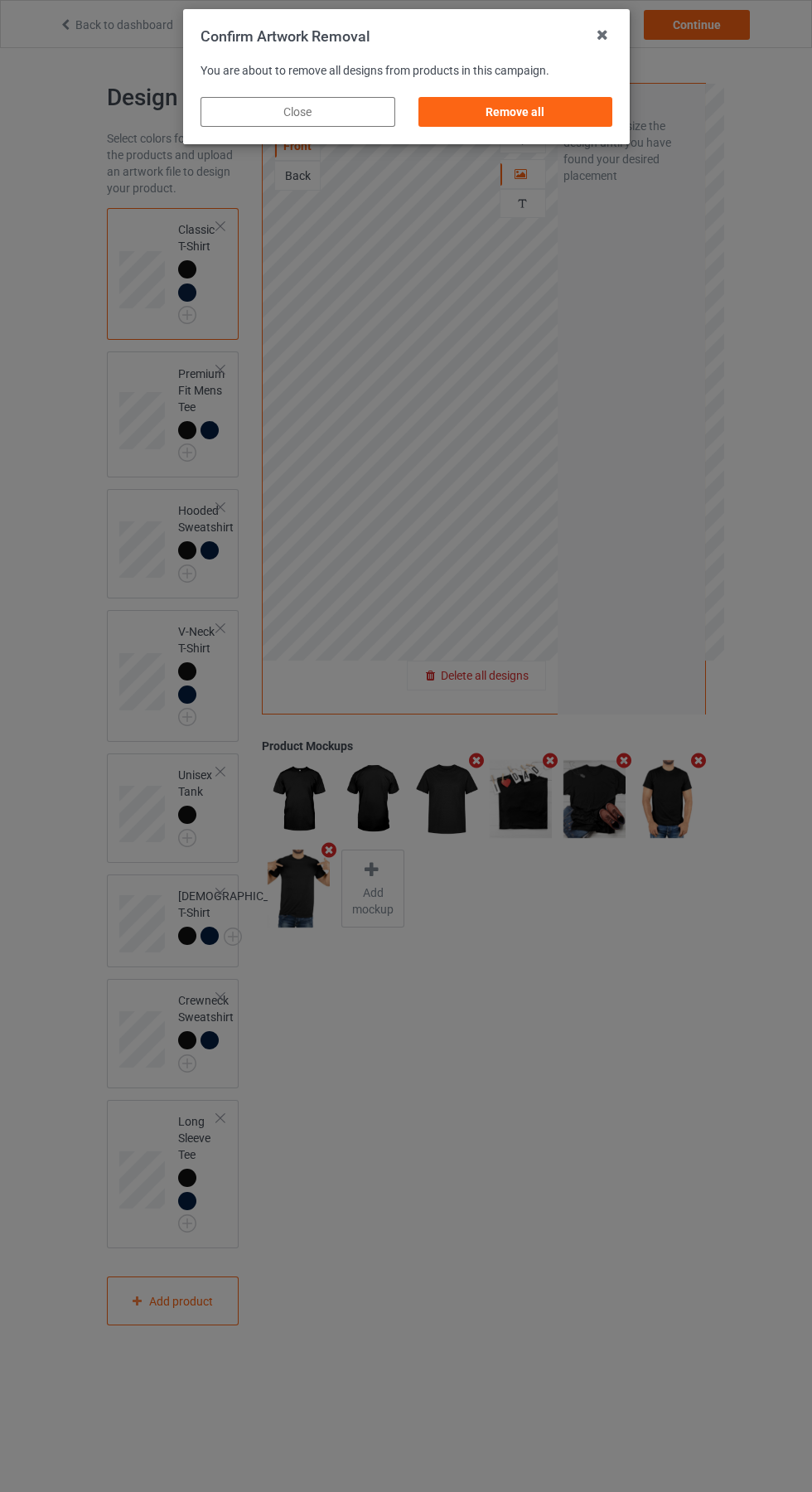
click at [517, 104] on div "Remove all" at bounding box center [515, 111] width 195 height 30
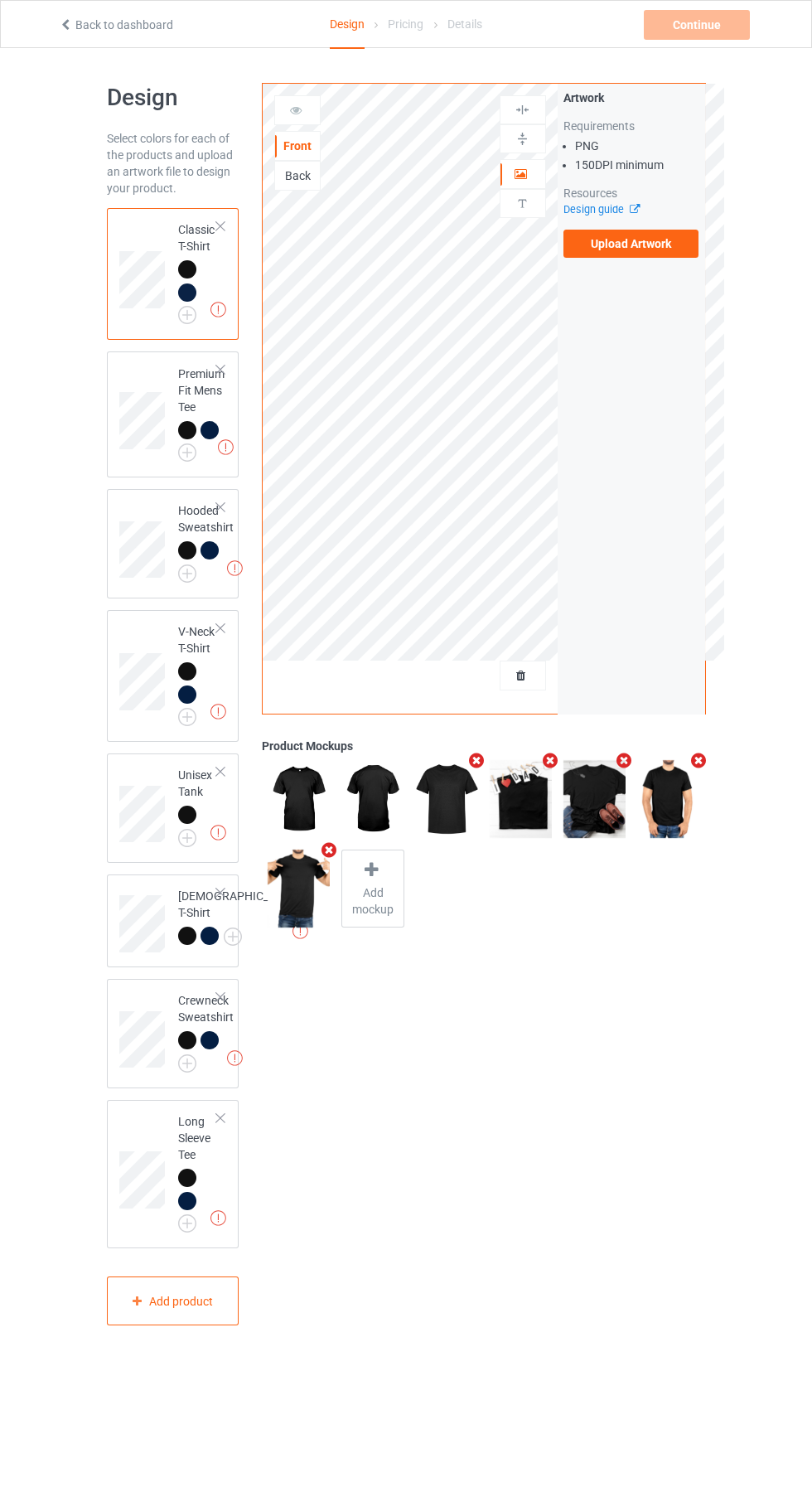
click at [661, 253] on label "Upload Artwork" at bounding box center [631, 243] width 135 height 28
click at [0, 0] on input "Upload Artwork" at bounding box center [0, 0] width 0 height 0
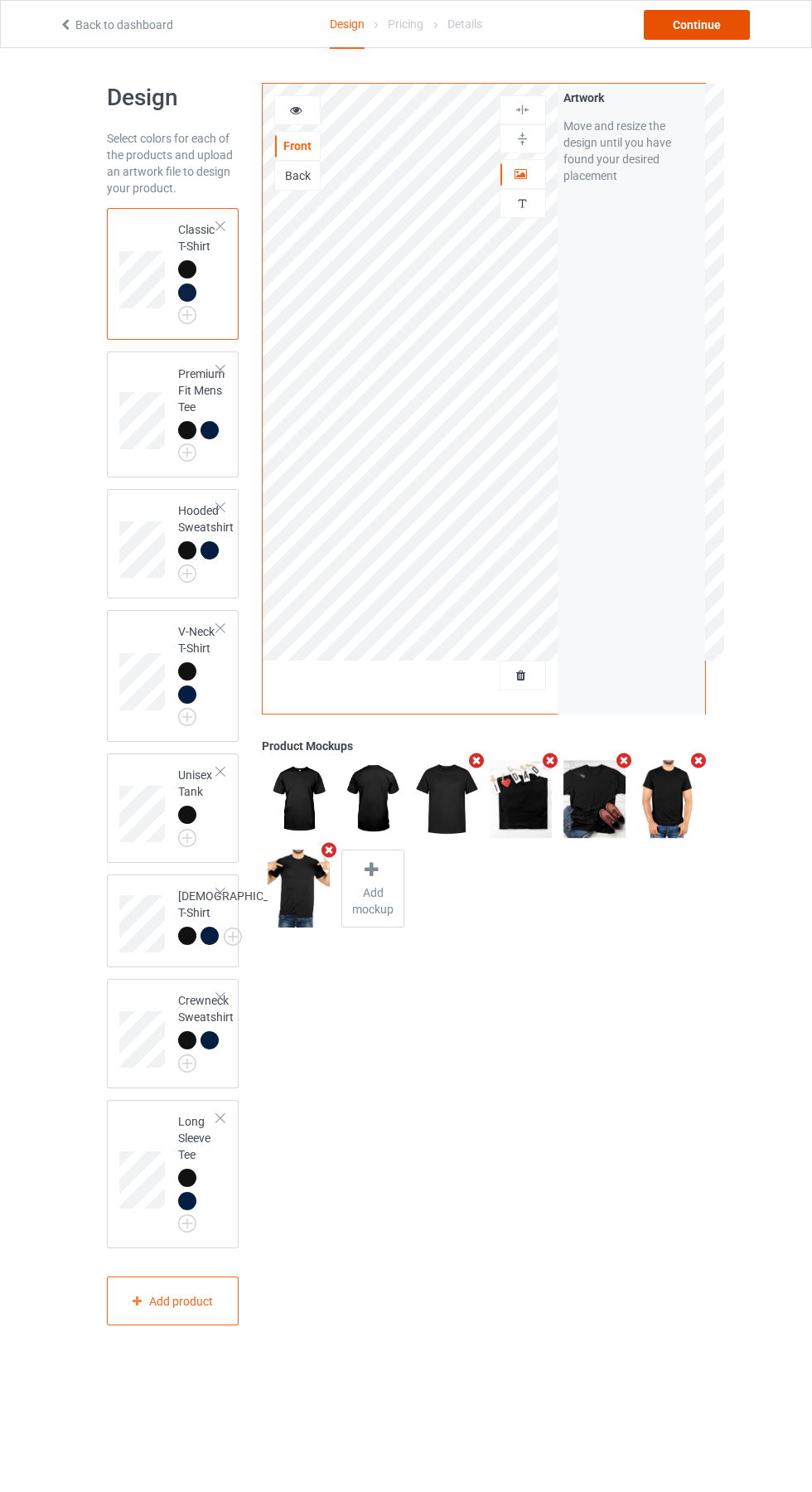
click at [692, 19] on div "Continue" at bounding box center [697, 24] width 106 height 30
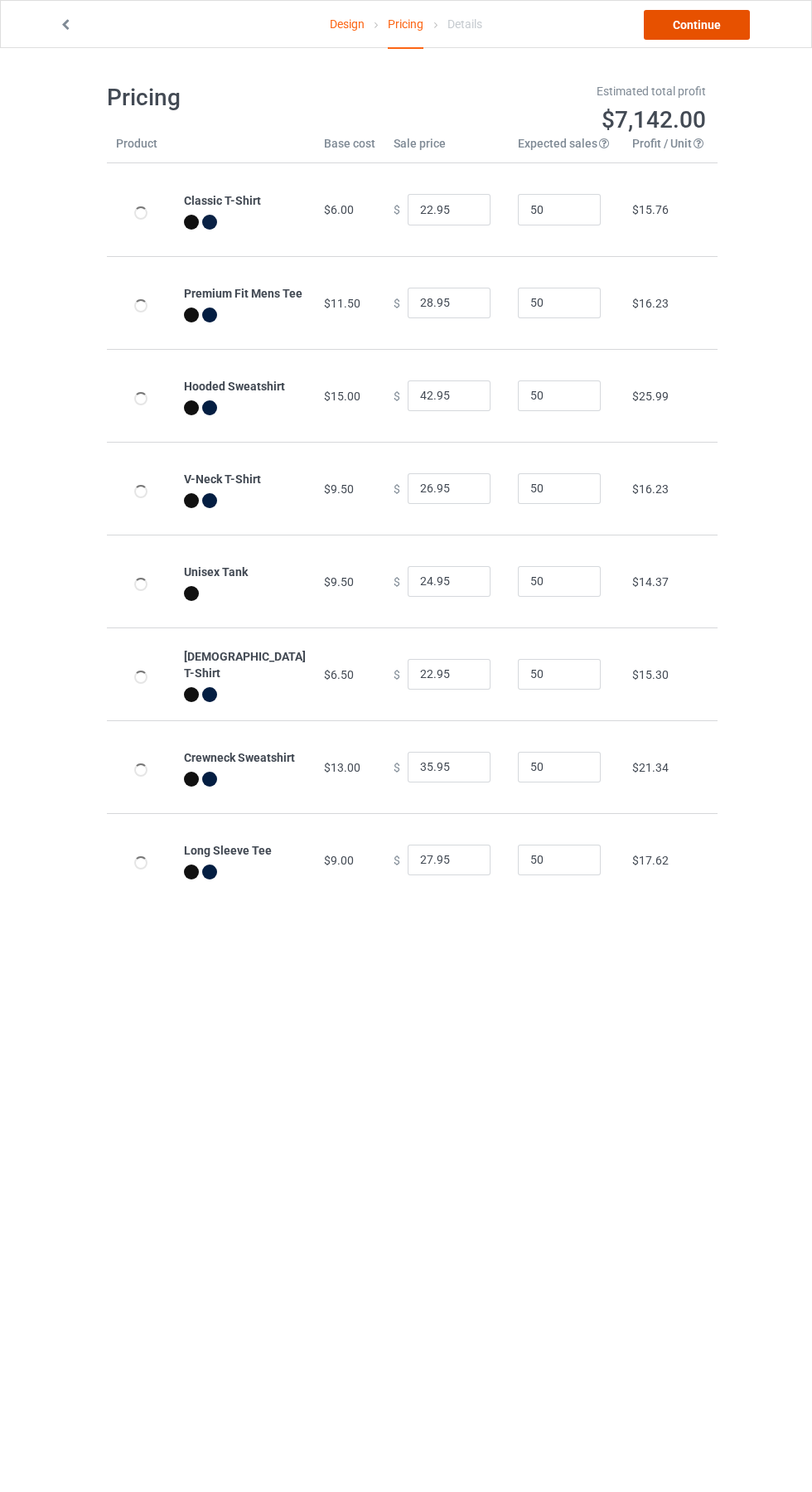
click at [707, 25] on link "Continue" at bounding box center [697, 24] width 106 height 30
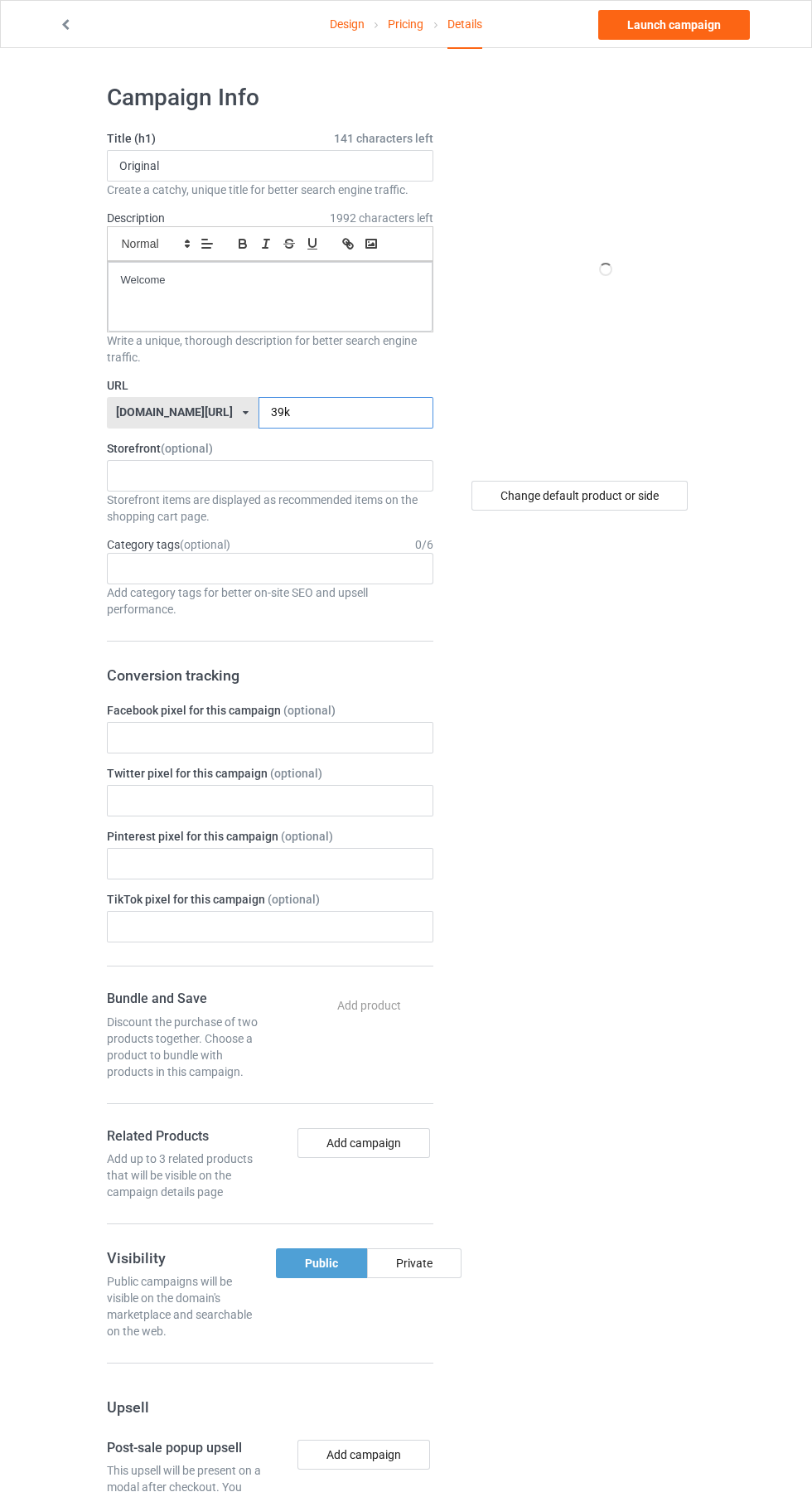
click at [346, 407] on input "39k" at bounding box center [346, 412] width 175 height 32
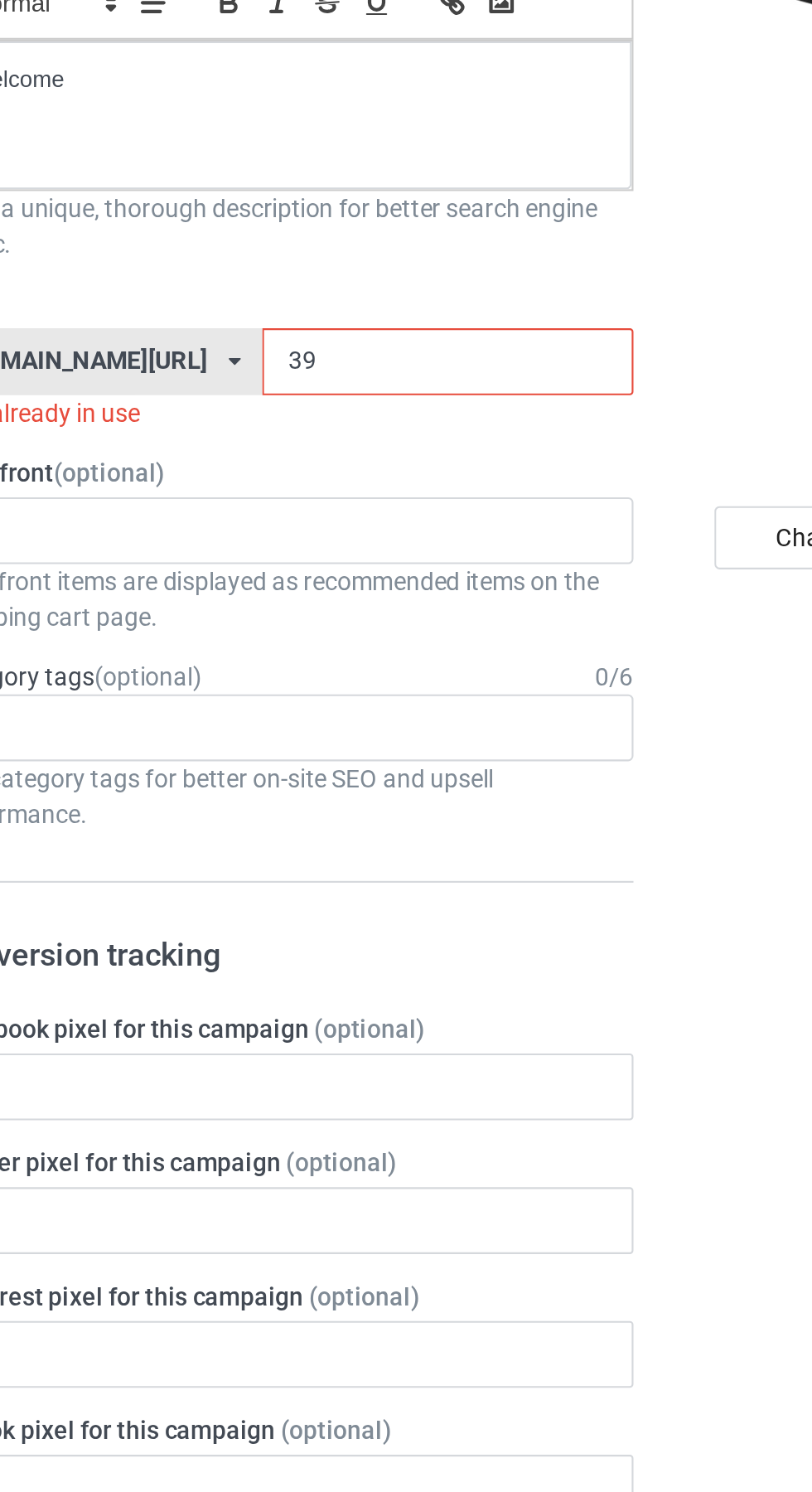
type input "3"
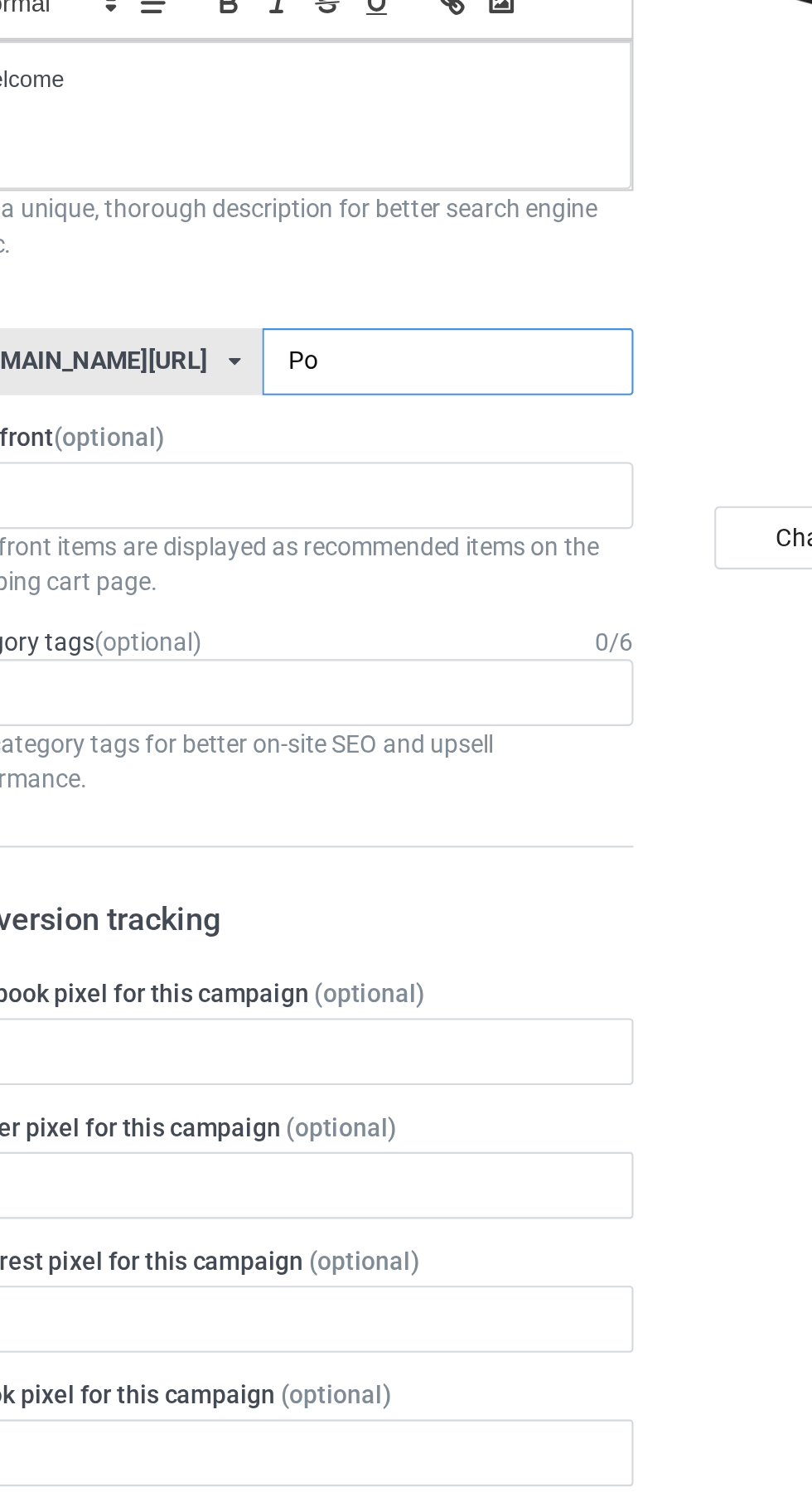
type input "Poi"
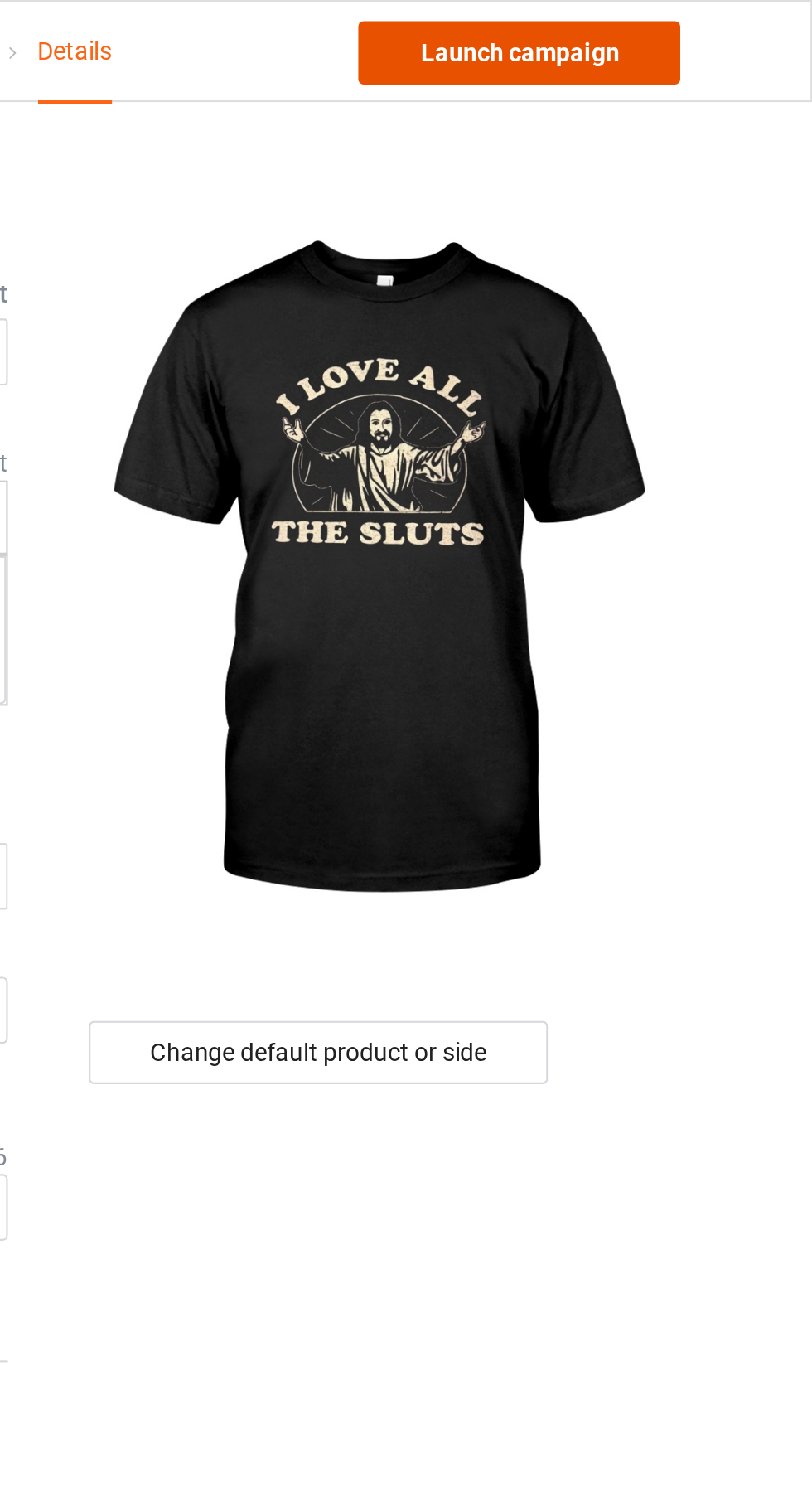
click at [695, 24] on link "Launch campaign" at bounding box center [674, 24] width 152 height 30
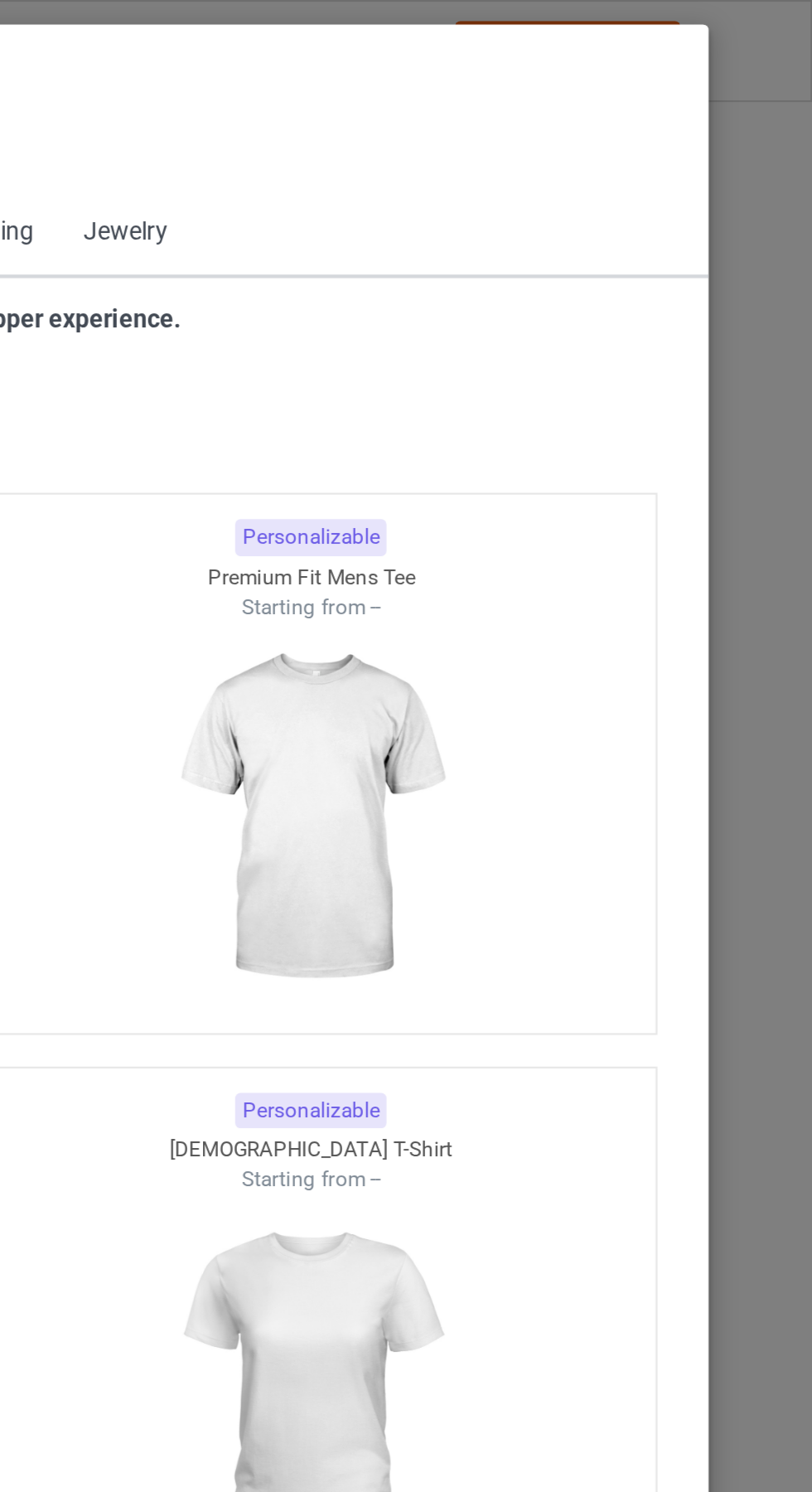
scroll to position [887, 0]
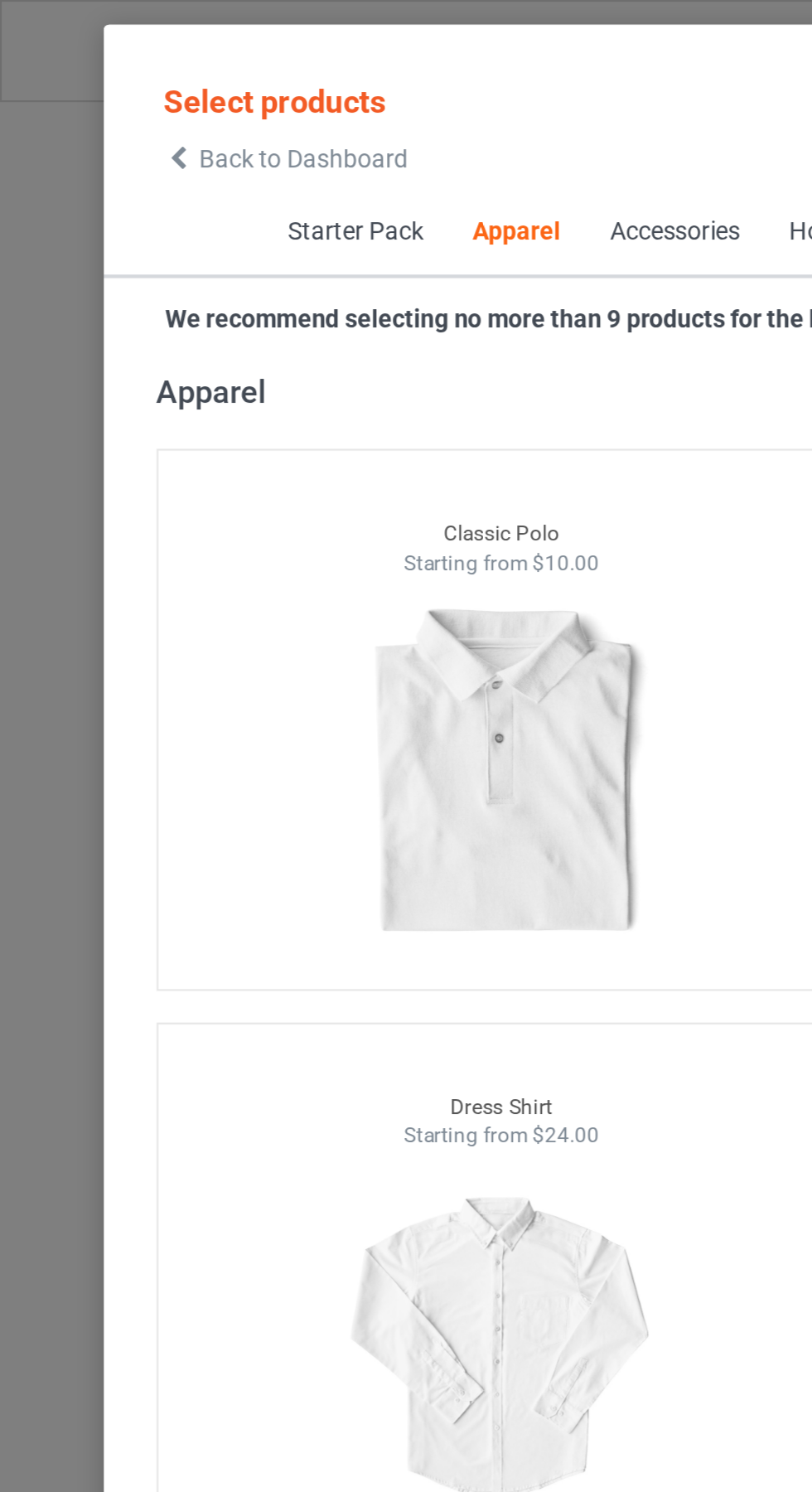
click at [84, 74] on icon at bounding box center [84, 75] width 15 height 12
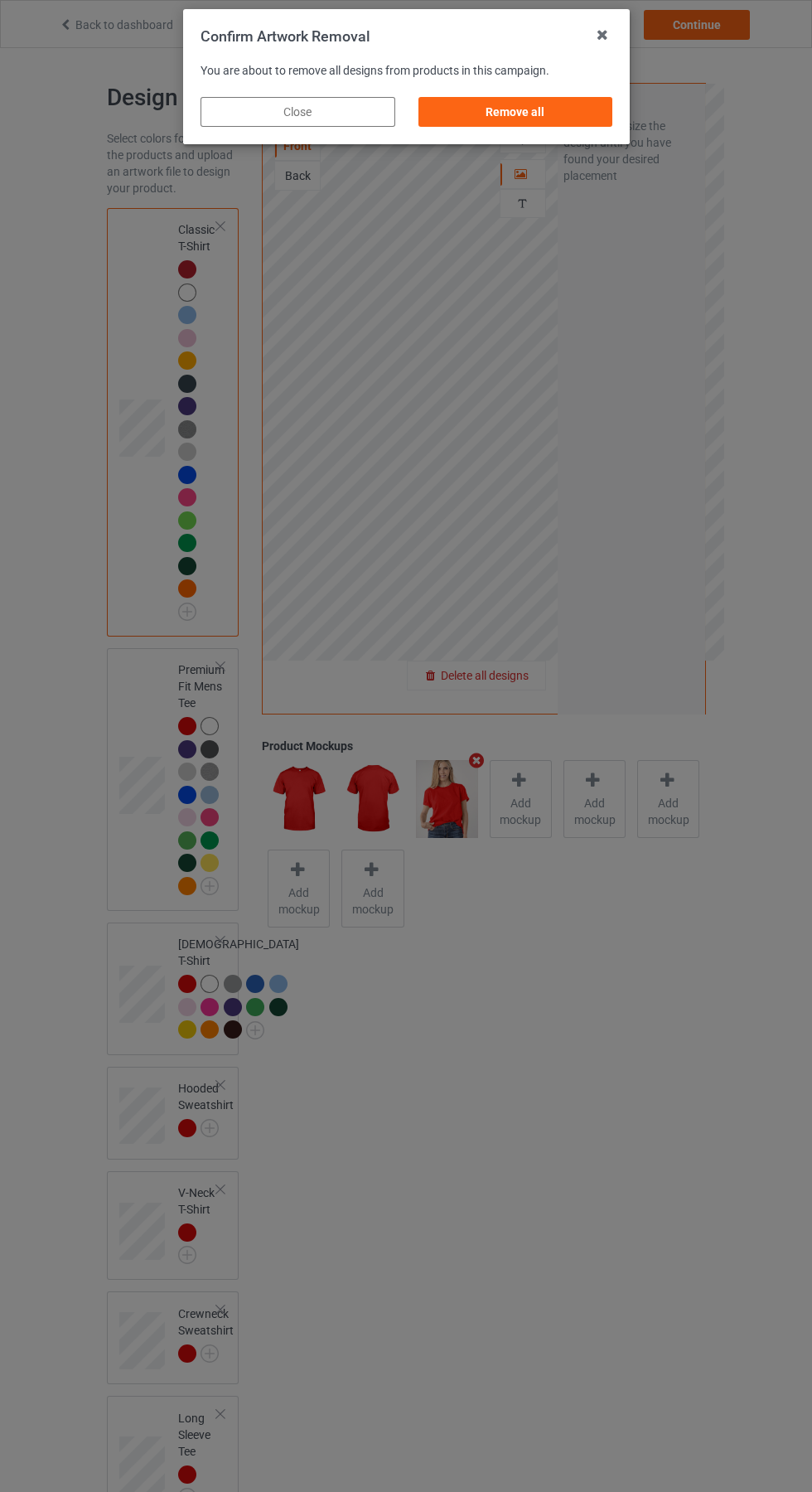
click at [540, 112] on div "Remove all" at bounding box center [515, 111] width 195 height 30
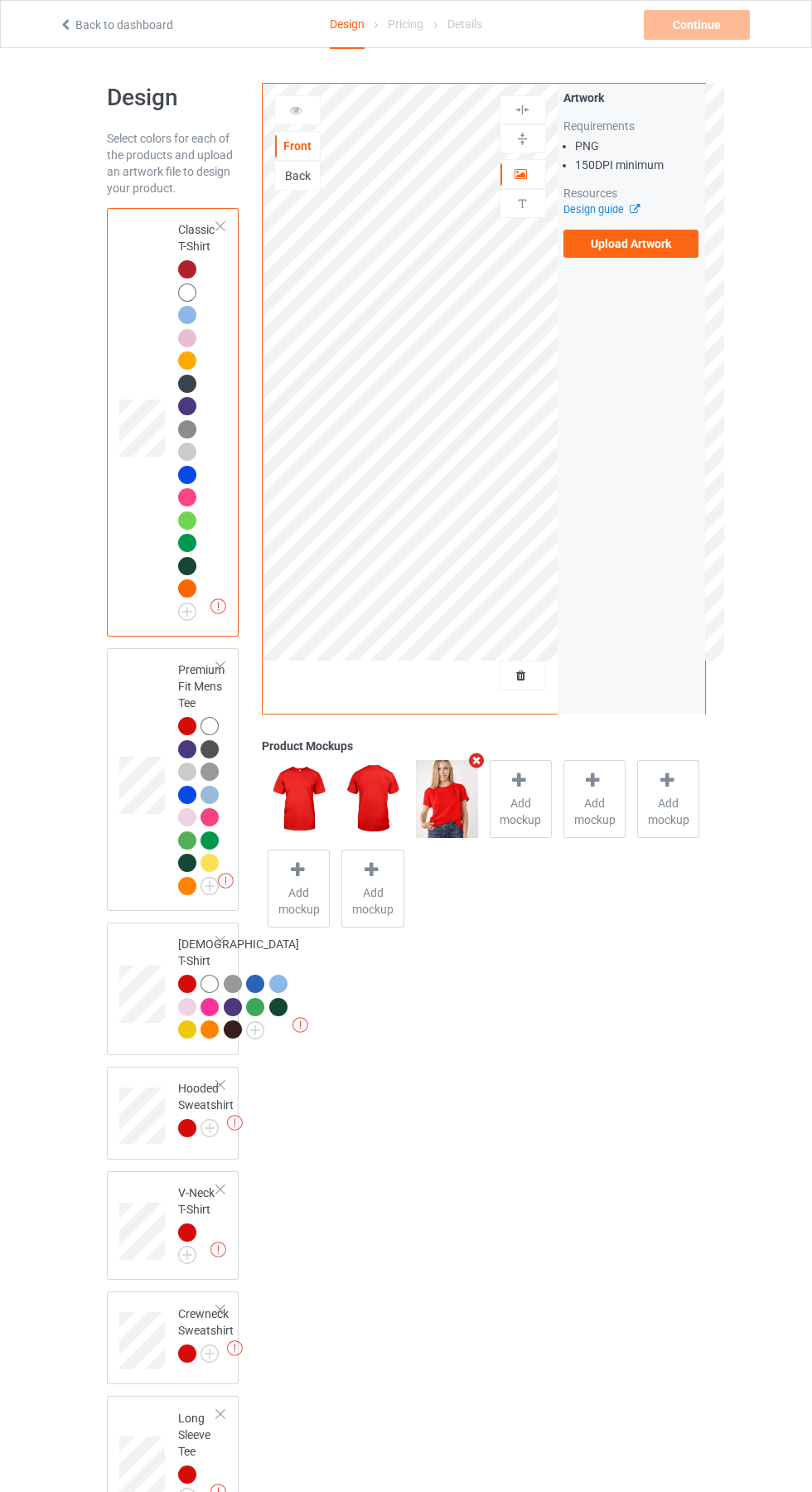
click at [670, 250] on label "Upload Artwork" at bounding box center [631, 243] width 135 height 28
click at [0, 0] on input "Upload Artwork" at bounding box center [0, 0] width 0 height 0
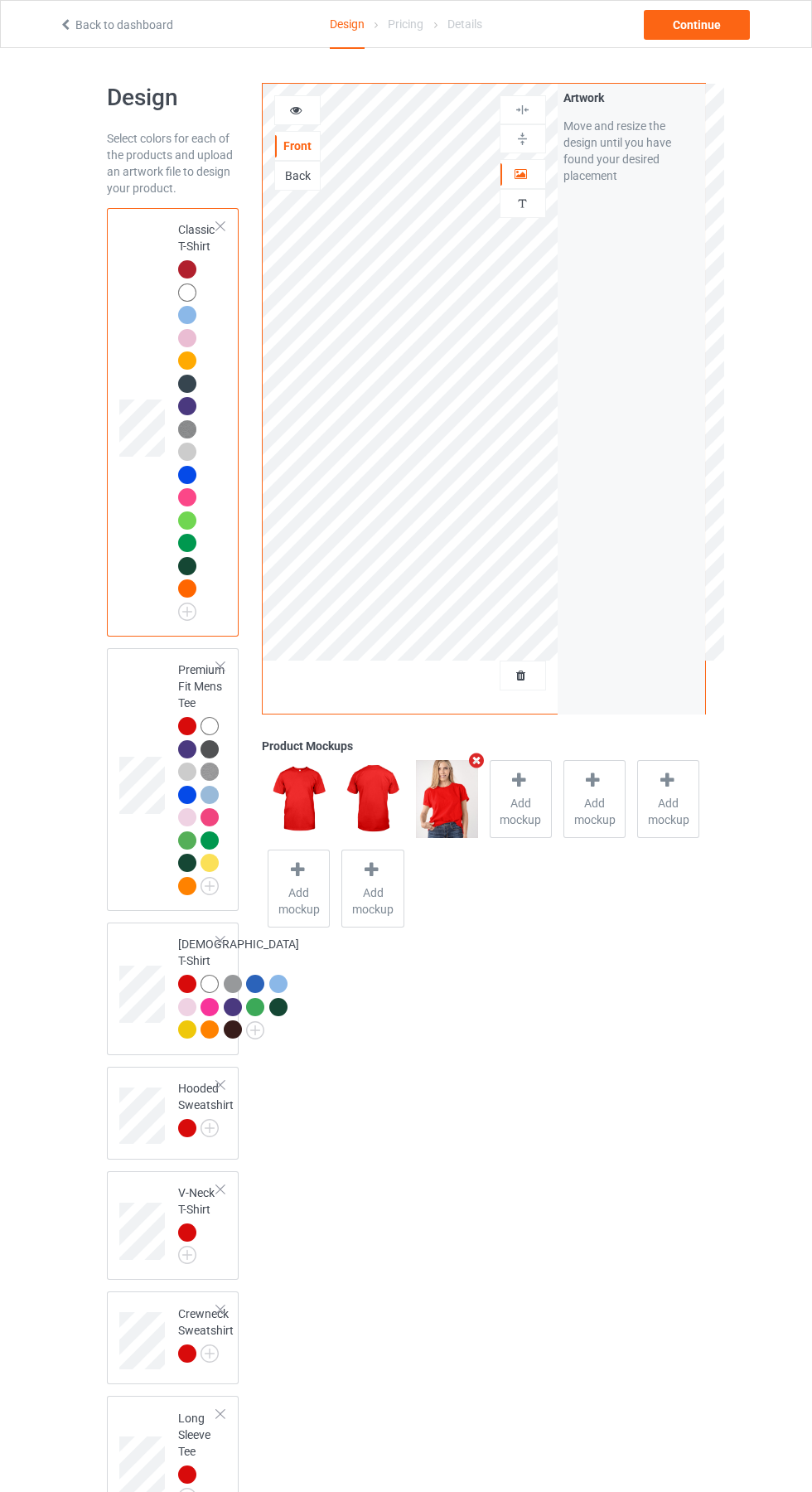
click at [0, 0] on img at bounding box center [0, 0] width 0 height 0
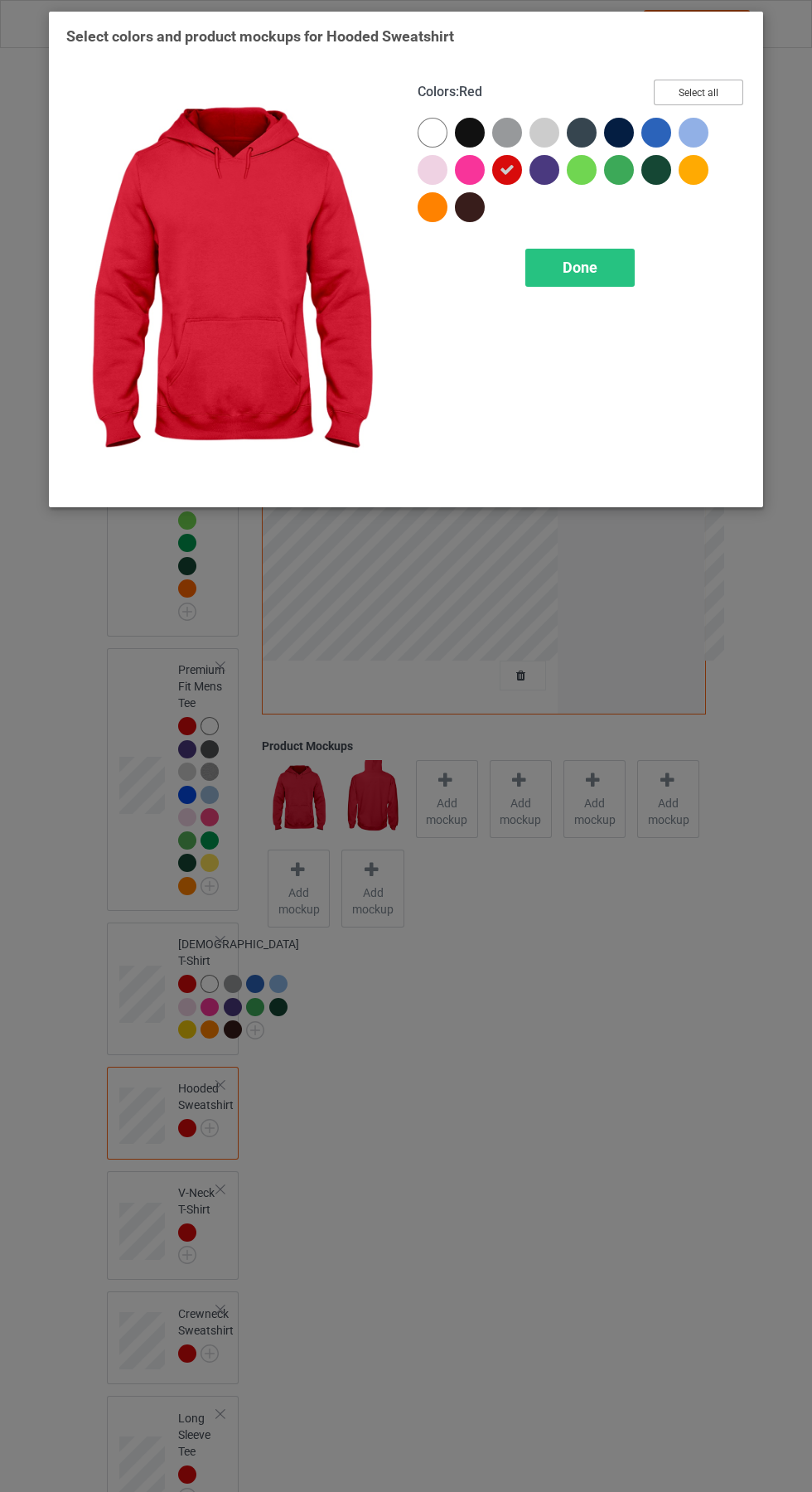
click at [694, 94] on button "Select all" at bounding box center [699, 92] width 89 height 26
click at [580, 267] on span "Done" at bounding box center [580, 267] width 35 height 17
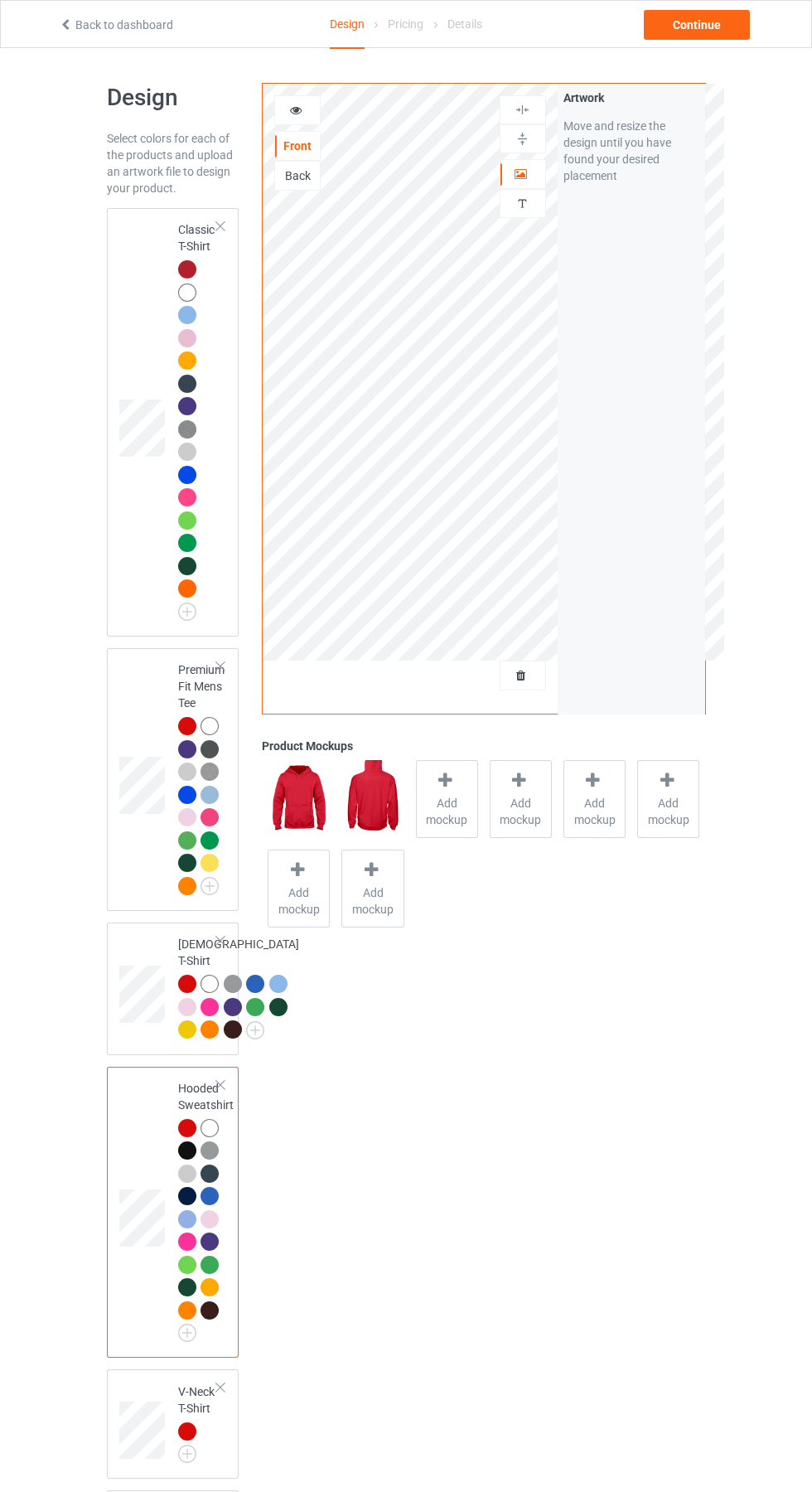
click at [0, 0] on img at bounding box center [0, 0] width 0 height 0
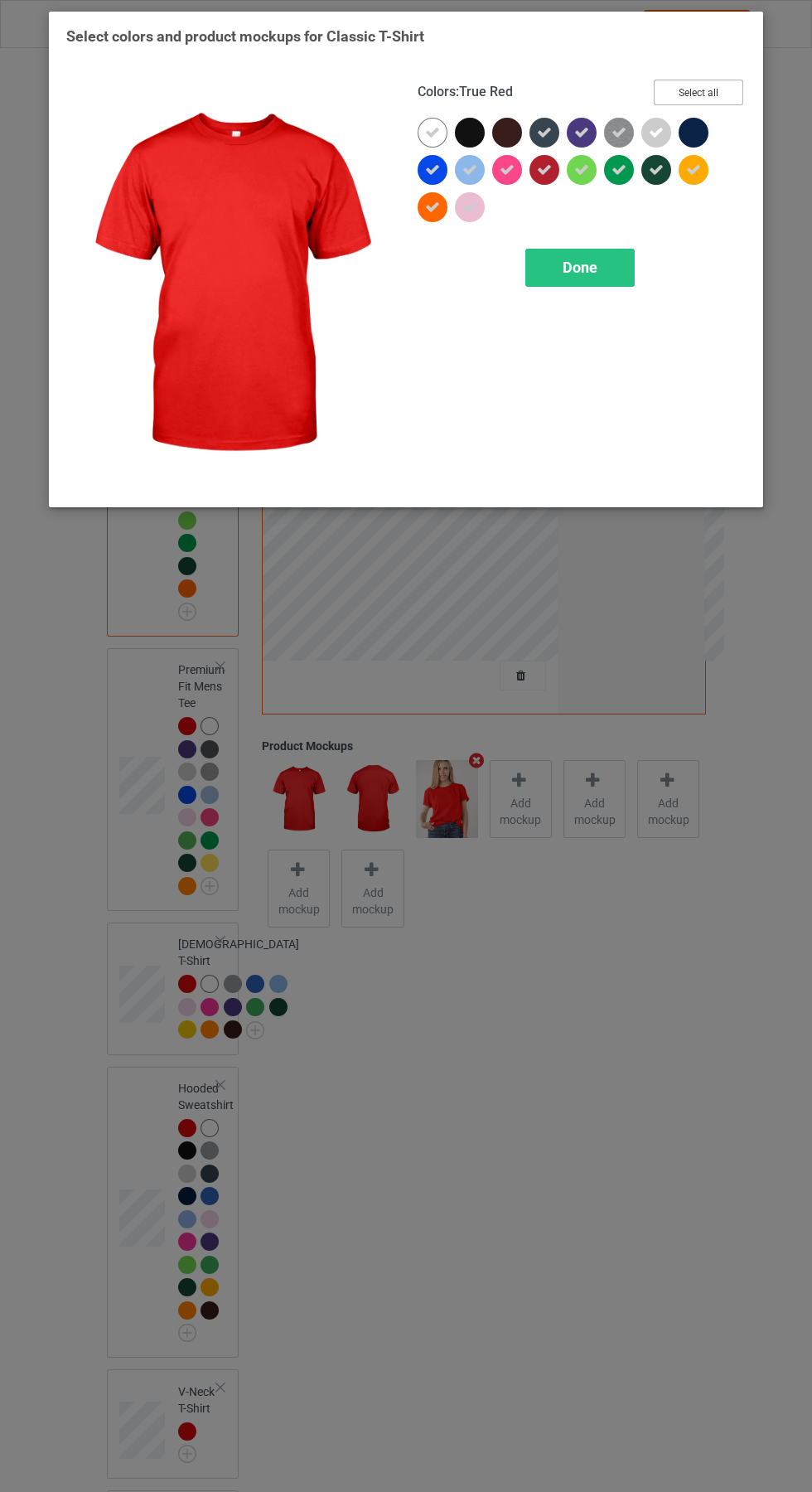
click at [707, 101] on button "Select all" at bounding box center [699, 92] width 89 height 26
click at [601, 274] on div "Done" at bounding box center [580, 267] width 109 height 38
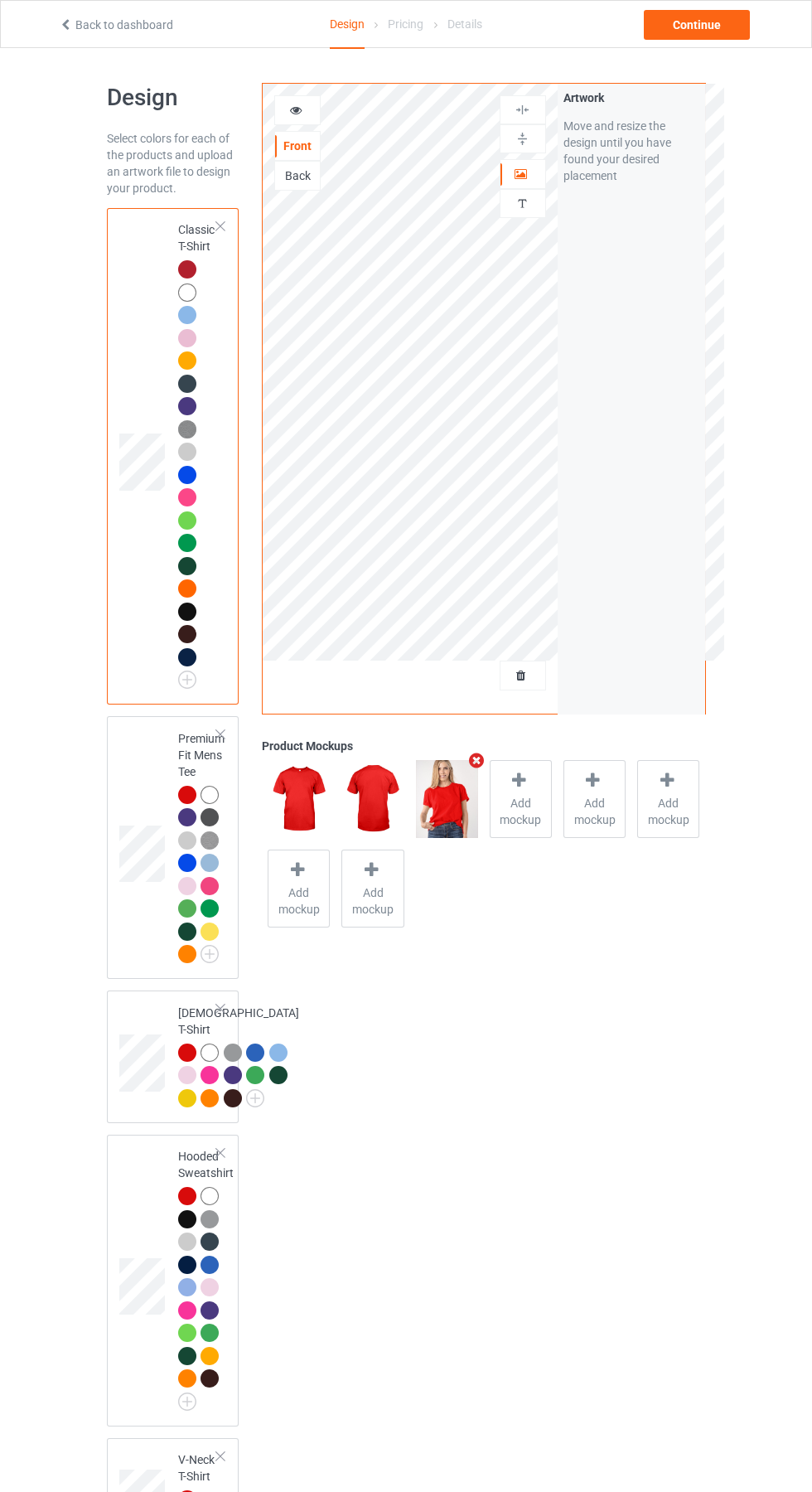
click at [0, 0] on img at bounding box center [0, 0] width 0 height 0
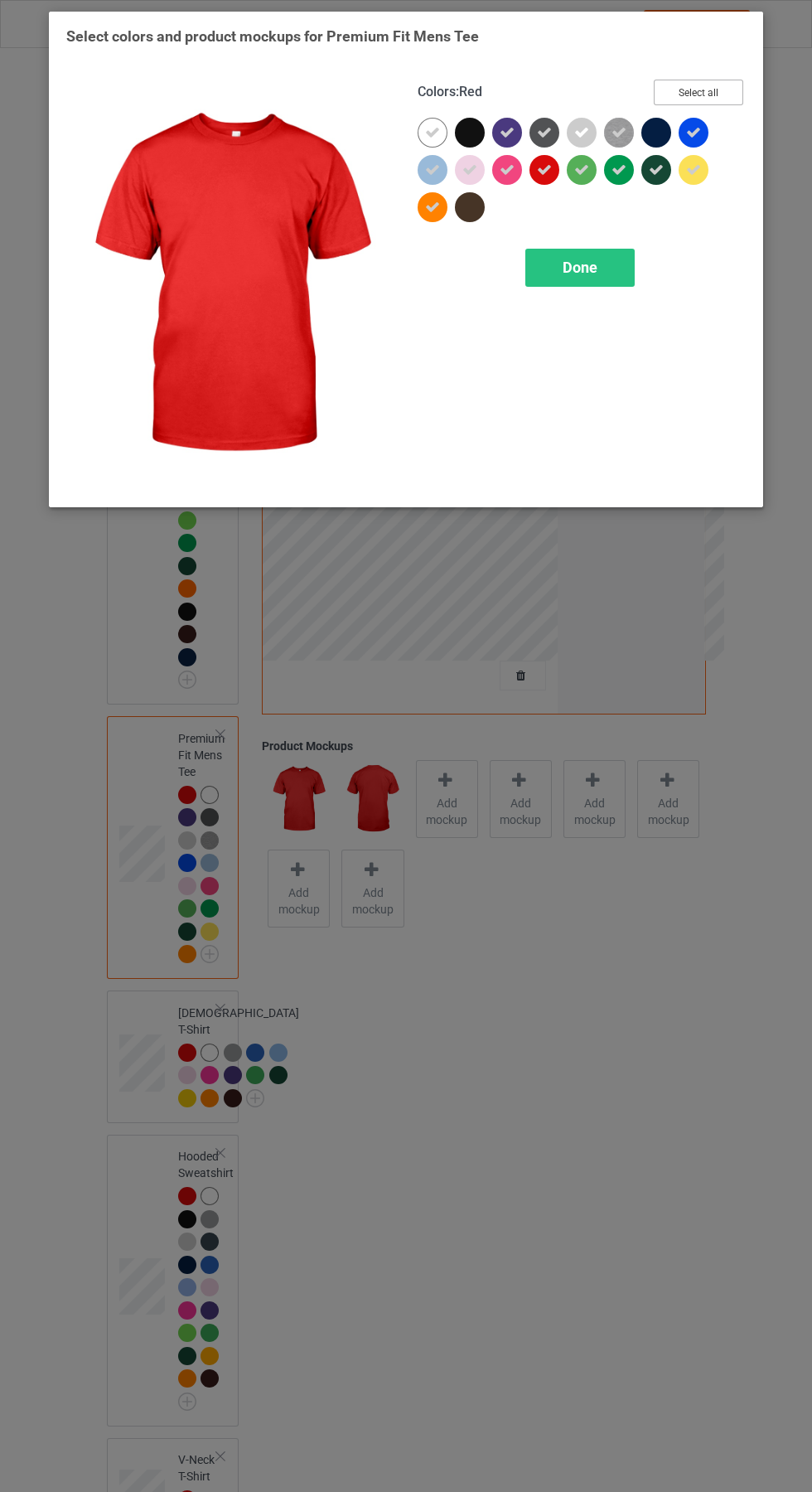
click at [716, 89] on button "Select all" at bounding box center [699, 92] width 89 height 26
click at [619, 277] on div "Done" at bounding box center [580, 267] width 109 height 38
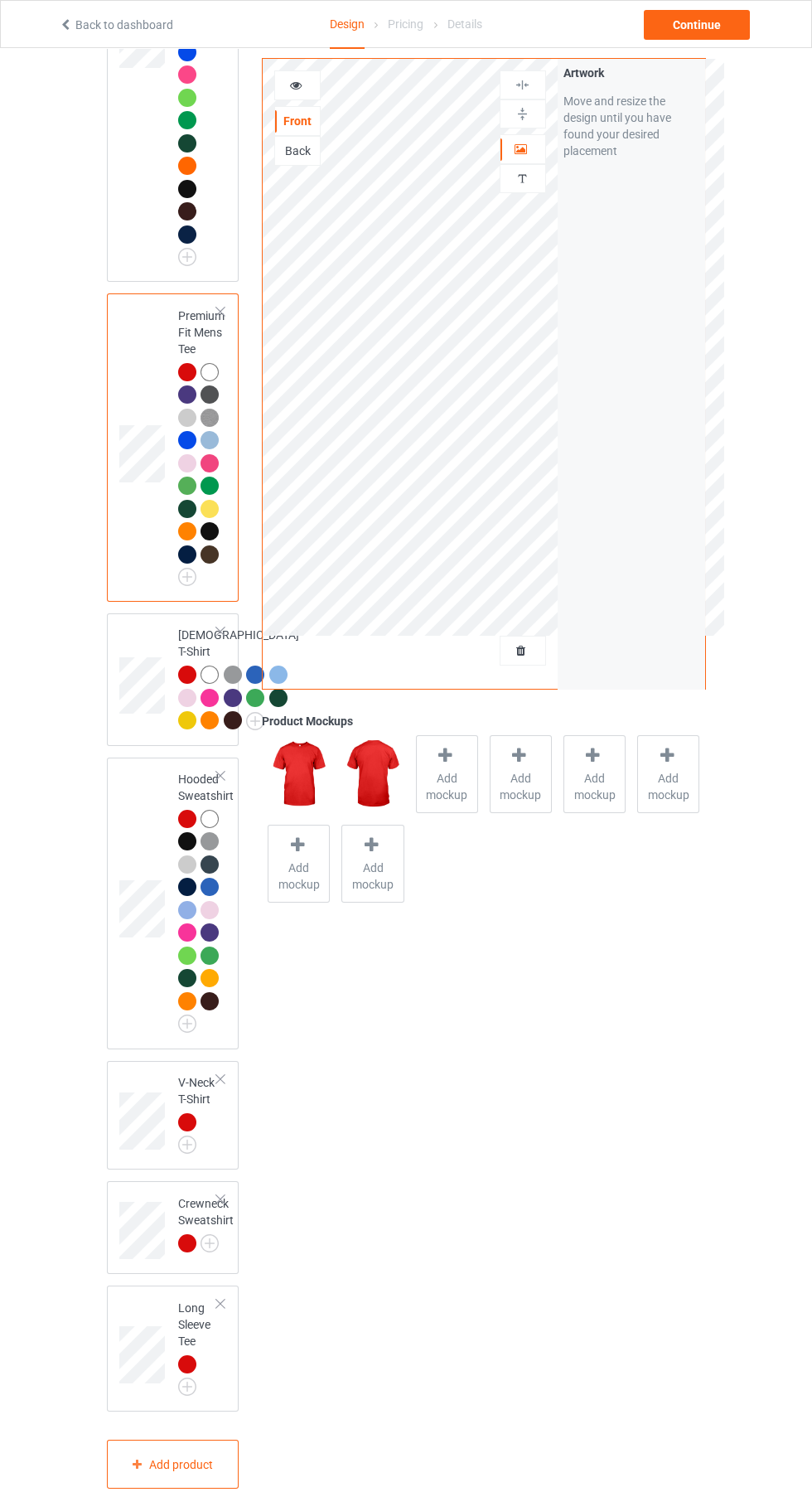
scroll to position [432, 0]
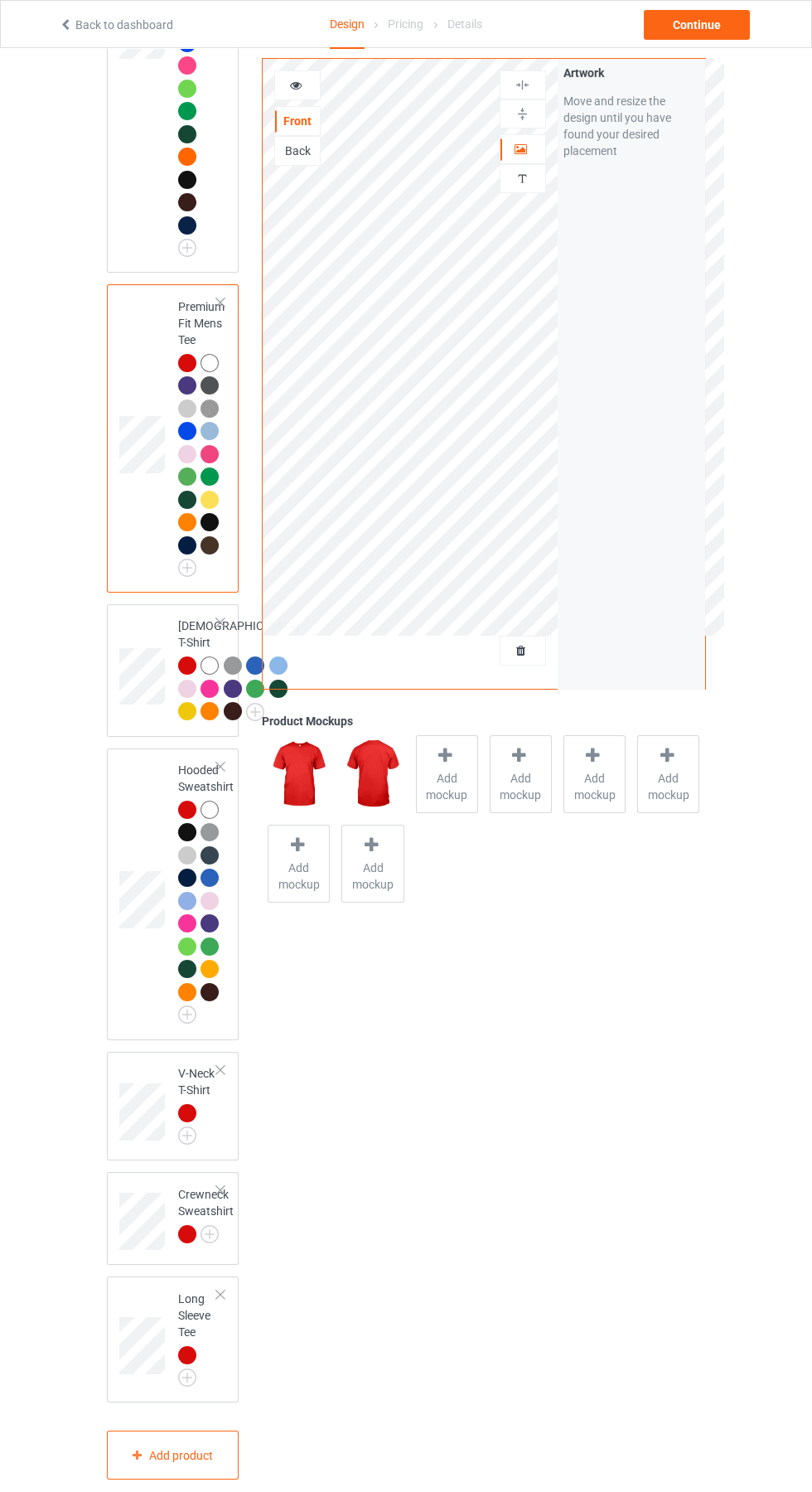
click at [0, 0] on img at bounding box center [0, 0] width 0 height 0
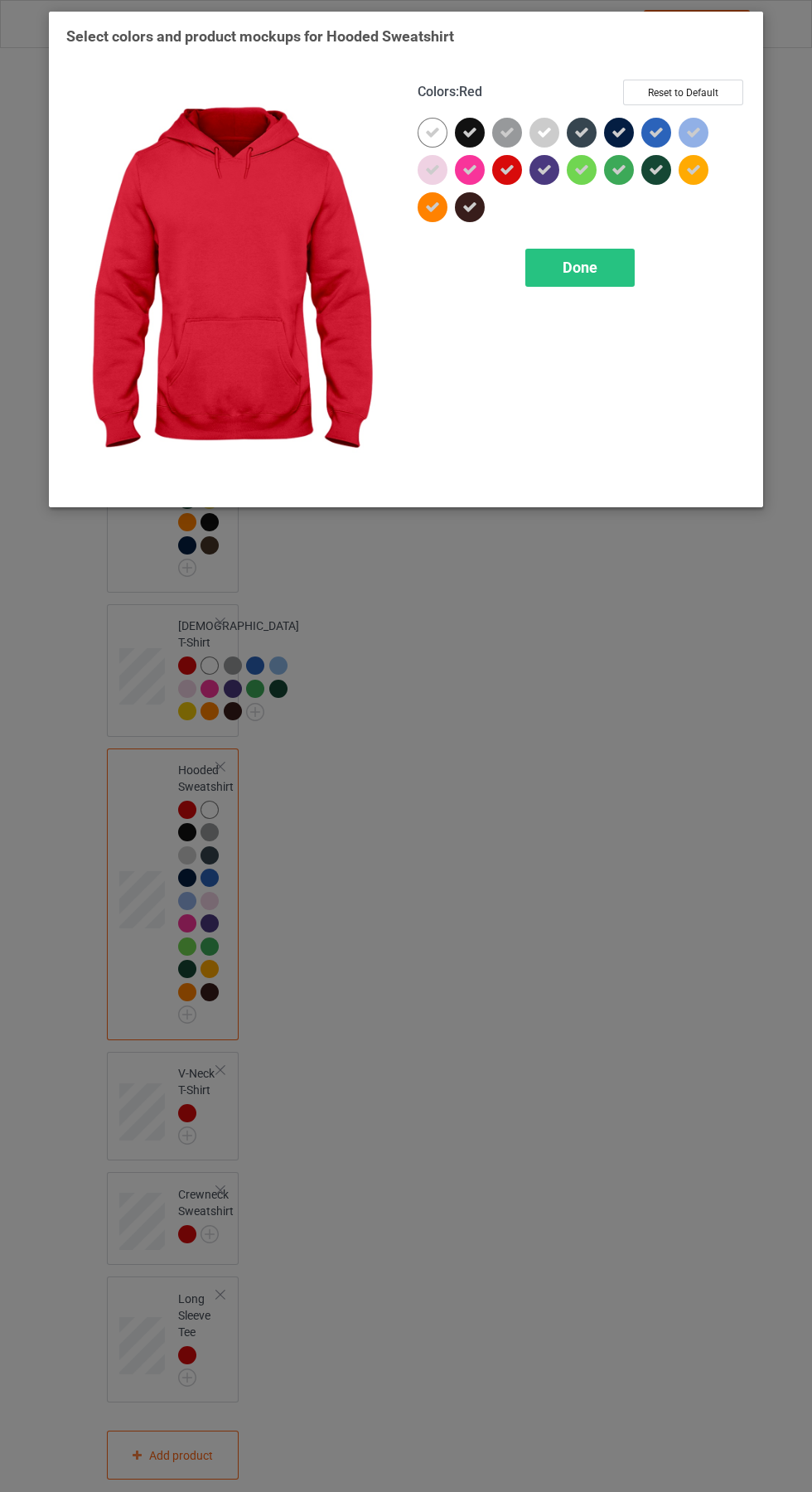
click at [619, 271] on div "Done" at bounding box center [580, 267] width 109 height 38
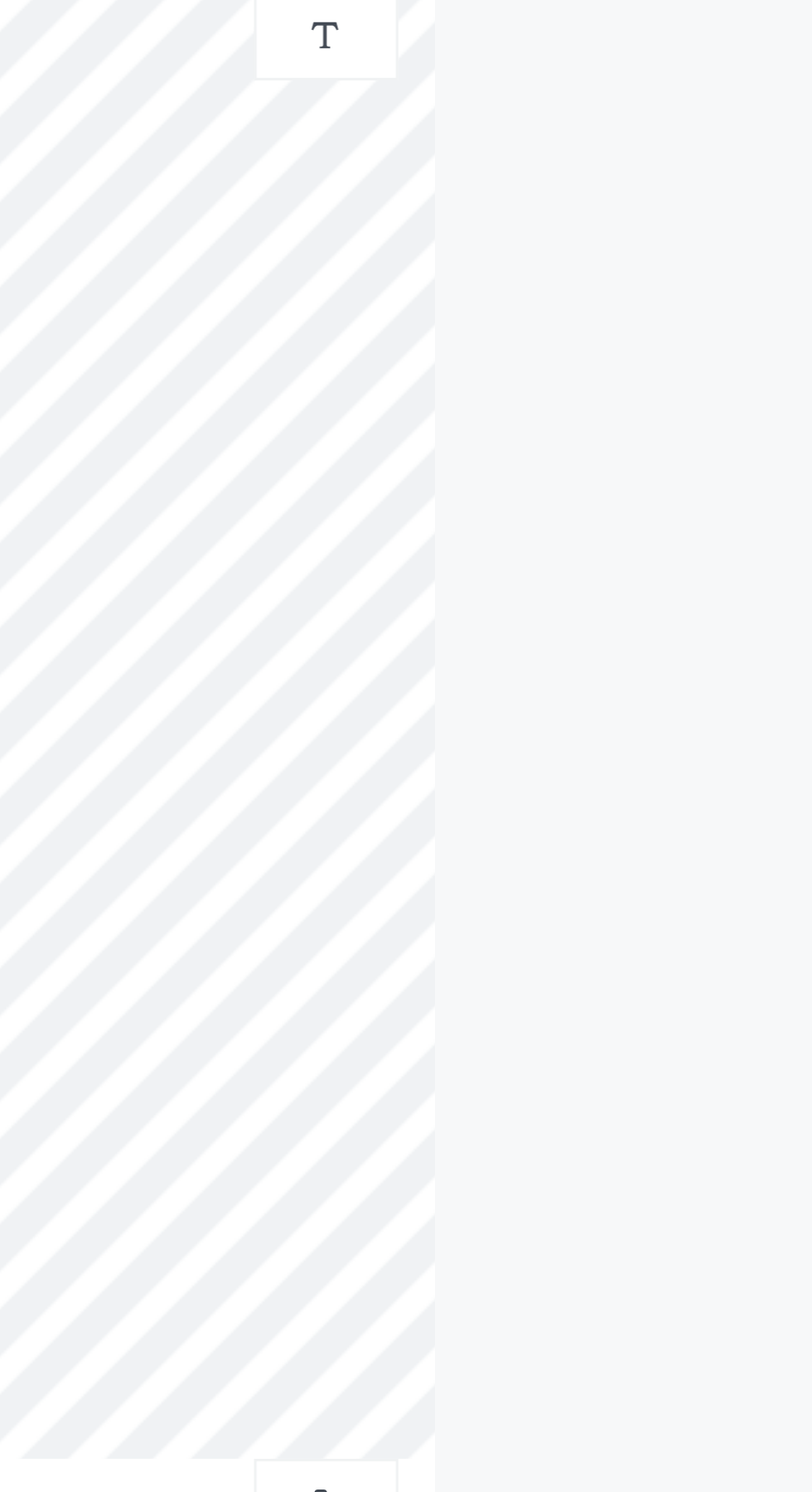
scroll to position [447, 0]
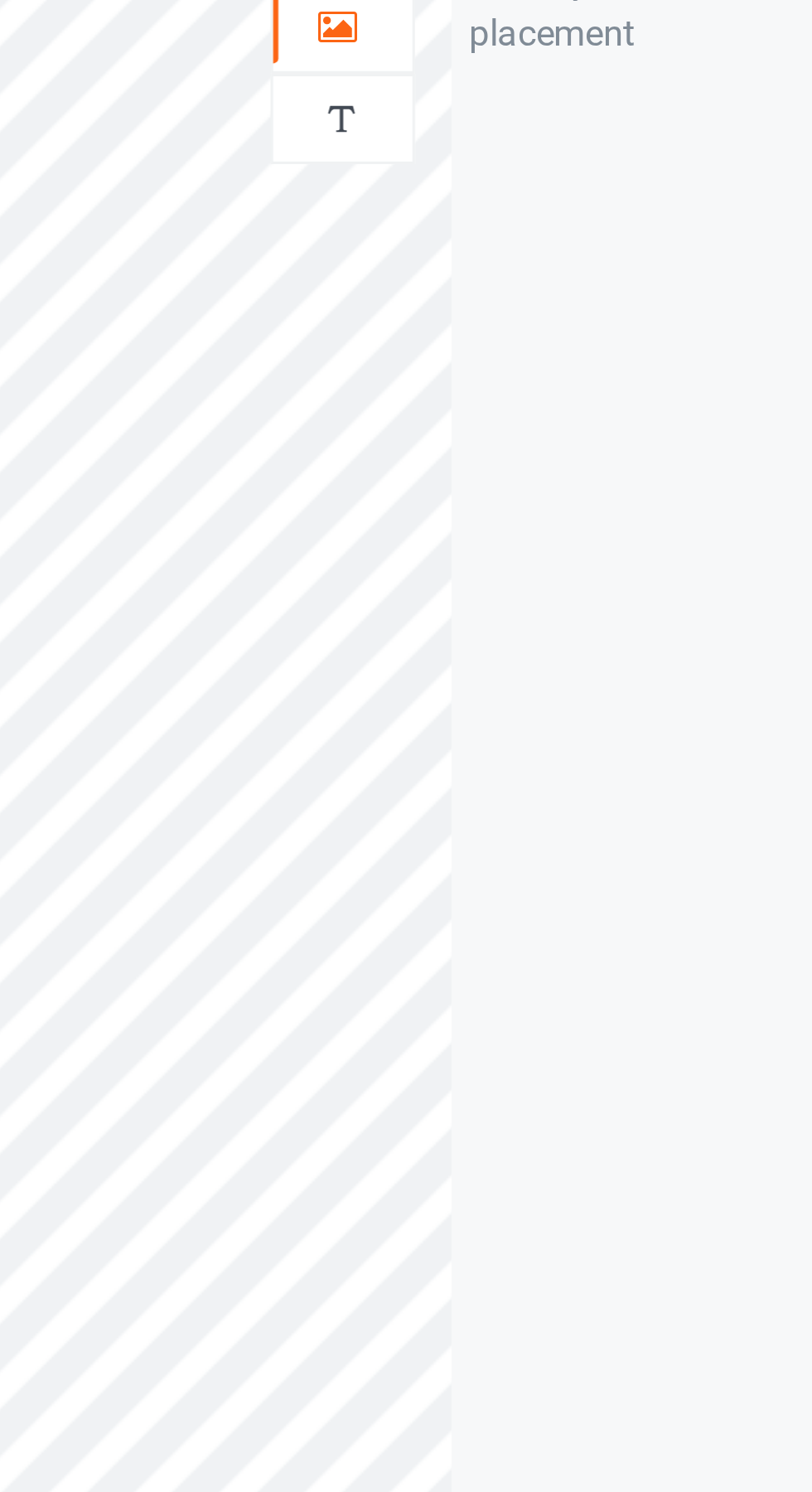
click at [528, 153] on div at bounding box center [523, 149] width 45 height 16
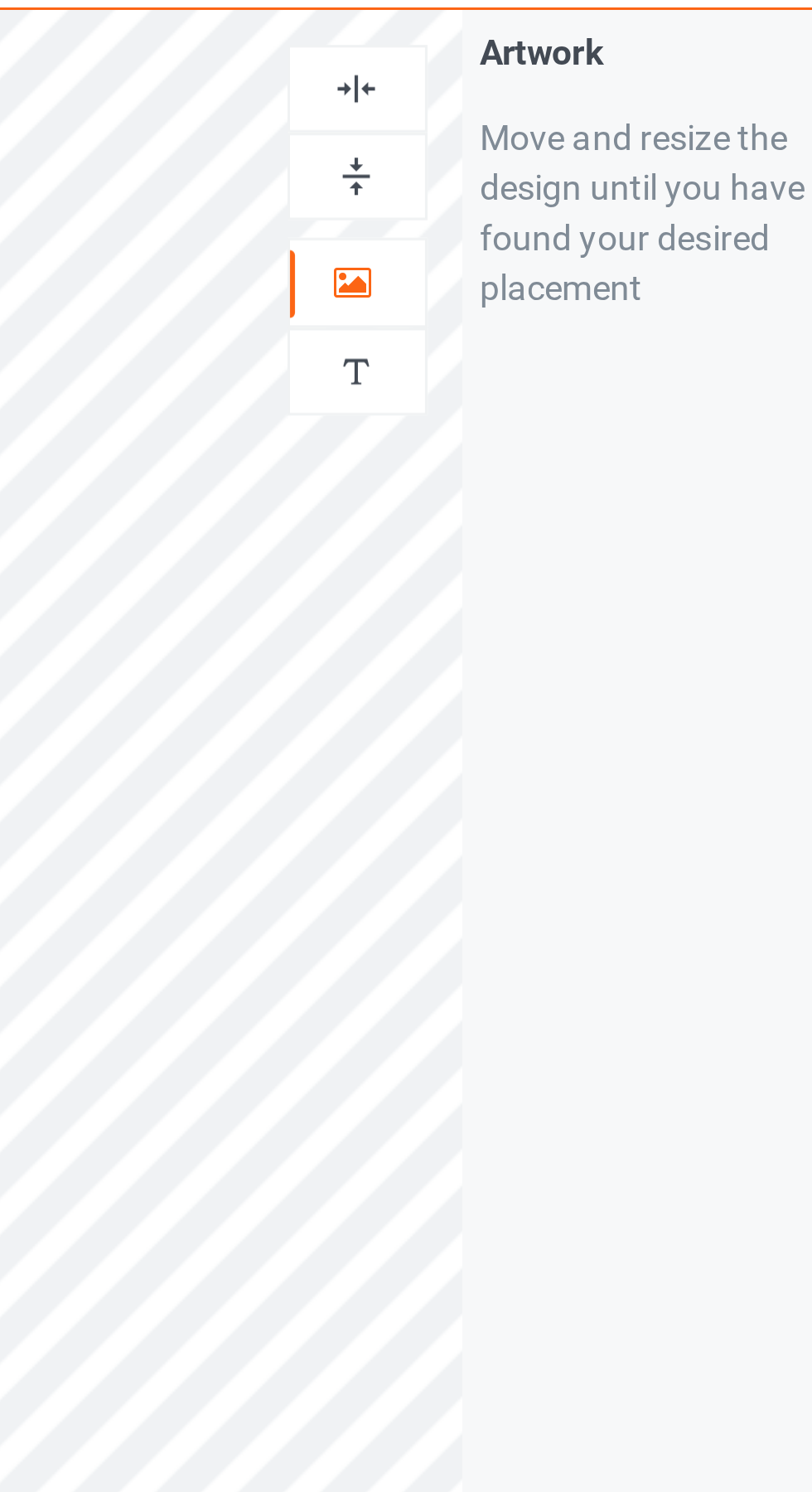
scroll to position [444, 0]
click at [523, 90] on img at bounding box center [523, 85] width 15 height 15
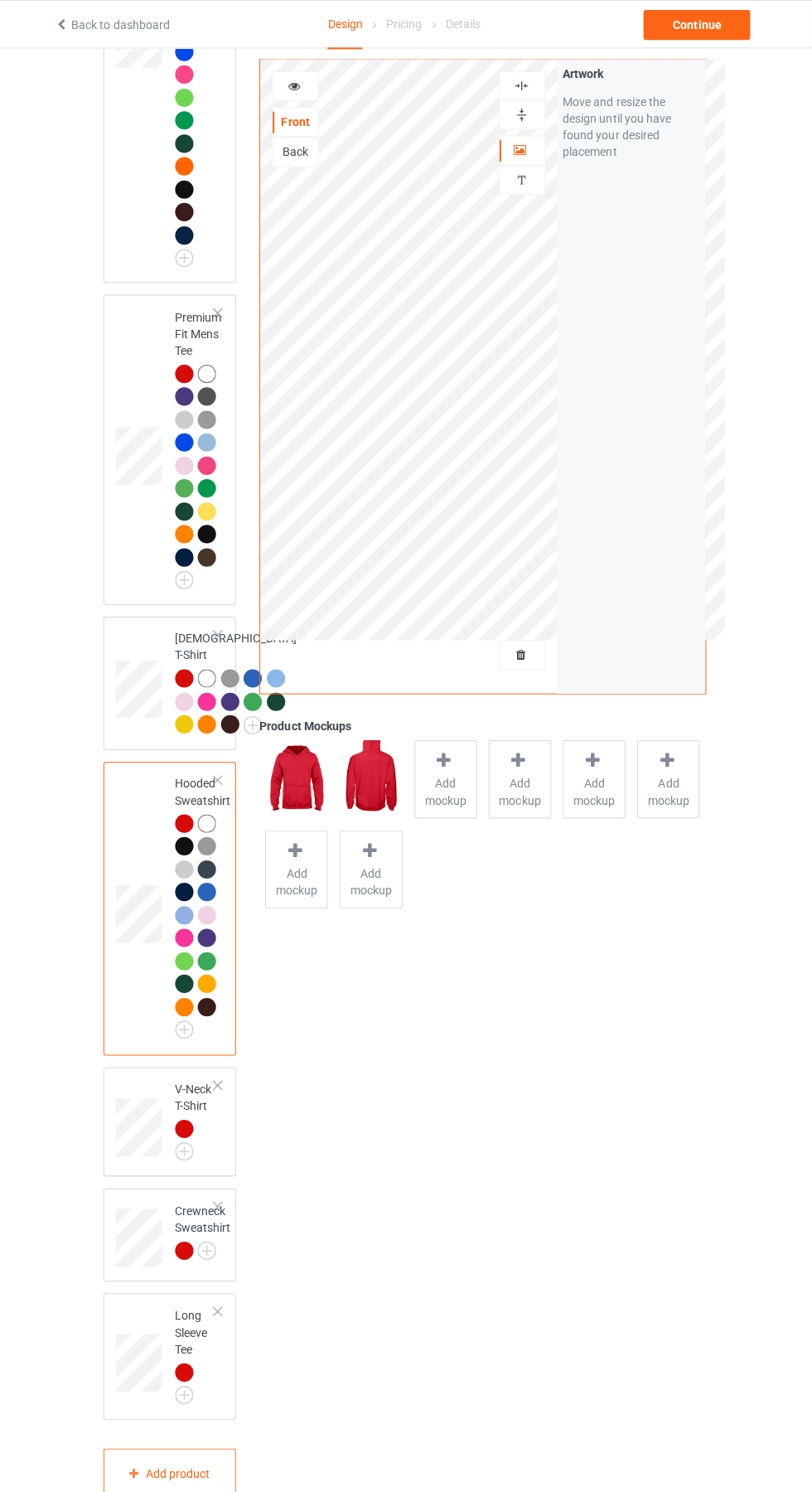
scroll to position [429, 0]
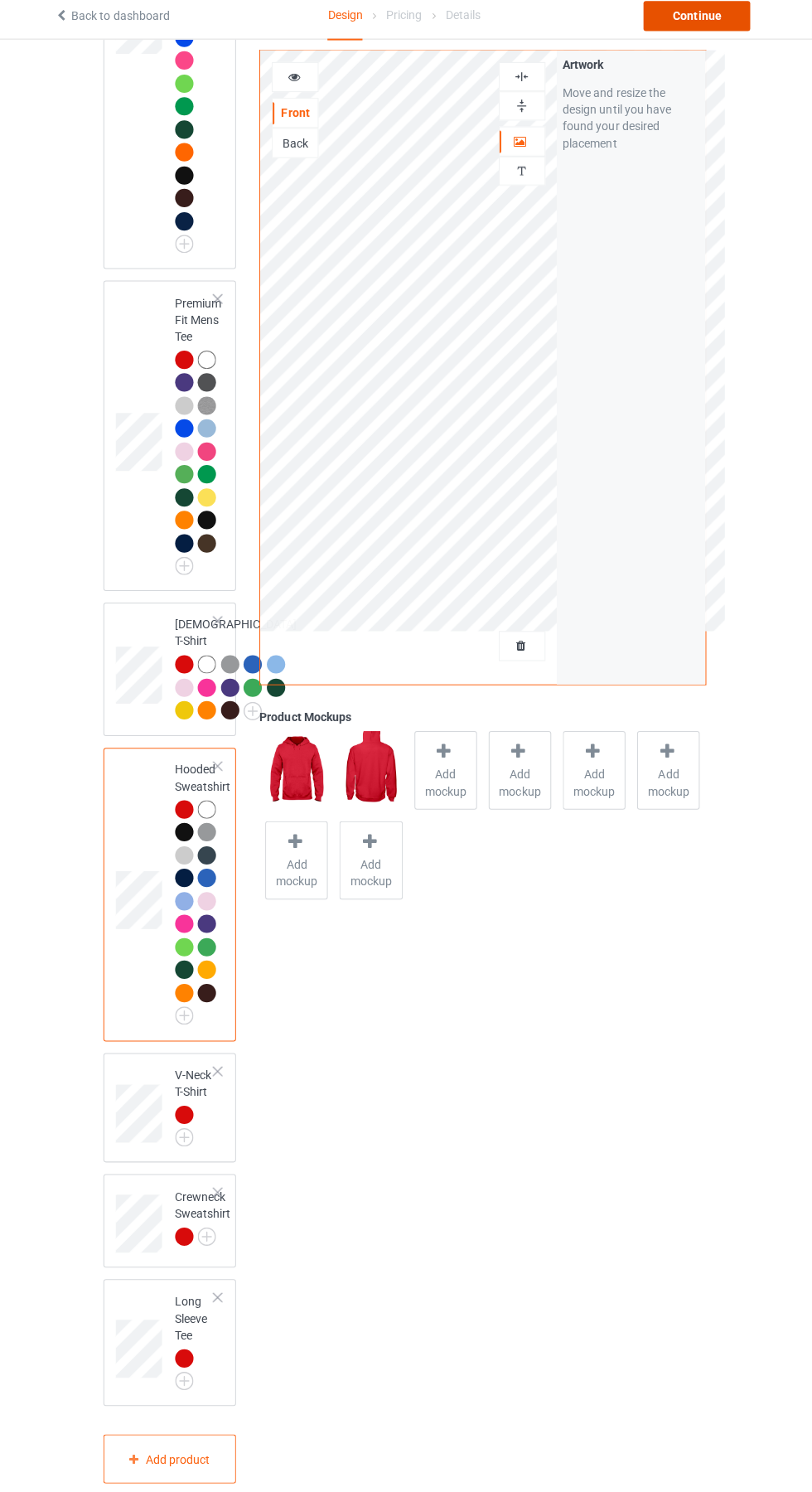
click at [719, 11] on div "Continue" at bounding box center [697, 24] width 106 height 30
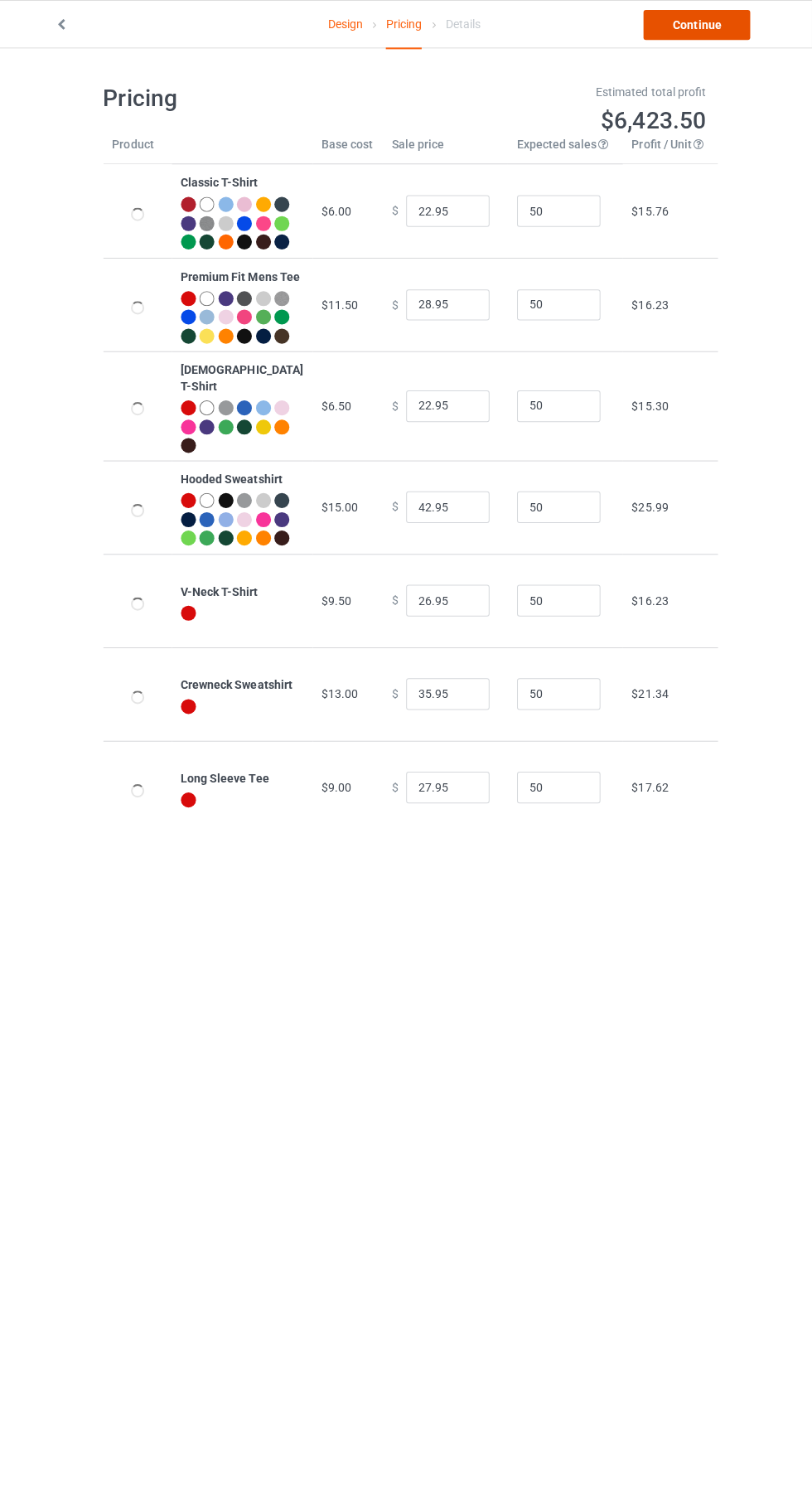
click at [730, 29] on link "Continue" at bounding box center [697, 24] width 106 height 30
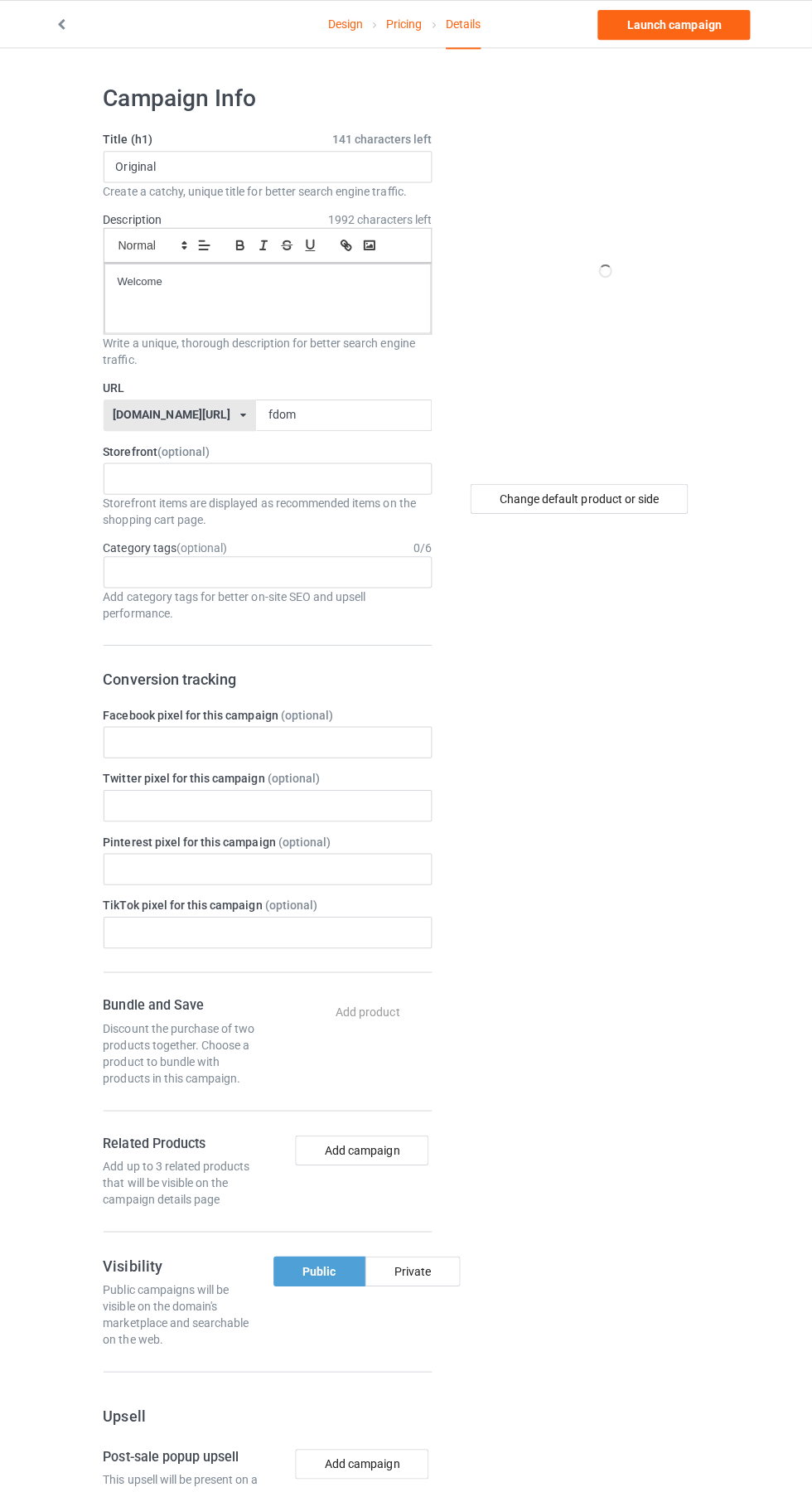
click at [375, 384] on label "URL" at bounding box center [269, 385] width 326 height 16
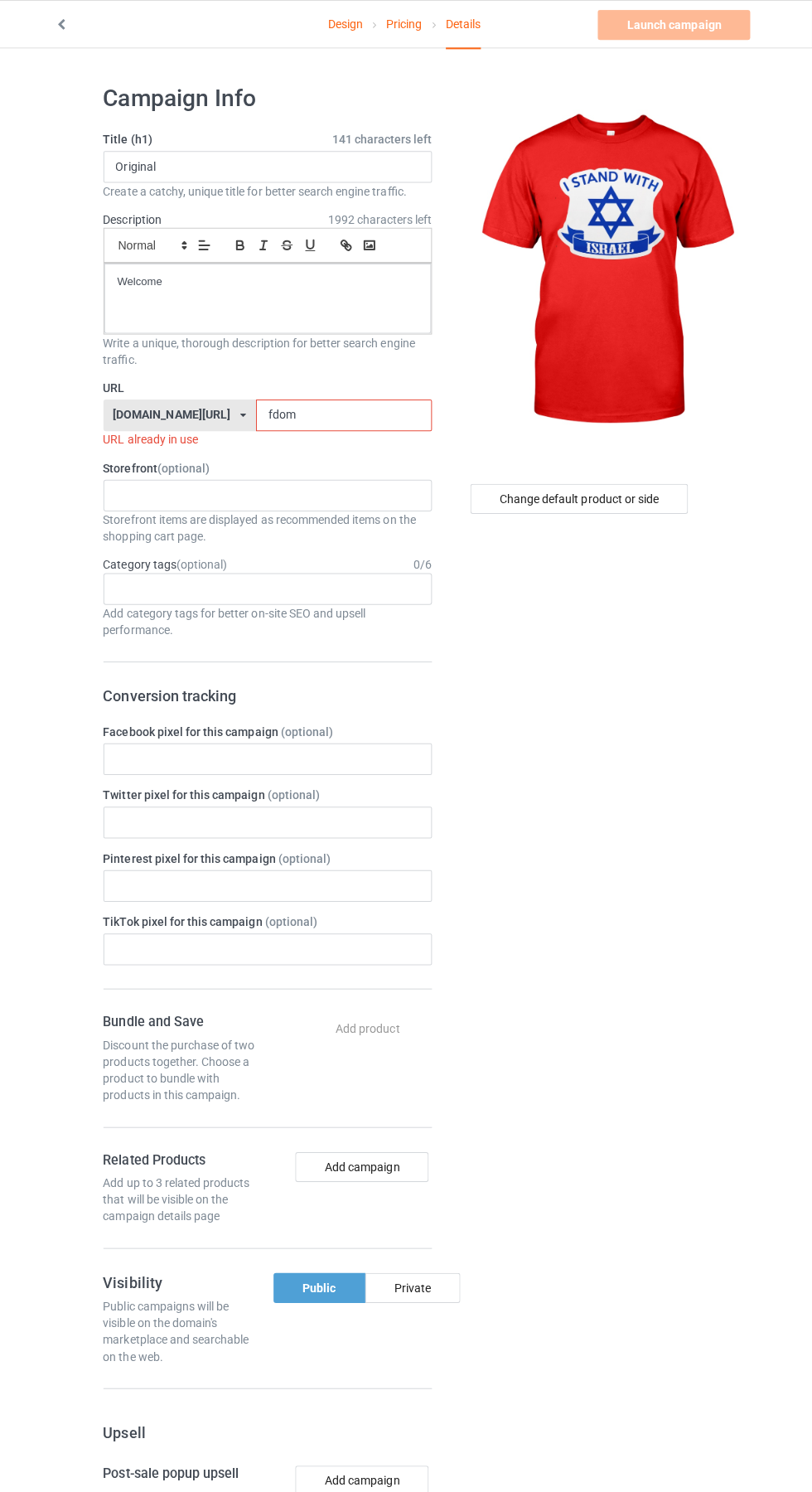
click at [333, 412] on input "fdom" at bounding box center [346, 412] width 175 height 32
type input "fdo"
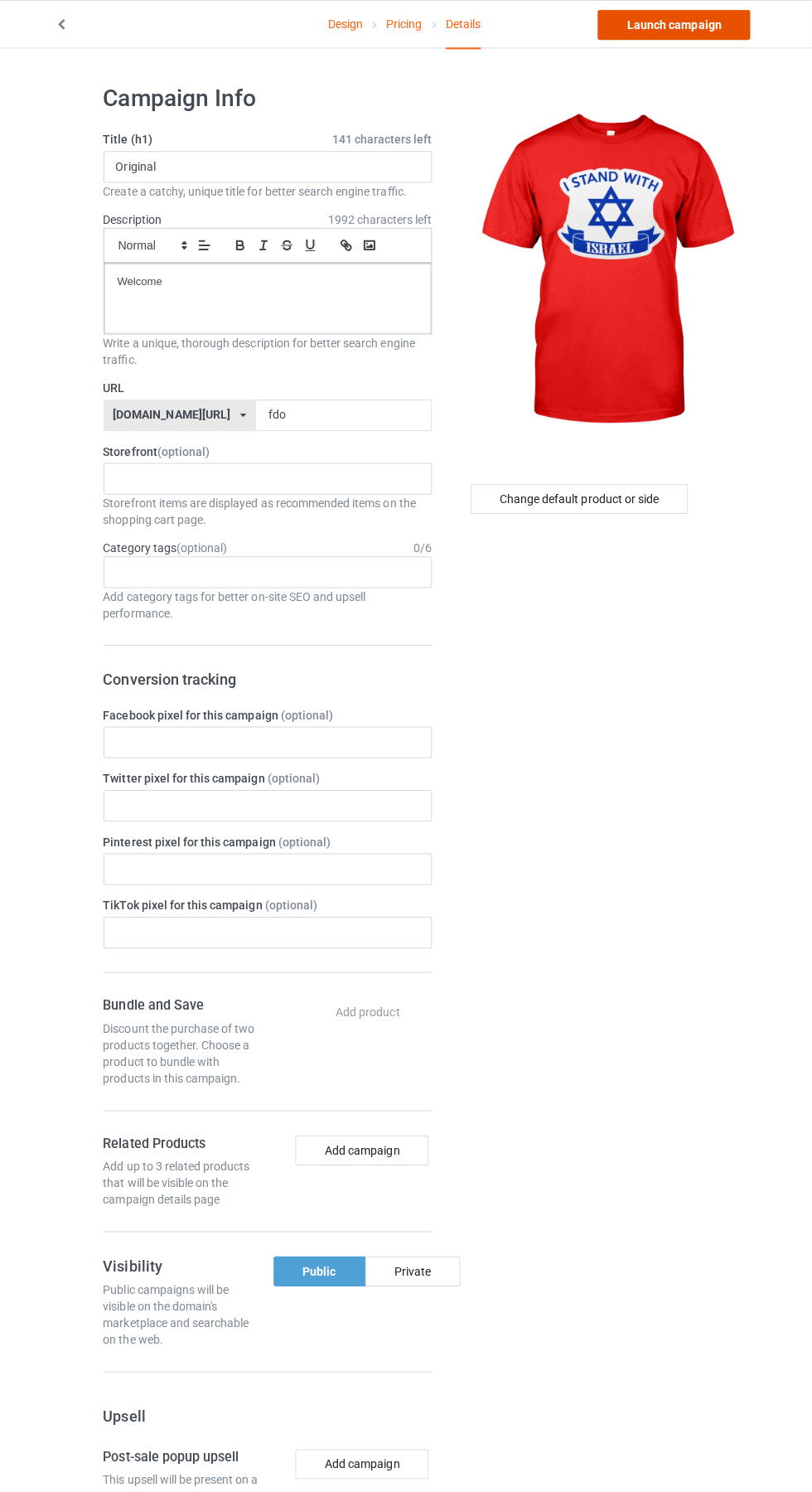
click at [688, 25] on link "Launch campaign" at bounding box center [674, 24] width 152 height 30
